Goal: Task Accomplishment & Management: Manage account settings

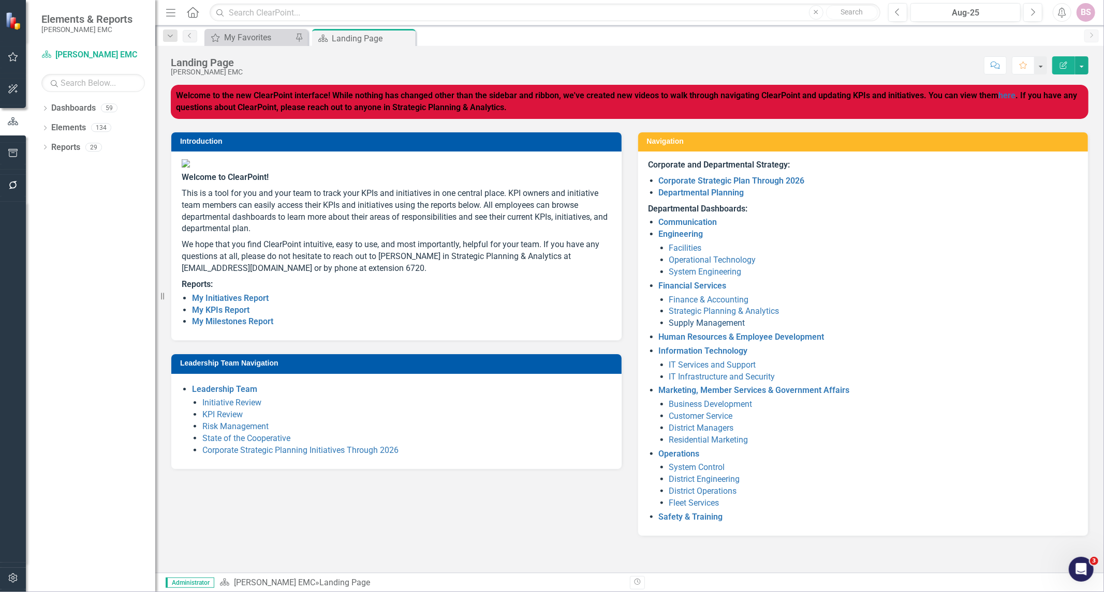
click at [684, 324] on link "Supply Management" at bounding box center [707, 323] width 76 height 10
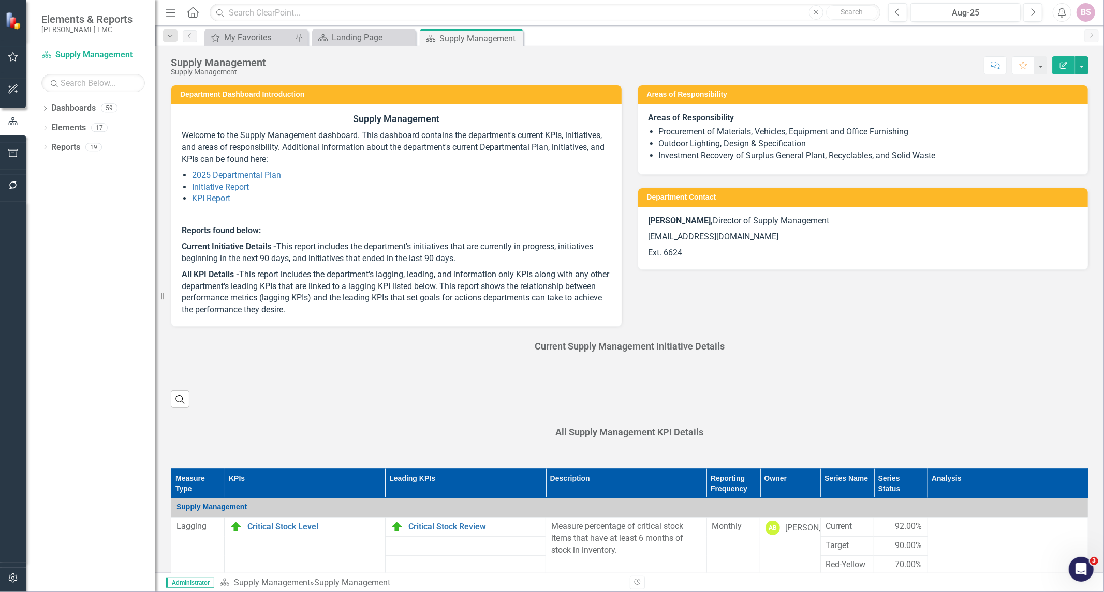
scroll to position [230, 0]
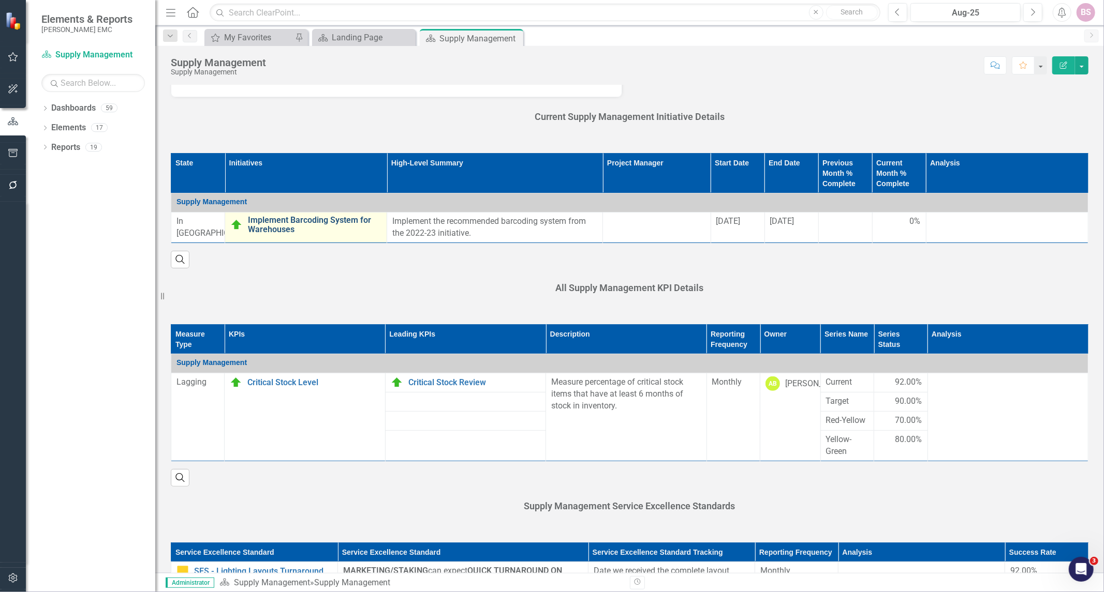
click at [266, 230] on link "Implement Barcoding System for Warehouses" at bounding box center [314, 225] width 133 height 18
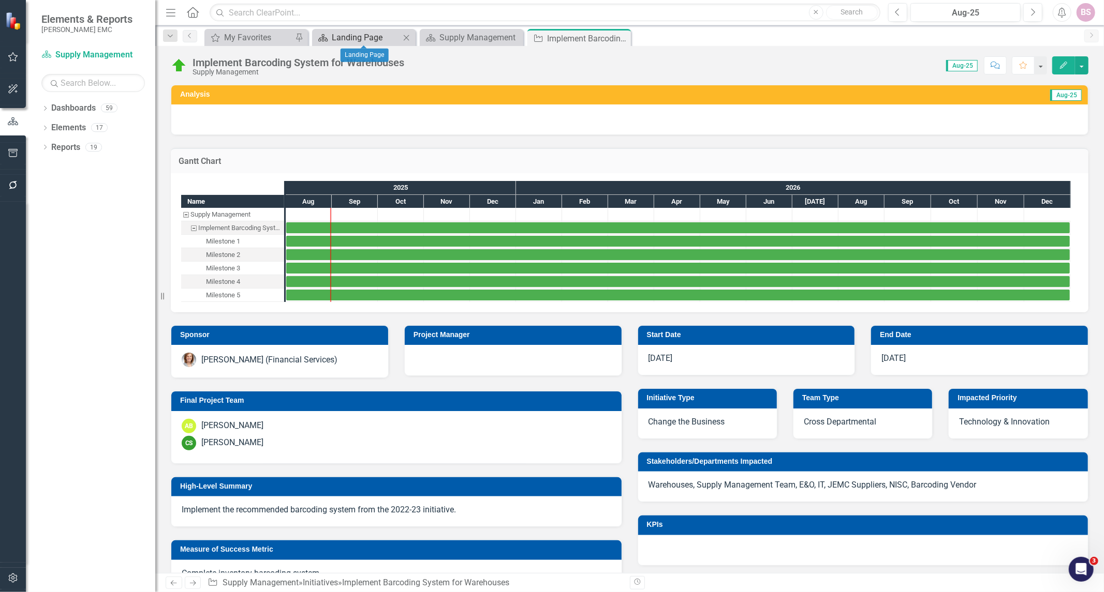
click at [324, 43] on div "Dashboard" at bounding box center [321, 37] width 13 height 13
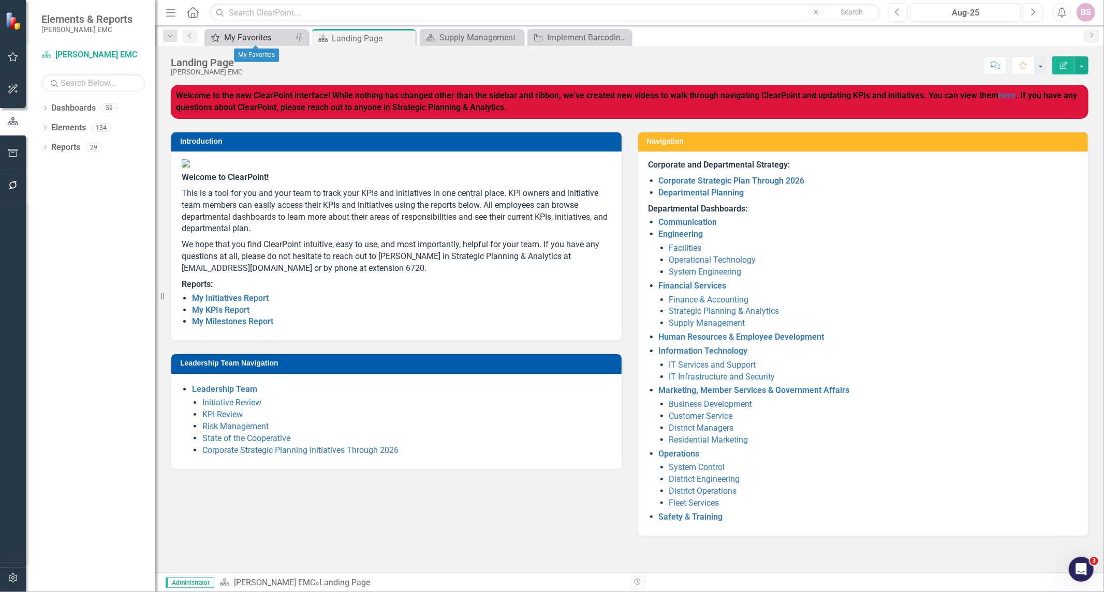
click at [270, 37] on div "My Favorites" at bounding box center [258, 37] width 68 height 13
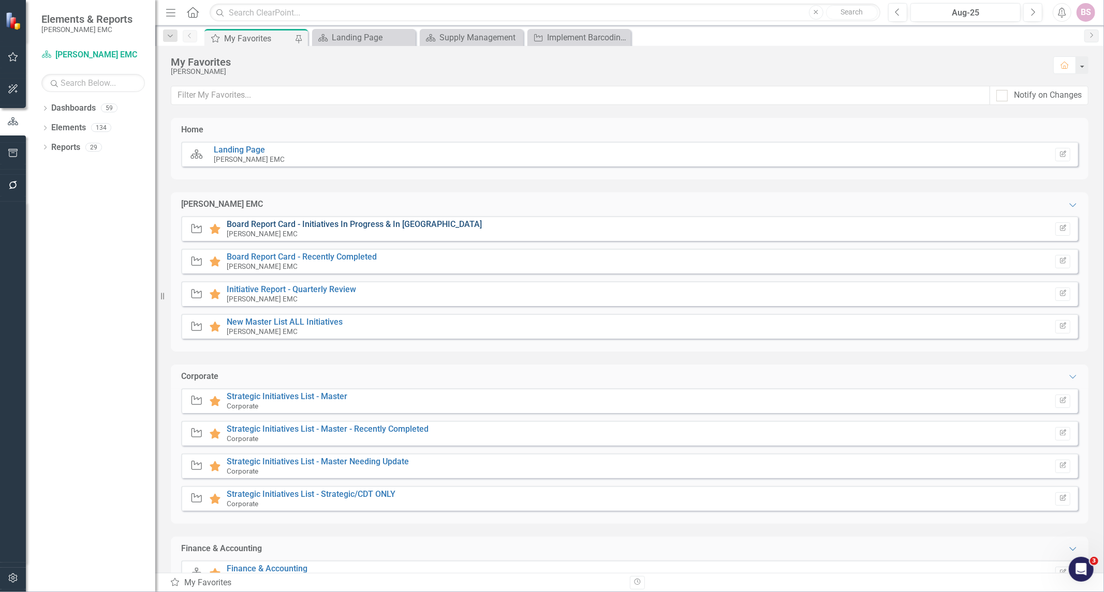
click at [307, 226] on link "Board Report Card - Initiatives In Progress & In [GEOGRAPHIC_DATA]" at bounding box center [354, 224] width 255 height 10
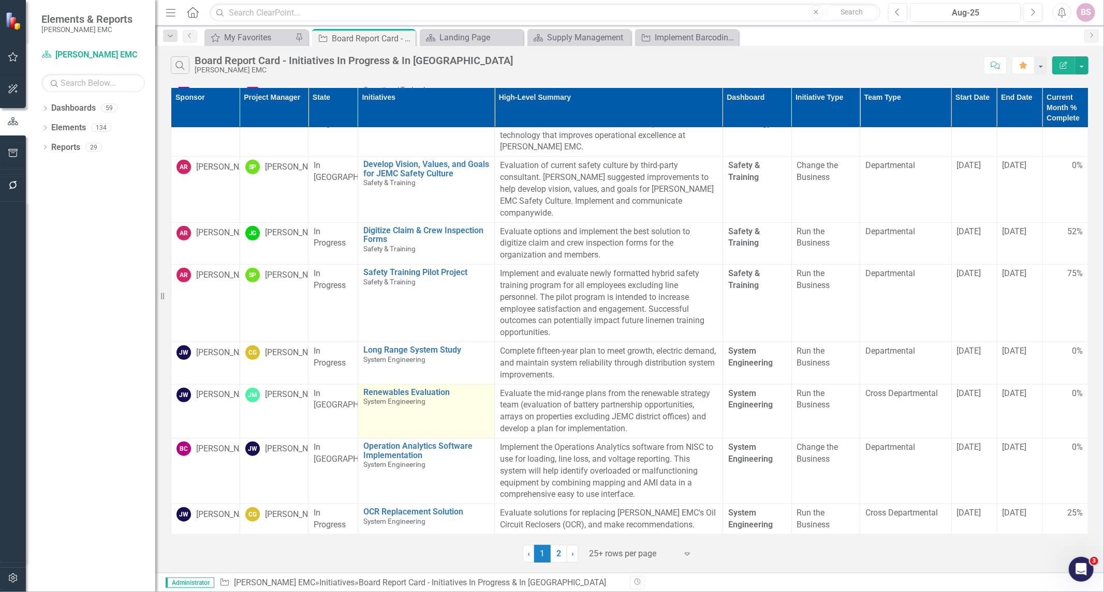
scroll to position [575, 0]
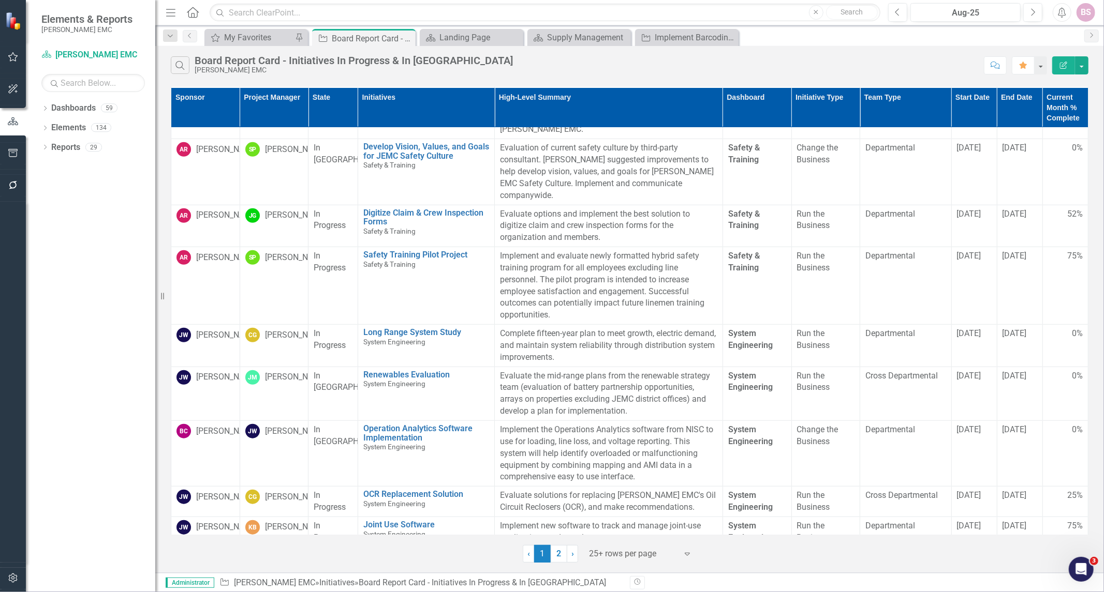
click at [964, 105] on th "Start Date" at bounding box center [974, 107] width 46 height 40
click at [960, 96] on th "Start Date Sort Ascending" at bounding box center [974, 107] width 46 height 40
click at [960, 96] on th "Start Date Sort Descending" at bounding box center [974, 107] width 46 height 40
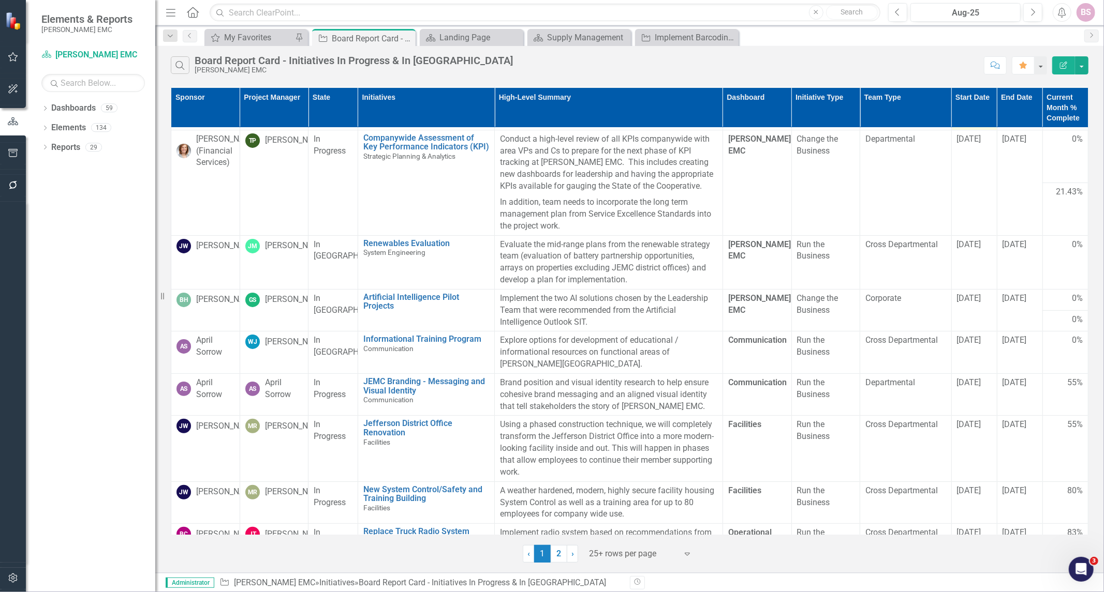
scroll to position [0, 0]
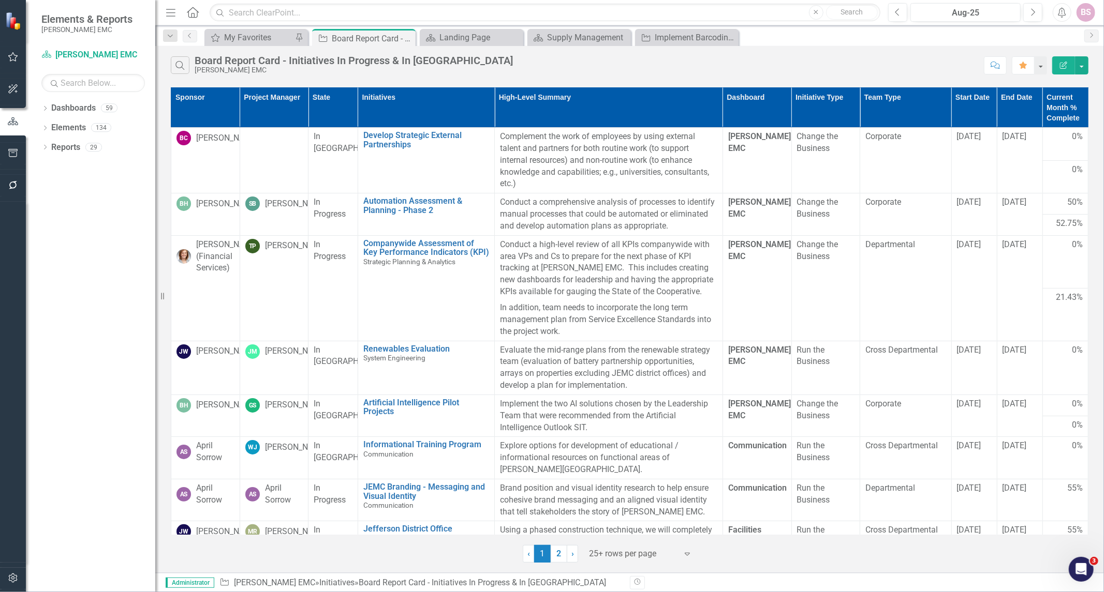
click at [960, 101] on th "Start Date" at bounding box center [974, 108] width 46 height 40
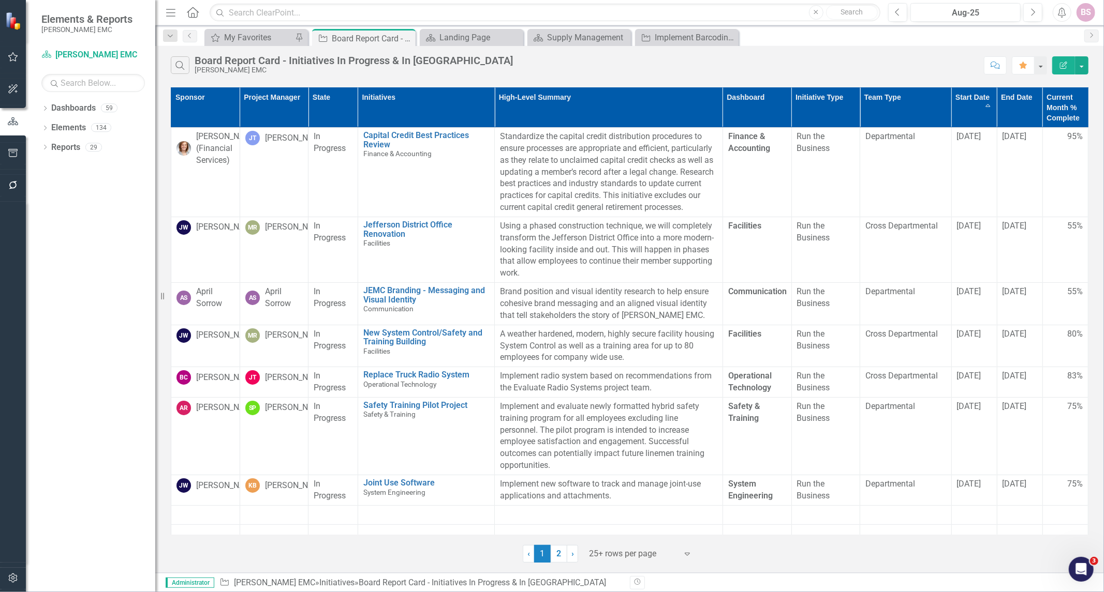
click at [960, 97] on th "Start Date Sort Ascending" at bounding box center [974, 108] width 46 height 40
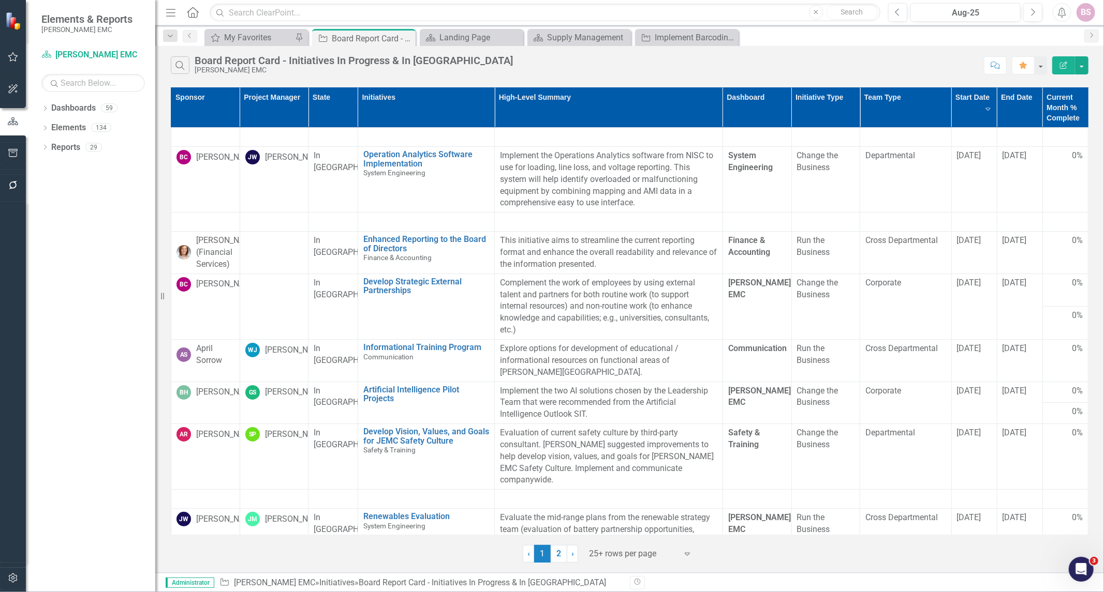
click at [960, 97] on th "Start Date Sort Descending" at bounding box center [974, 108] width 46 height 40
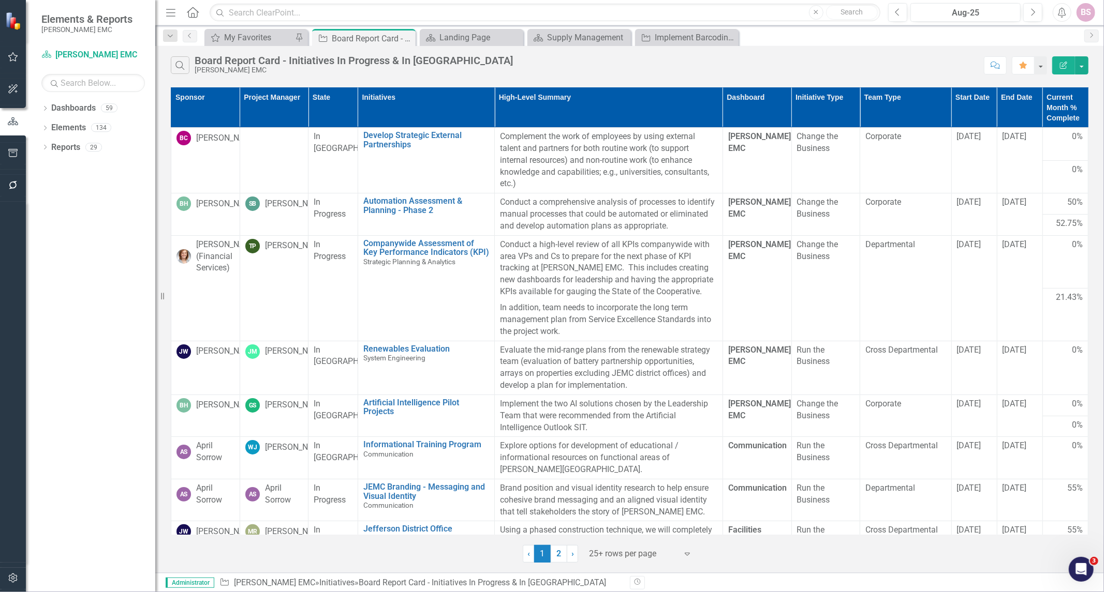
click at [964, 100] on th "Start Date" at bounding box center [974, 108] width 46 height 40
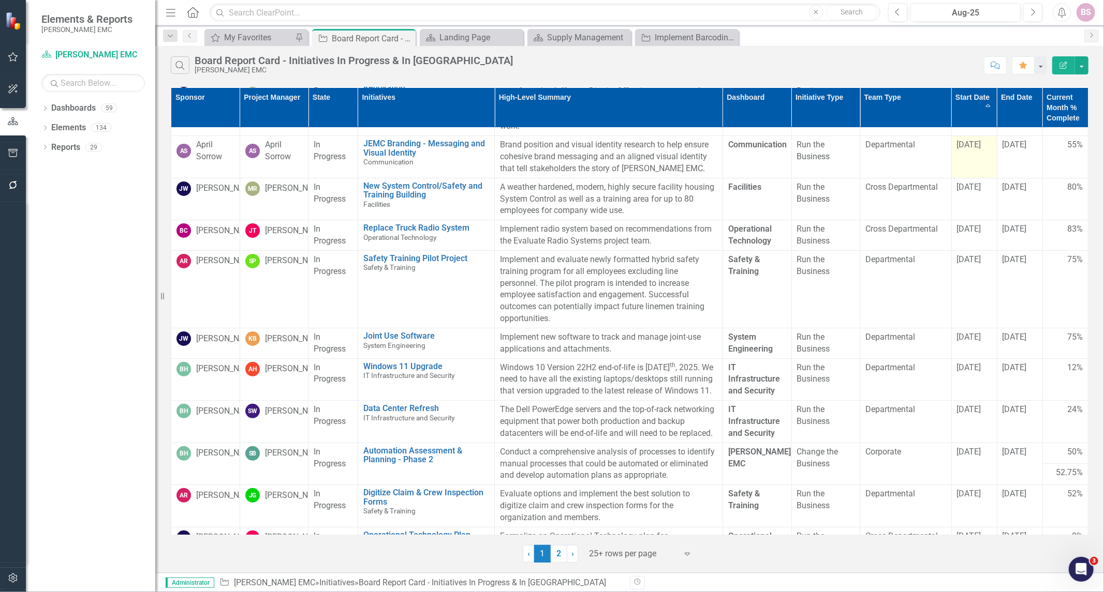
scroll to position [172, 0]
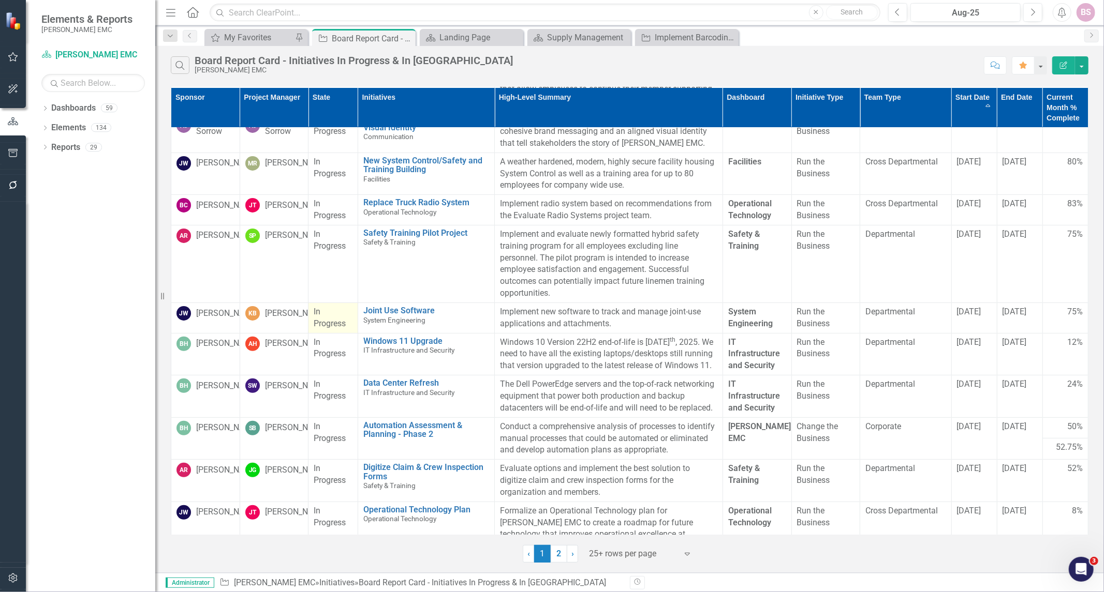
click at [334, 329] on div "In Progress" at bounding box center [333, 318] width 39 height 24
click at [332, 329] on span "In Progress" at bounding box center [330, 318] width 32 height 22
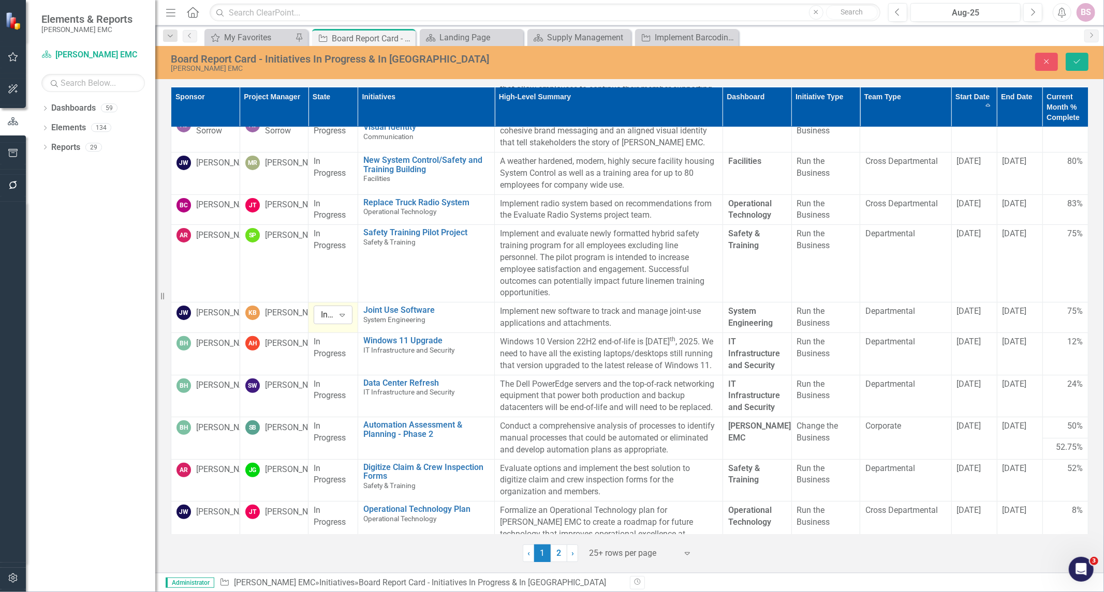
click at [337, 319] on icon "Expand" at bounding box center [342, 315] width 10 height 8
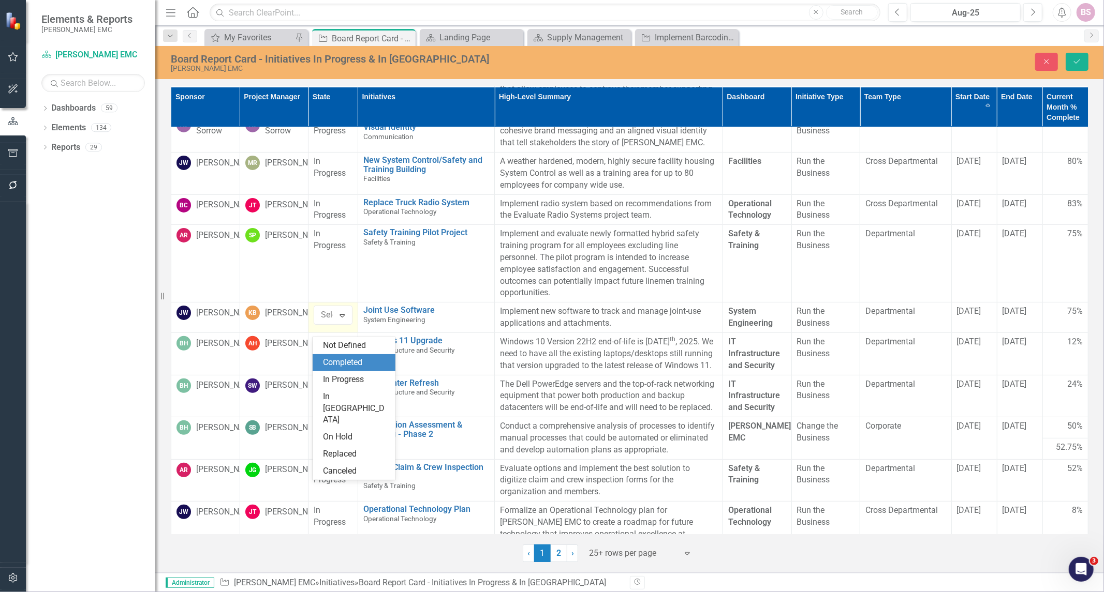
click at [347, 363] on div "Completed" at bounding box center [356, 363] width 66 height 12
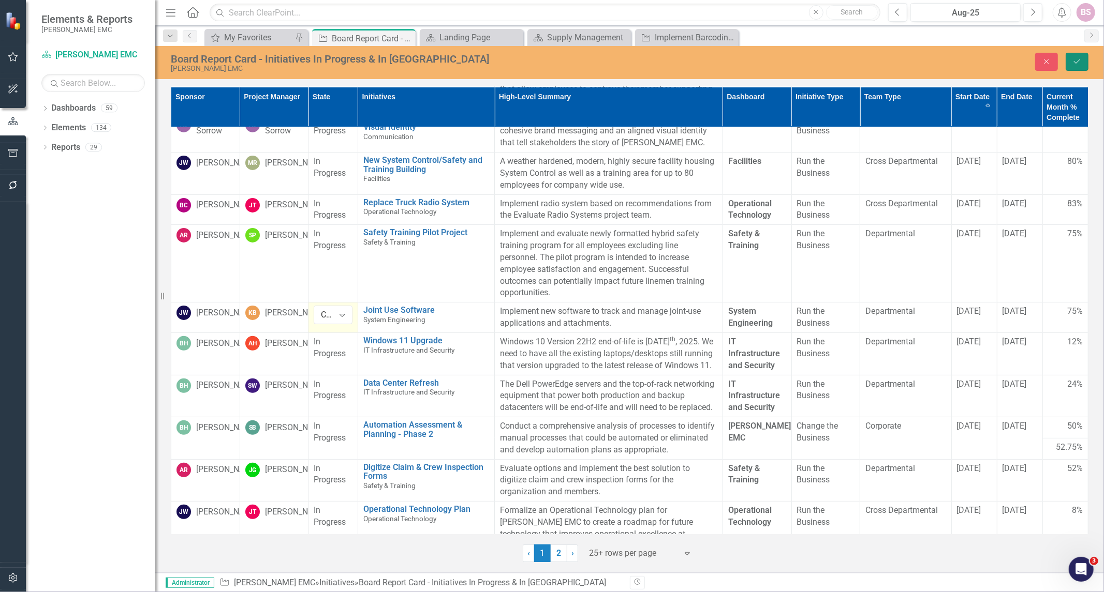
click at [1070, 68] on button "Save" at bounding box center [1076, 62] width 23 height 18
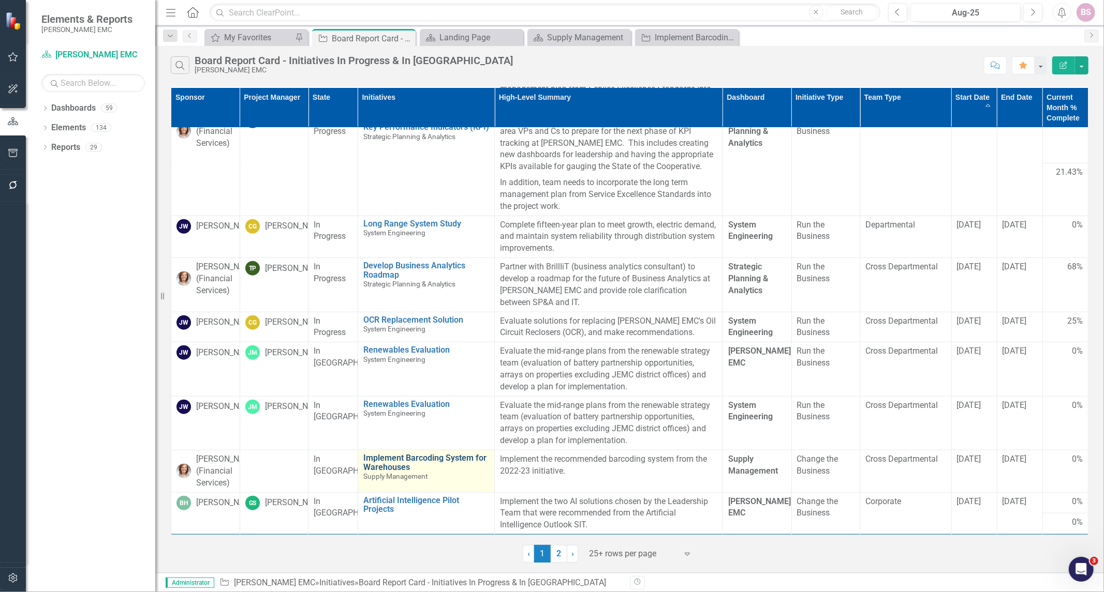
scroll to position [747, 0]
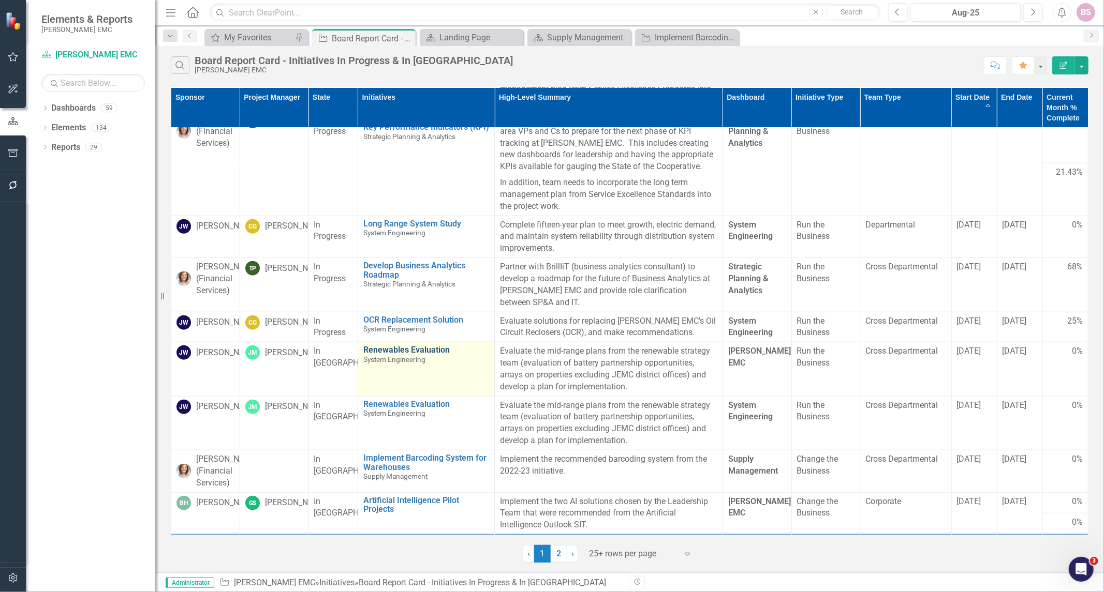
click at [382, 355] on link "Renewables Evaluation" at bounding box center [426, 350] width 126 height 9
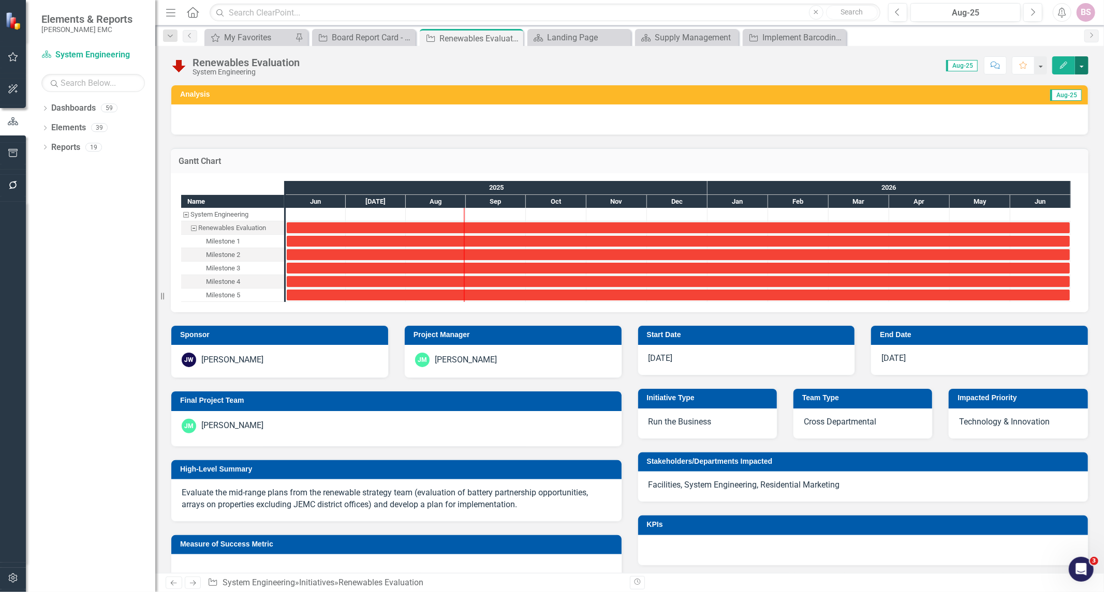
click at [1083, 64] on button "button" at bounding box center [1081, 65] width 13 height 18
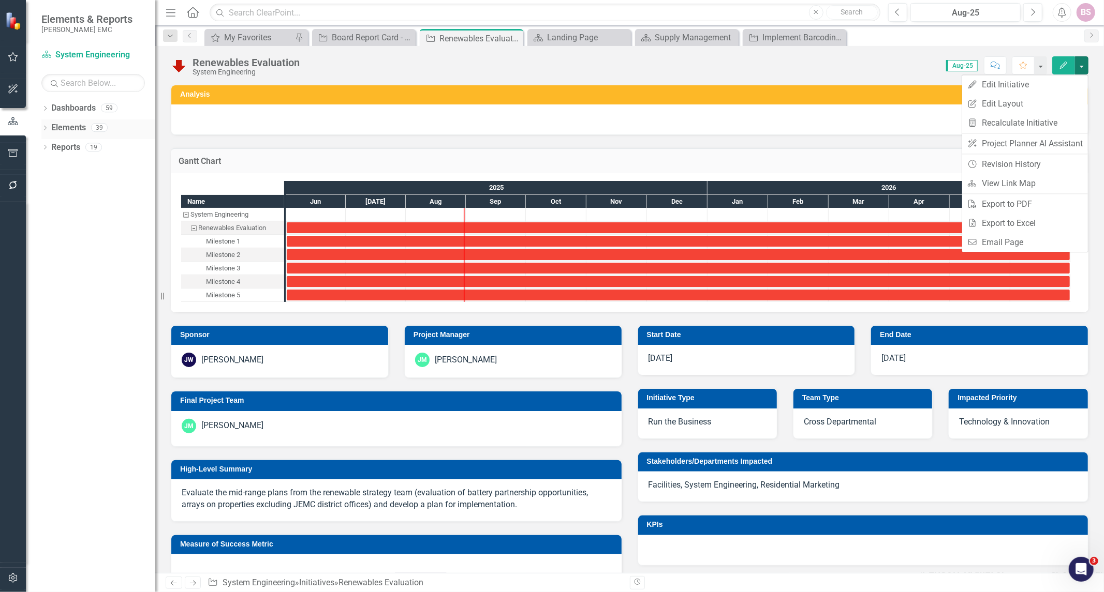
click at [43, 128] on icon "Dropdown" at bounding box center [44, 129] width 7 height 6
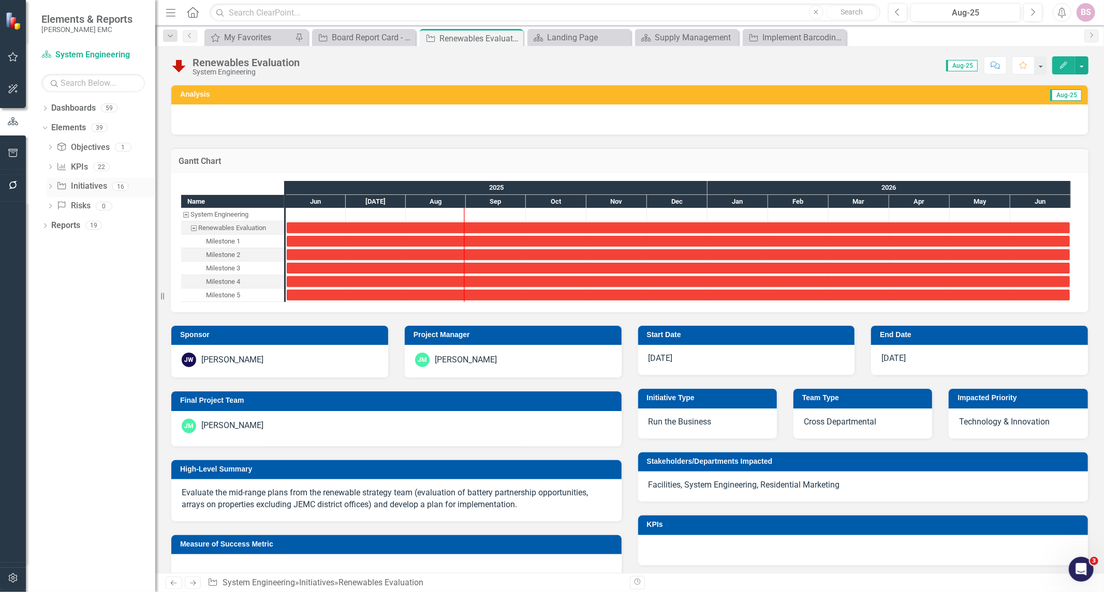
click at [51, 187] on icon "Dropdown" at bounding box center [50, 188] width 7 height 6
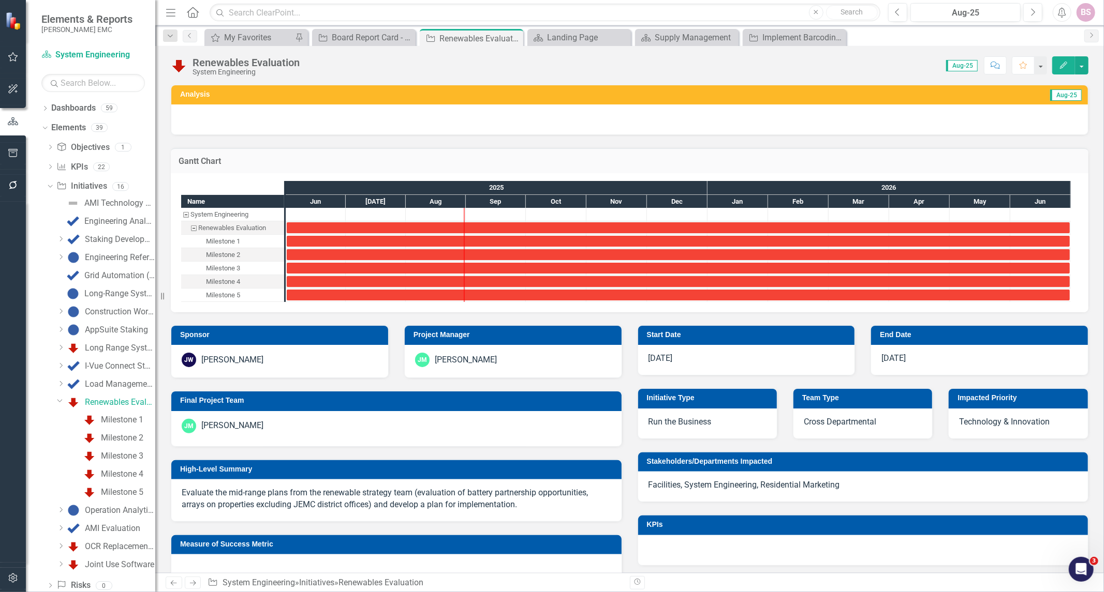
click at [454, 362] on div "[PERSON_NAME]" at bounding box center [466, 360] width 62 height 12
click at [454, 361] on div "[PERSON_NAME]" at bounding box center [466, 360] width 62 height 12
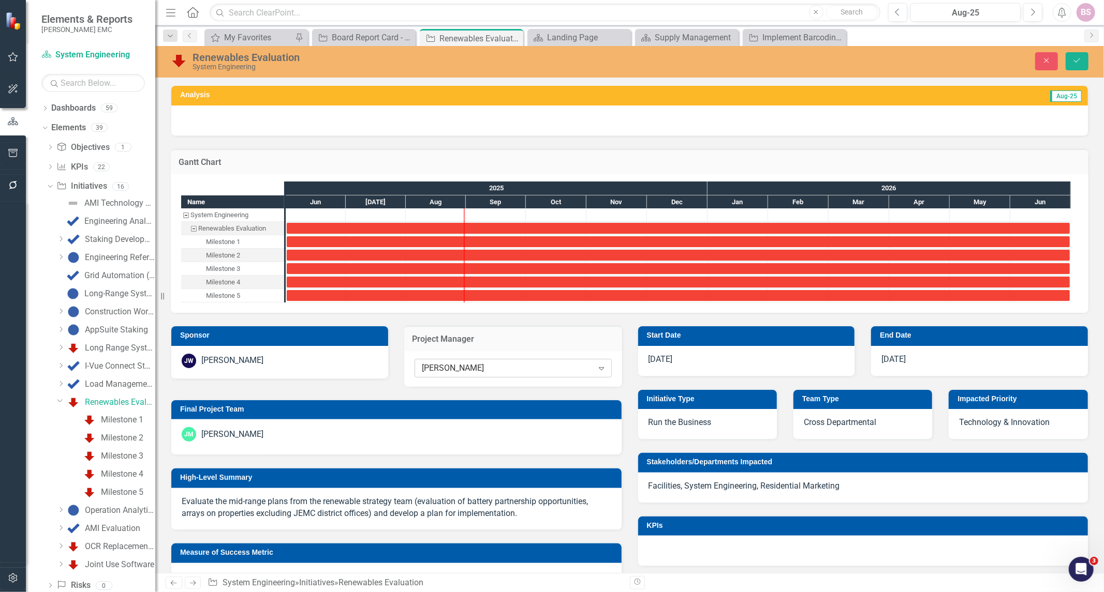
click at [545, 374] on div "Josh Morgan Expand" at bounding box center [512, 368] width 197 height 19
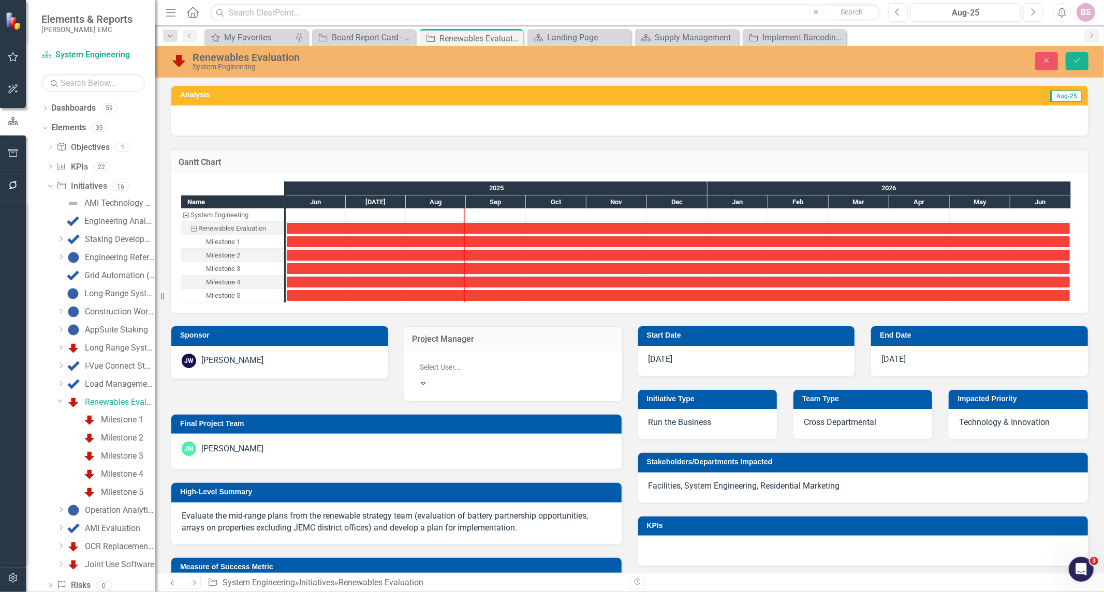
click at [515, 592] on div "Not Defined" at bounding box center [553, 601] width 1087 height 12
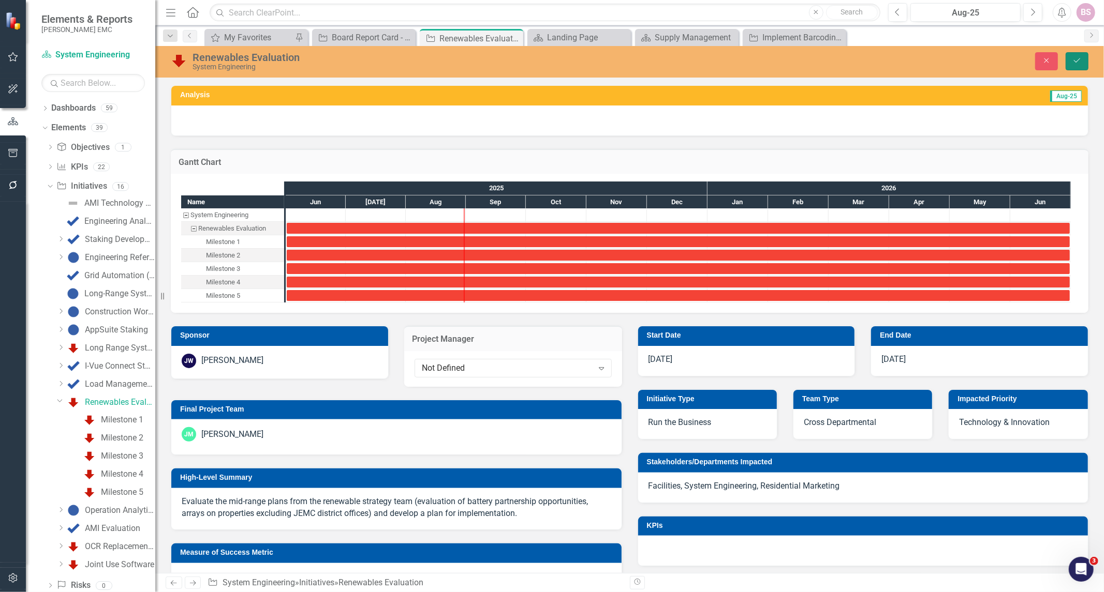
click at [1087, 55] on button "Save" at bounding box center [1076, 61] width 23 height 18
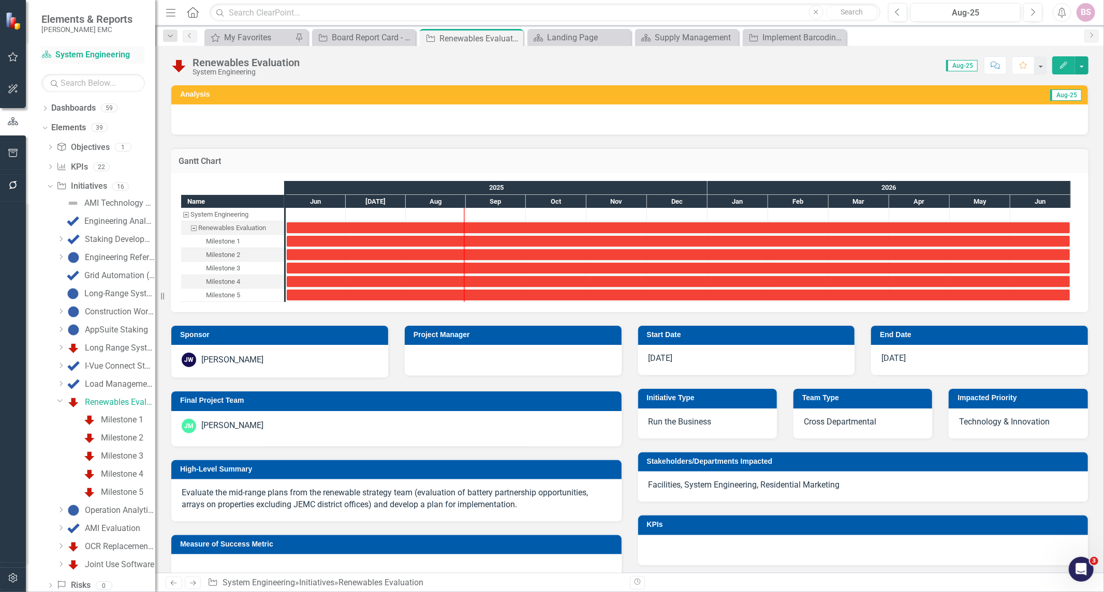
click at [58, 51] on link "Dashboard System Engineering" at bounding box center [92, 55] width 103 height 12
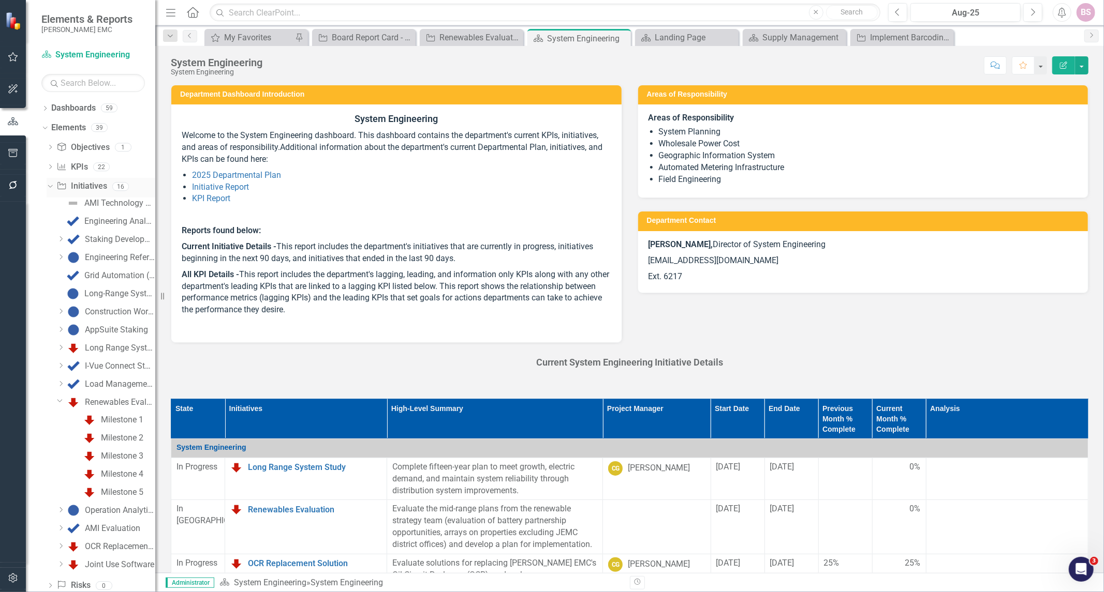
click at [71, 185] on link "Initiative Initiatives" at bounding box center [81, 187] width 50 height 12
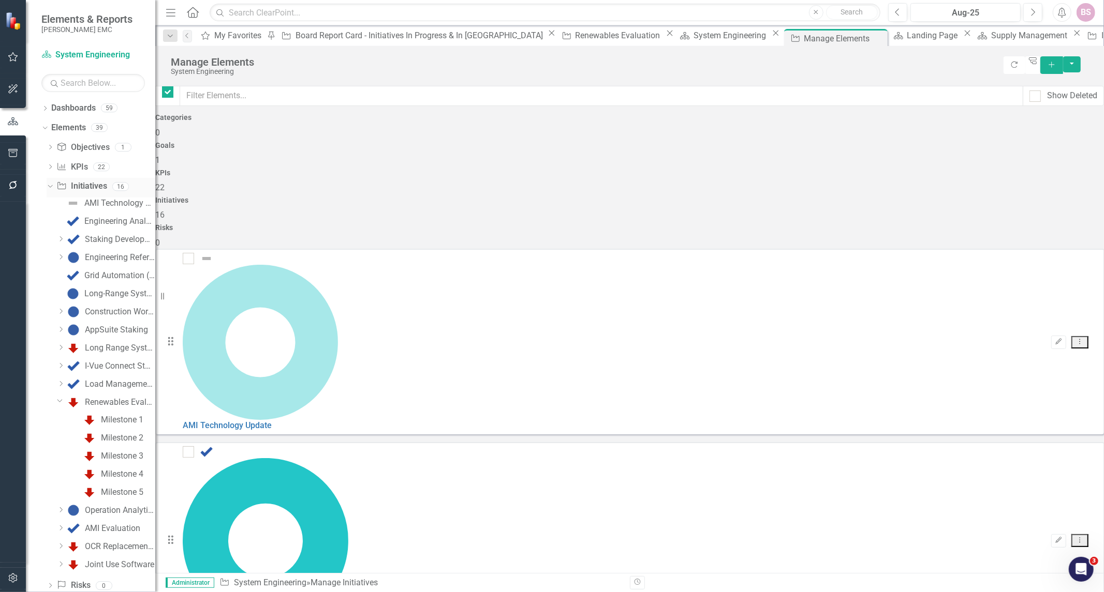
checkbox input "false"
click at [354, 95] on input "text" at bounding box center [601, 96] width 843 height 20
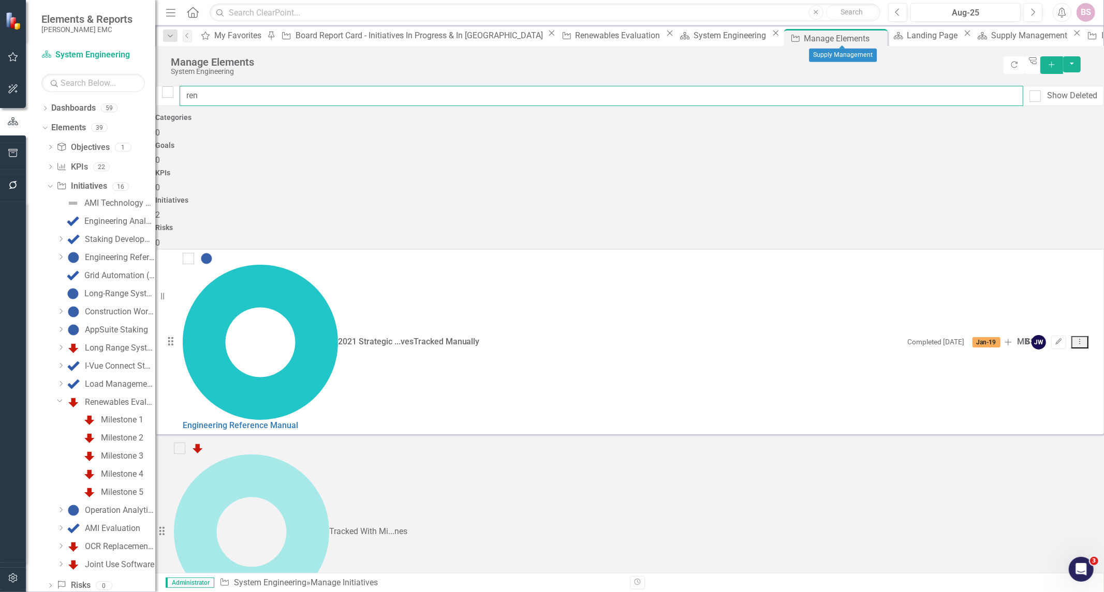
type input "ren"
click at [1071, 34] on icon "Close" at bounding box center [1076, 33] width 10 height 8
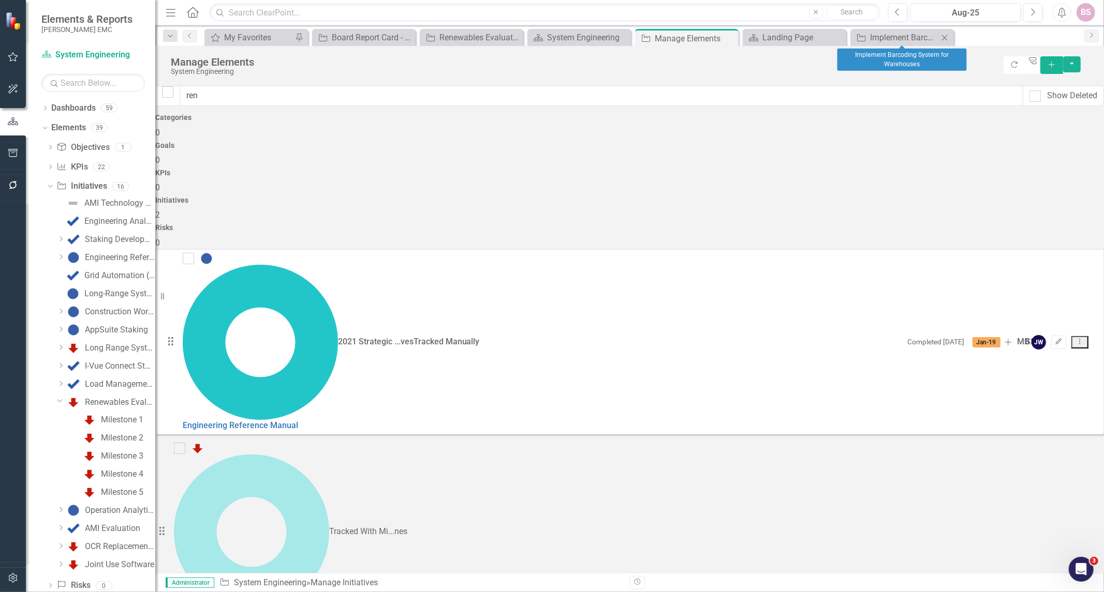
click at [943, 36] on icon at bounding box center [945, 38] width 6 height 6
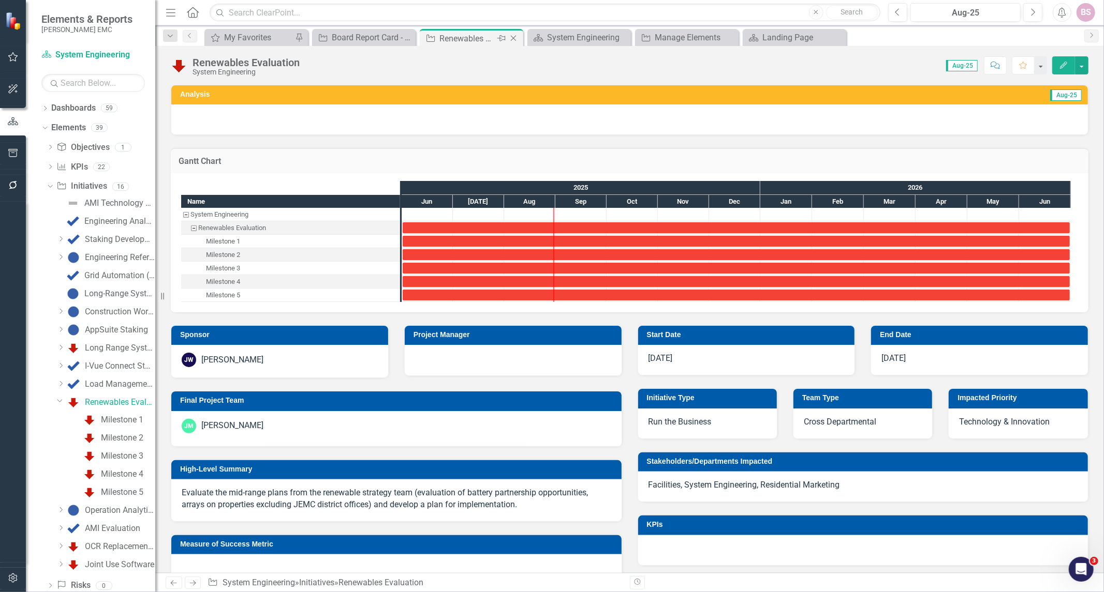
click at [513, 39] on icon "Close" at bounding box center [513, 38] width 10 height 8
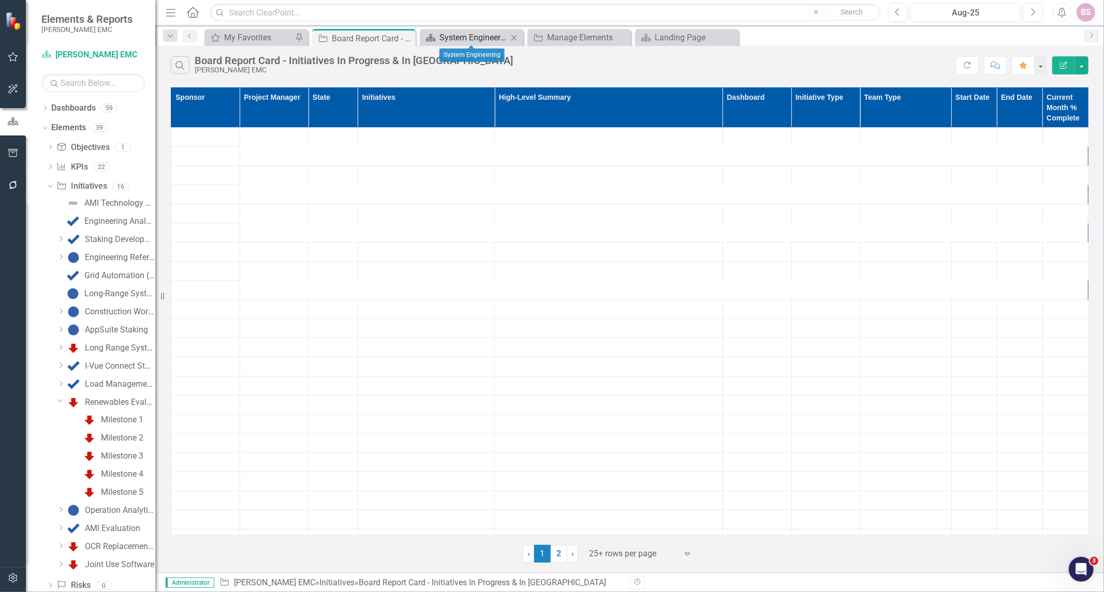
click at [492, 38] on div "System Engineering" at bounding box center [473, 37] width 68 height 13
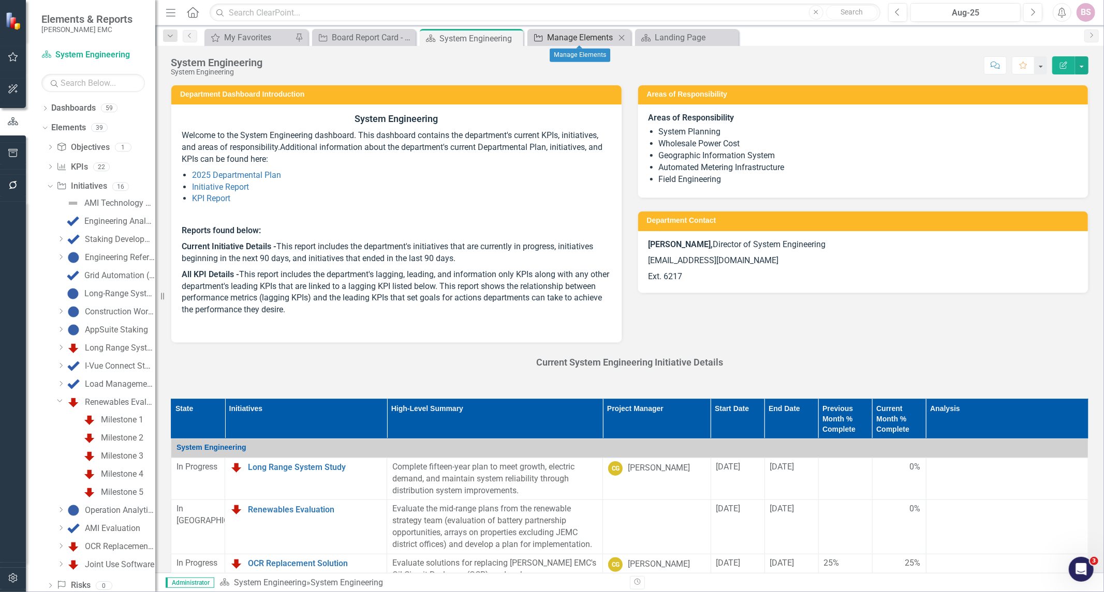
click at [602, 37] on div "Manage Elements" at bounding box center [581, 37] width 68 height 13
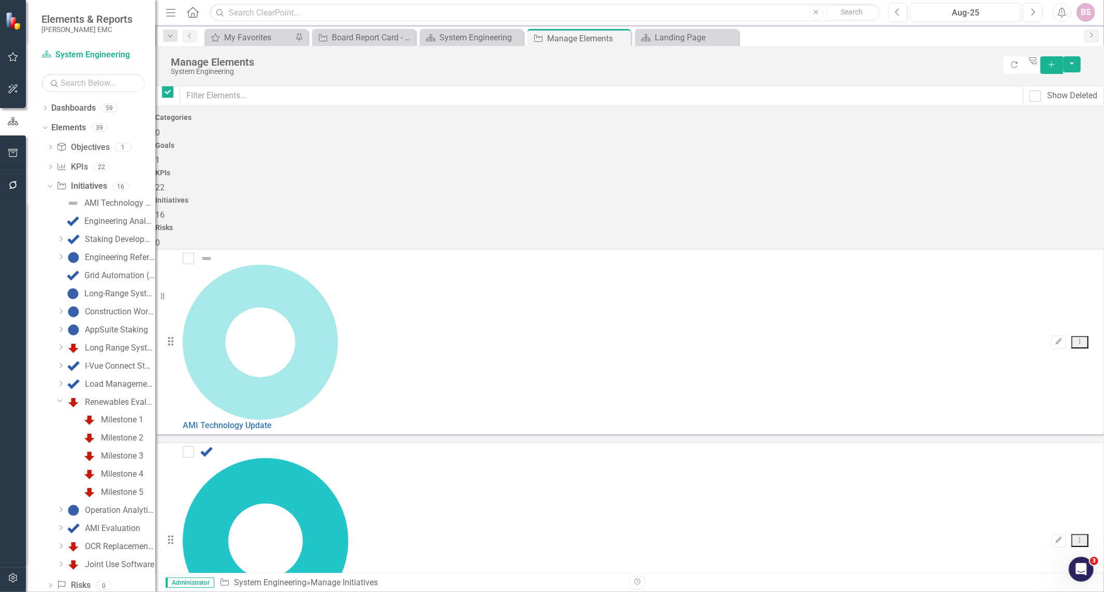
checkbox input "false"
click at [279, 90] on input "text" at bounding box center [601, 96] width 843 height 20
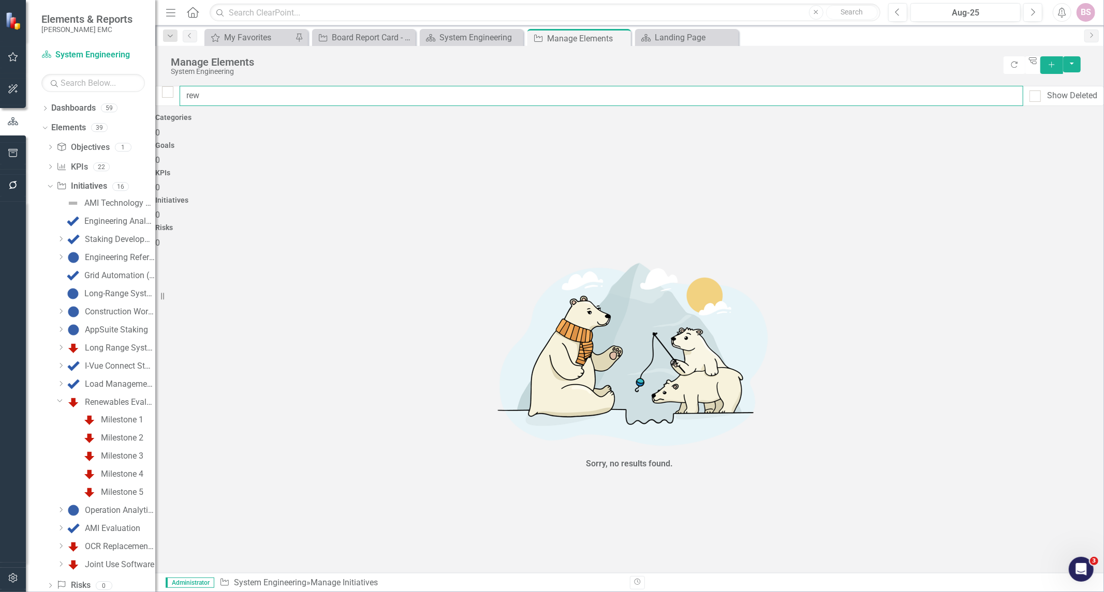
type input "re"
checkbox input "false"
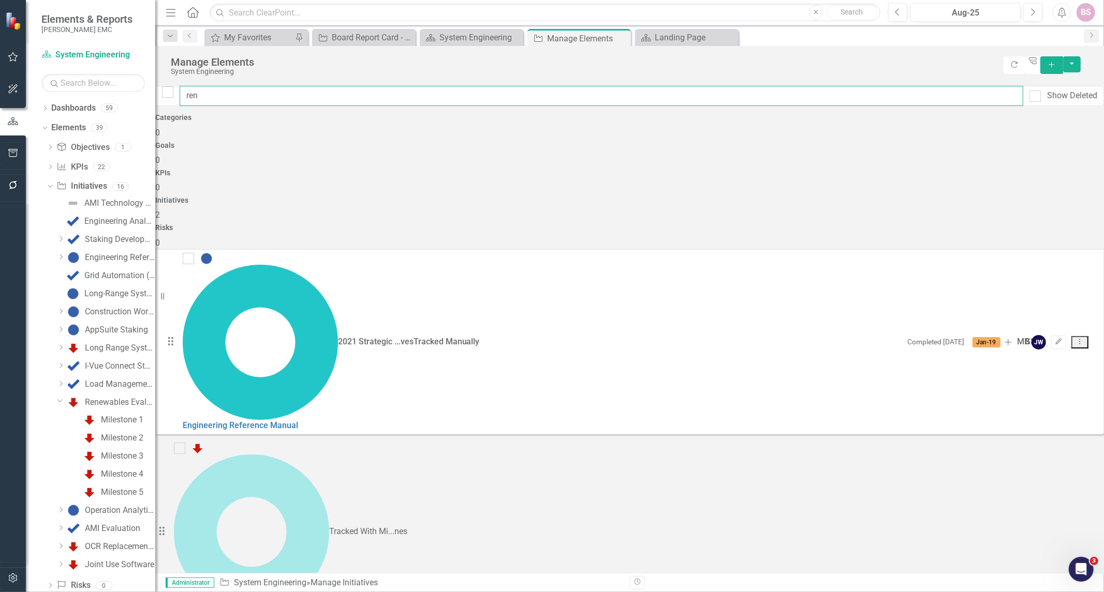
type input "ren"
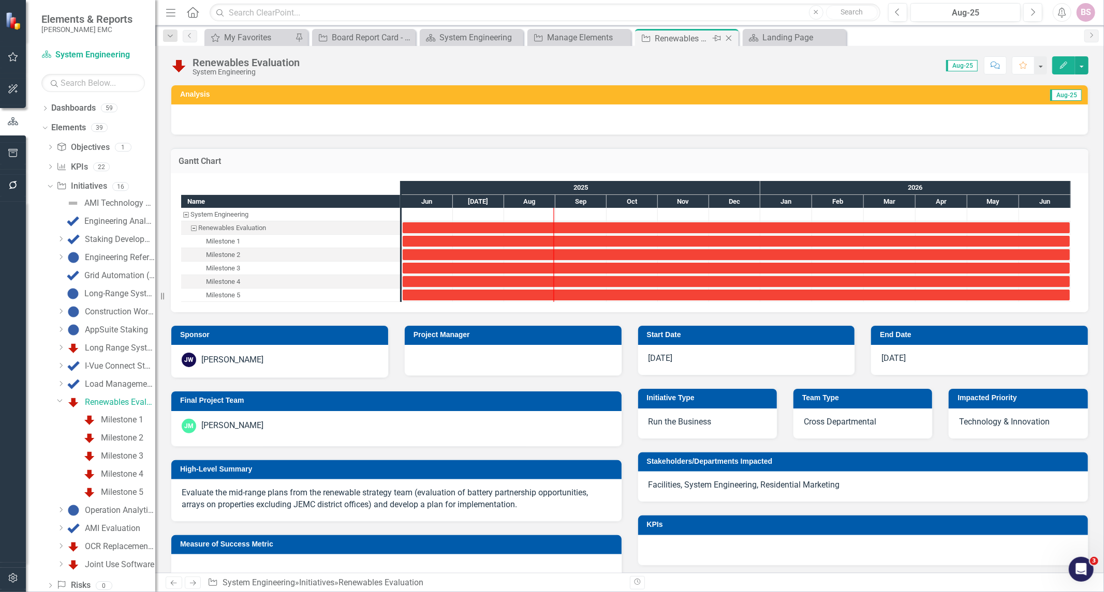
click at [728, 37] on icon at bounding box center [729, 39] width 6 height 6
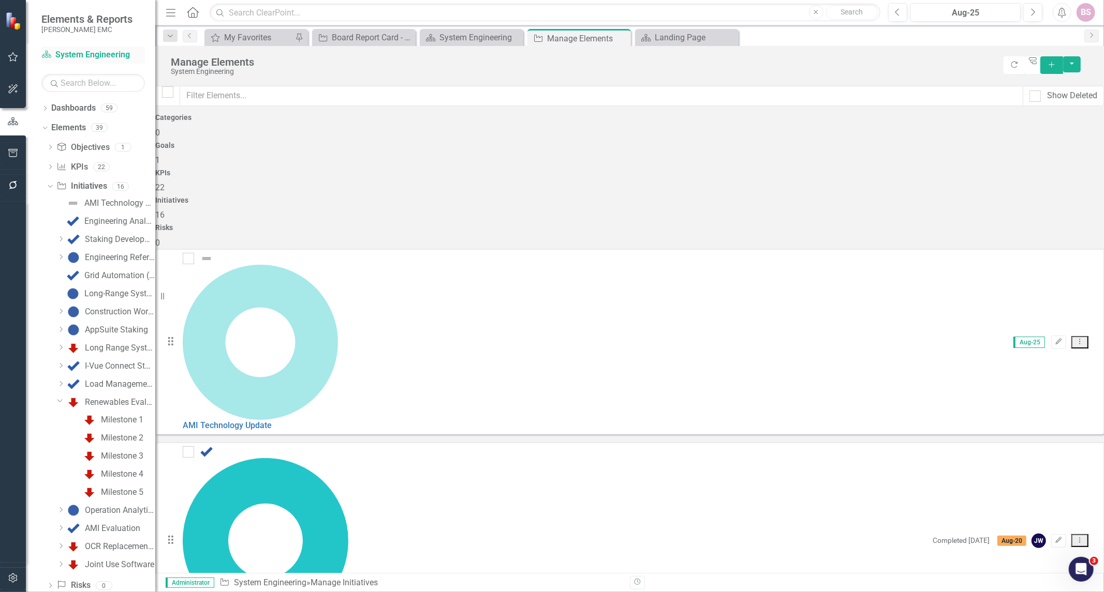
click at [50, 61] on link "Dashboard System Engineering" at bounding box center [92, 55] width 103 height 12
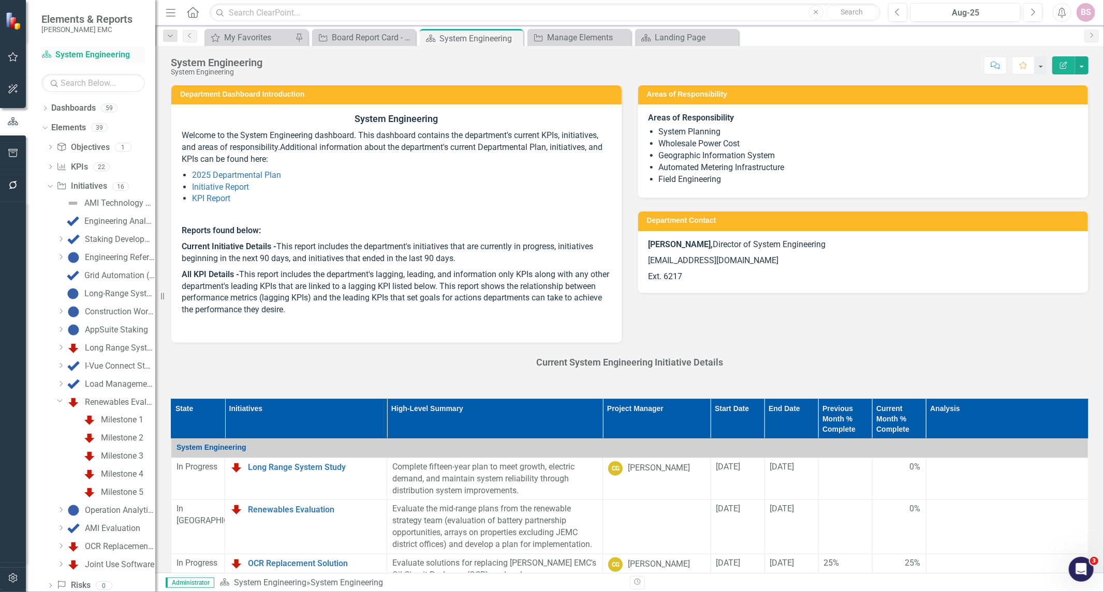
drag, startPoint x: 50, startPoint y: 59, endPoint x: 65, endPoint y: 59, distance: 14.5
click at [50, 61] on link "Dashboard System Engineering" at bounding box center [92, 55] width 103 height 12
click at [104, 53] on link "Dashboard System Engineering" at bounding box center [92, 55] width 103 height 12
click at [106, 92] on div "Dashboard System Engineering Search Dropdown Dashboards 59 Dropdown Jackson EMC…" at bounding box center [90, 320] width 129 height 546
click at [195, 19] on link "Home" at bounding box center [192, 13] width 13 height 16
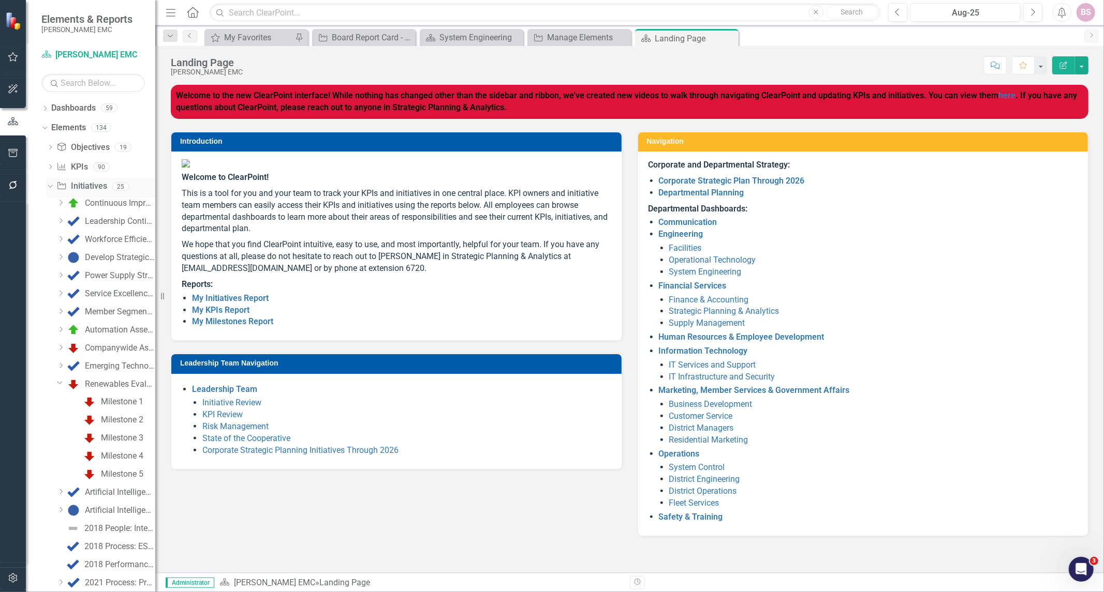
drag, startPoint x: 74, startPoint y: 188, endPoint x: 87, endPoint y: 189, distance: 13.0
click at [74, 188] on link "Initiative Initiatives" at bounding box center [81, 187] width 50 height 12
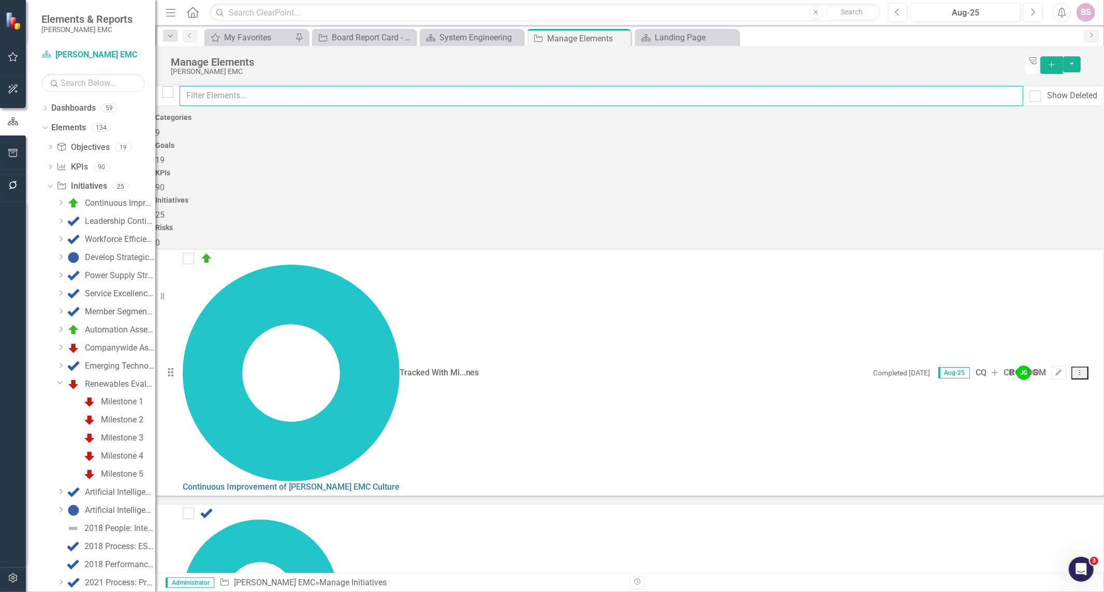
click at [802, 94] on input "text" at bounding box center [601, 96] width 843 height 20
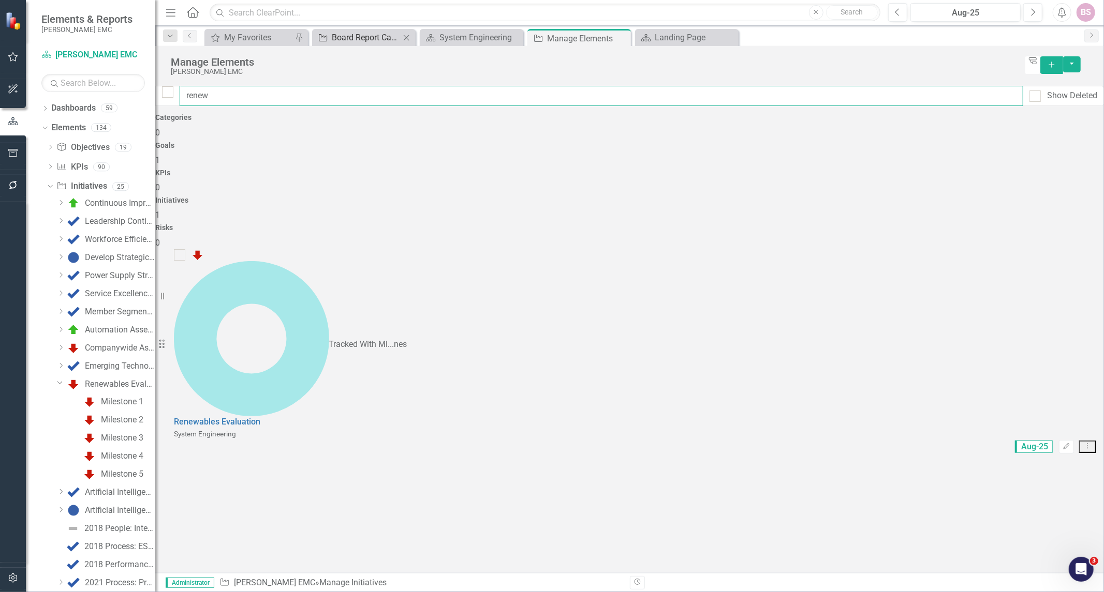
type input "renew"
click at [388, 40] on div "Board Report Card - Initiatives In Progress & In [GEOGRAPHIC_DATA]" at bounding box center [366, 37] width 68 height 13
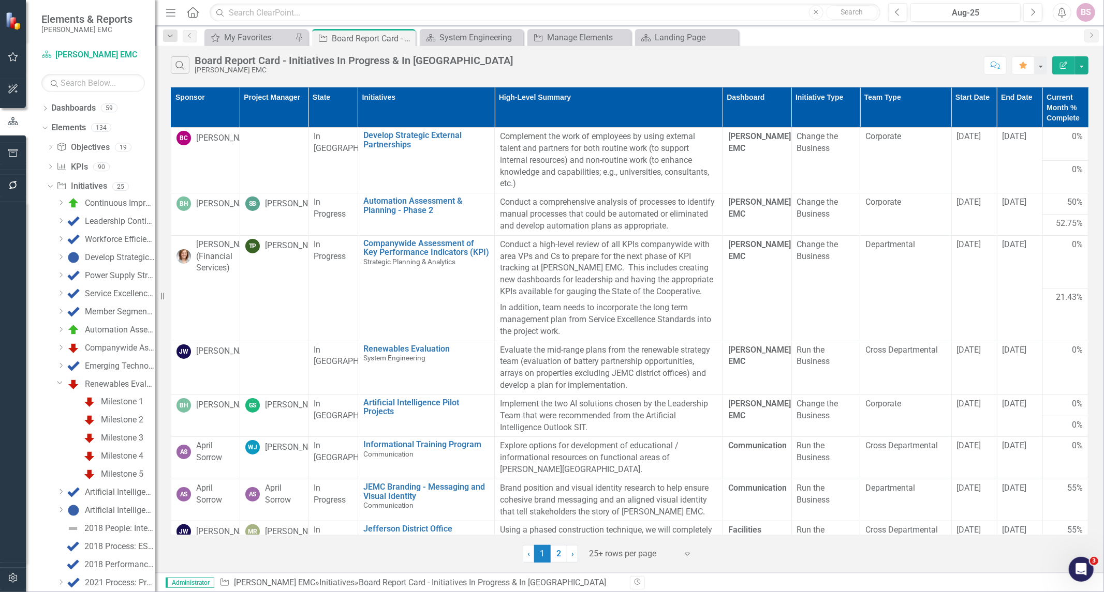
click at [746, 360] on td "[PERSON_NAME] EMC" at bounding box center [756, 368] width 69 height 54
drag, startPoint x: 176, startPoint y: 64, endPoint x: 182, endPoint y: 66, distance: 6.5
click at [176, 65] on icon "button" at bounding box center [179, 65] width 9 height 9
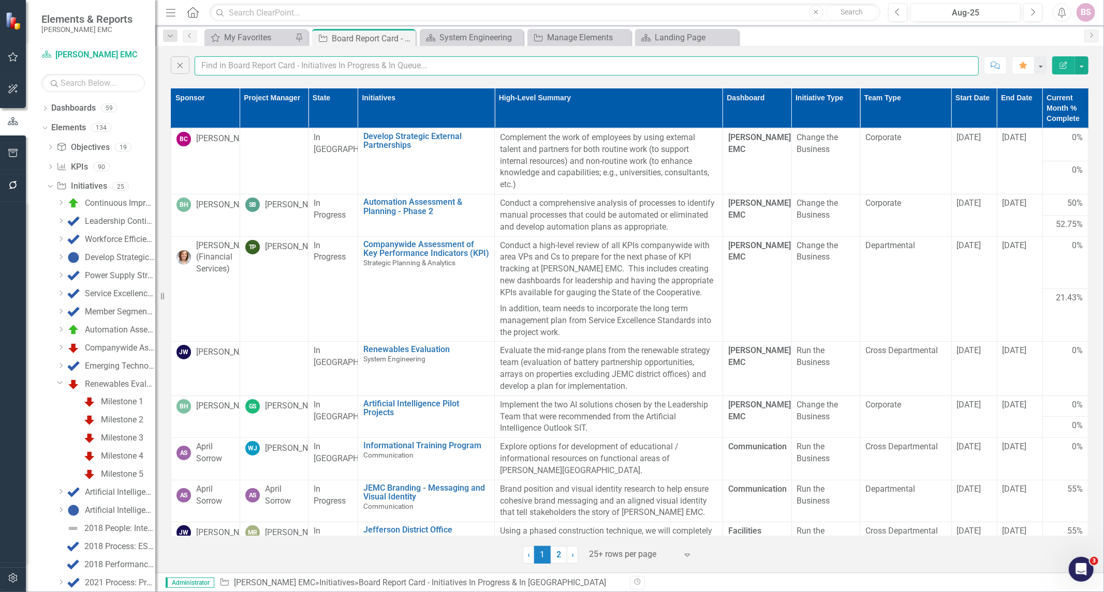
click at [230, 70] on input "text" at bounding box center [587, 65] width 784 height 19
type input "t"
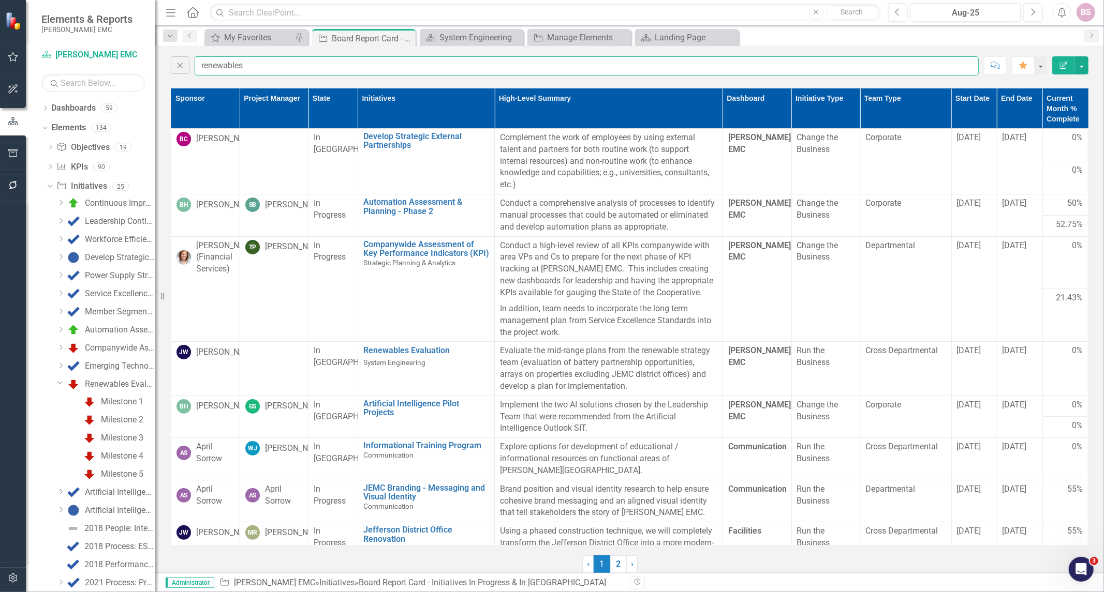
type input "renewables"
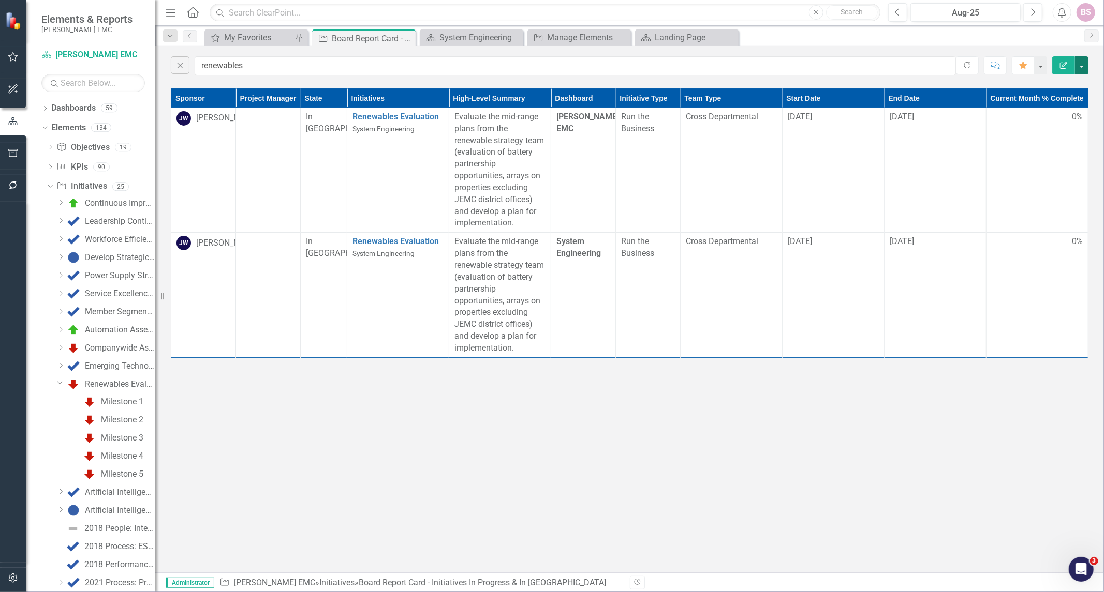
click at [1085, 69] on button "button" at bounding box center [1081, 65] width 13 height 18
click at [726, 322] on div "Close renewables Refresh Comment Favorite Edit Report Sponsor Project Manager S…" at bounding box center [629, 309] width 948 height 527
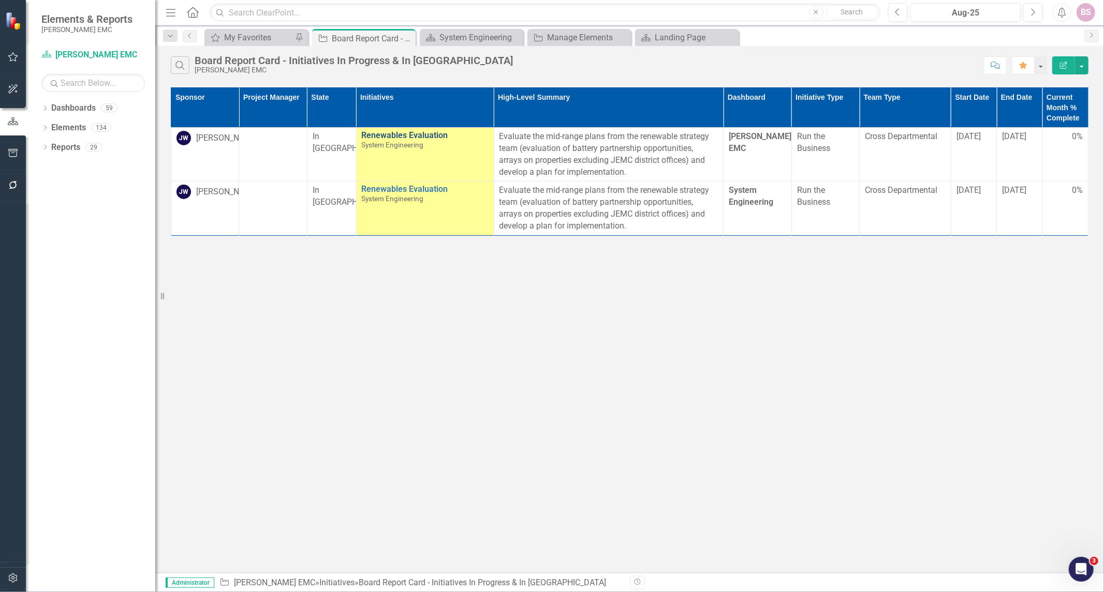
click at [400, 135] on link "Renewables Evaluation" at bounding box center [425, 135] width 127 height 9
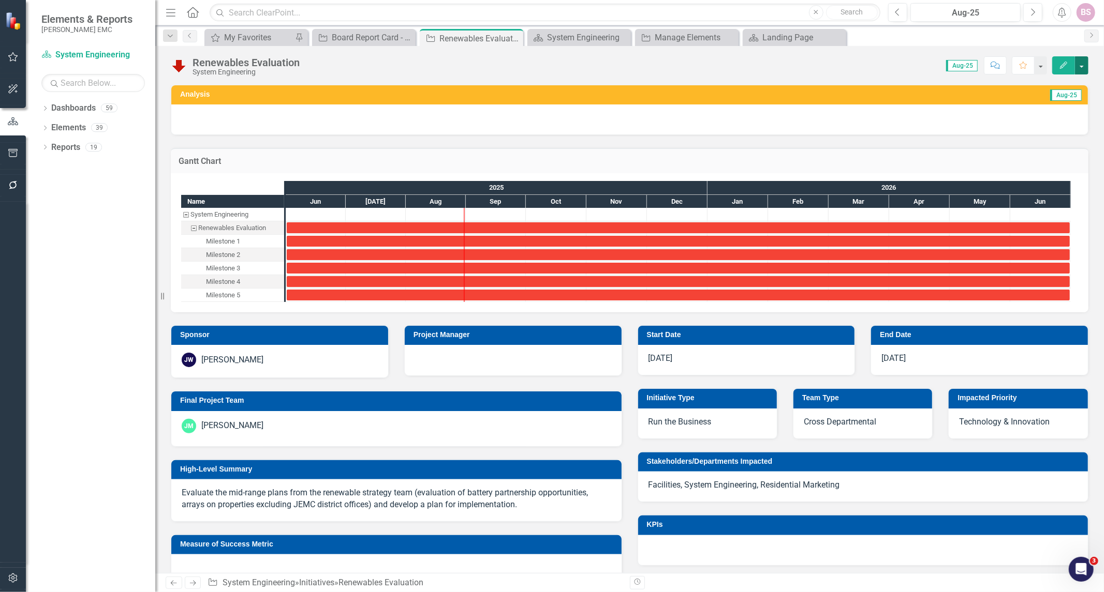
click at [1086, 65] on button "button" at bounding box center [1081, 65] width 13 height 18
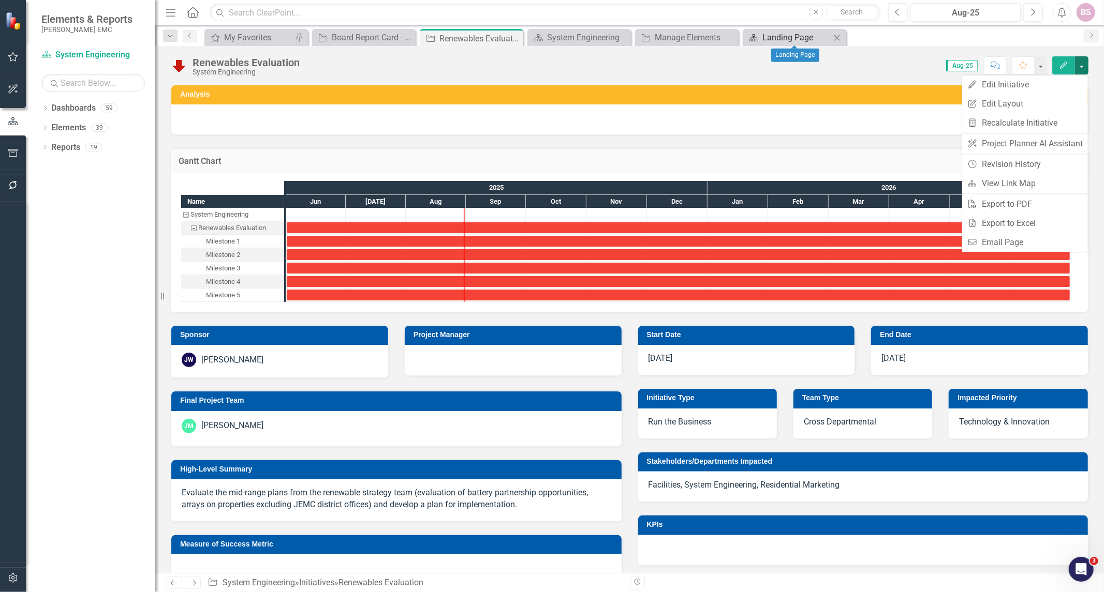
click at [810, 40] on div "Landing Page" at bounding box center [796, 37] width 68 height 13
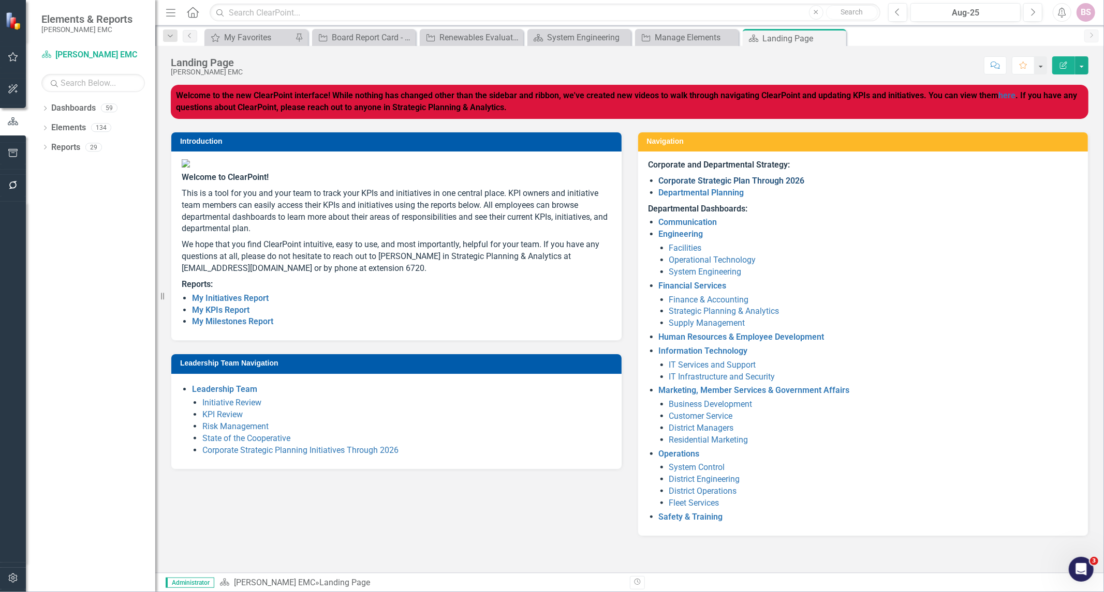
click at [733, 176] on link "Corporate Strategic Plan Through 2026" at bounding box center [732, 181] width 146 height 10
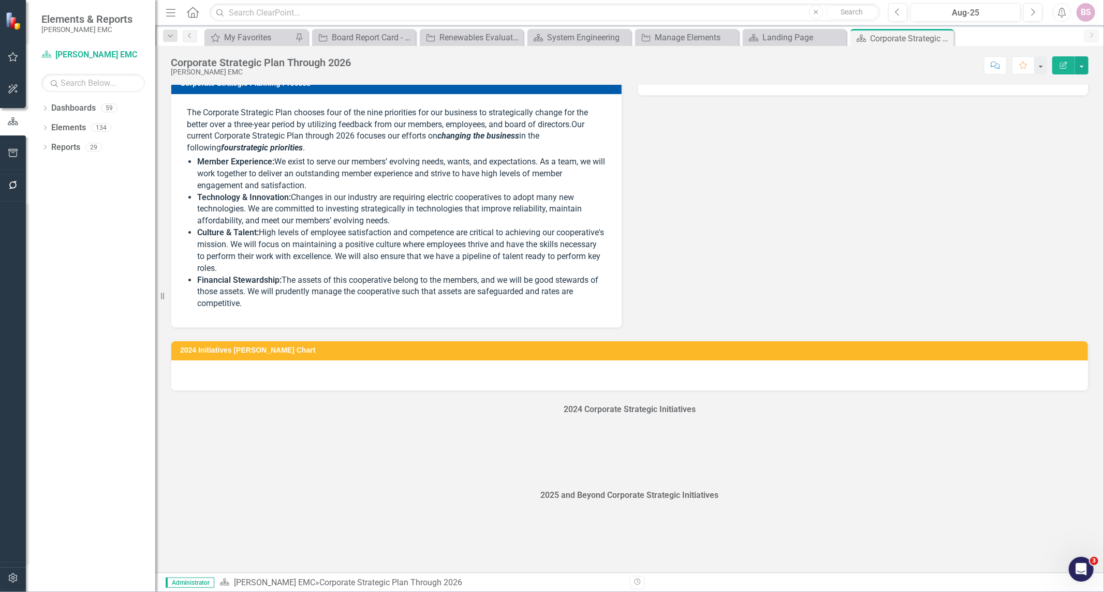
scroll to position [450, 0]
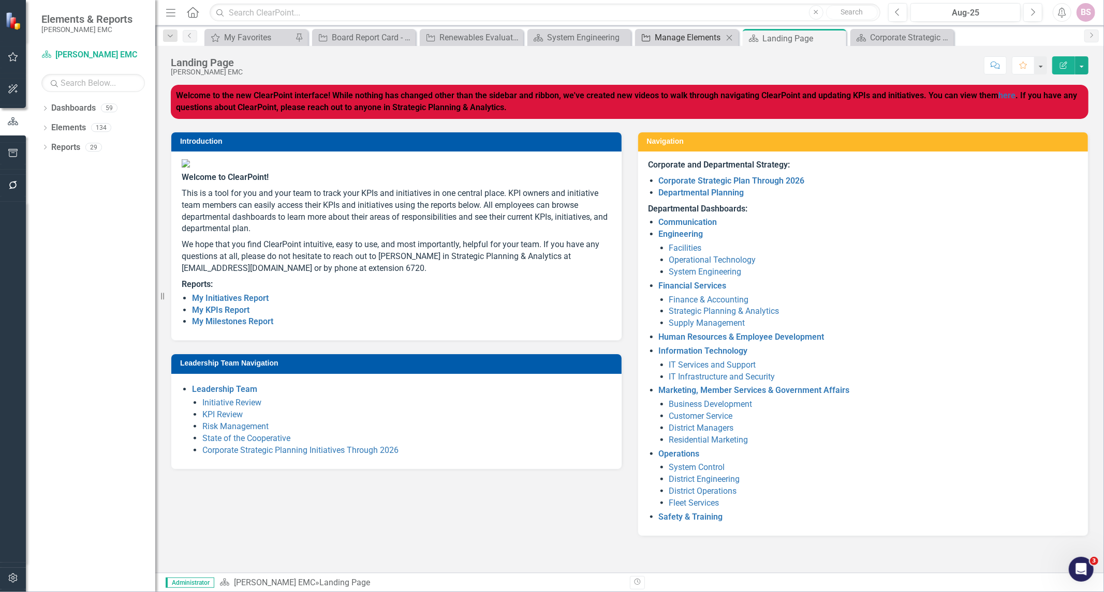
click at [682, 42] on div "Manage Elements" at bounding box center [688, 37] width 68 height 13
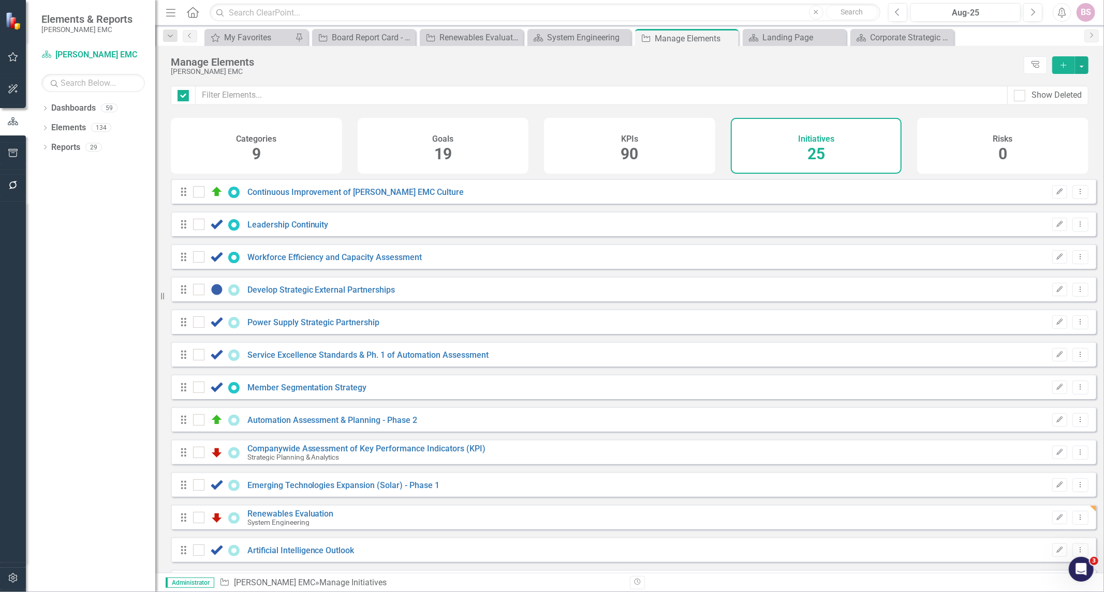
checkbox input "false"
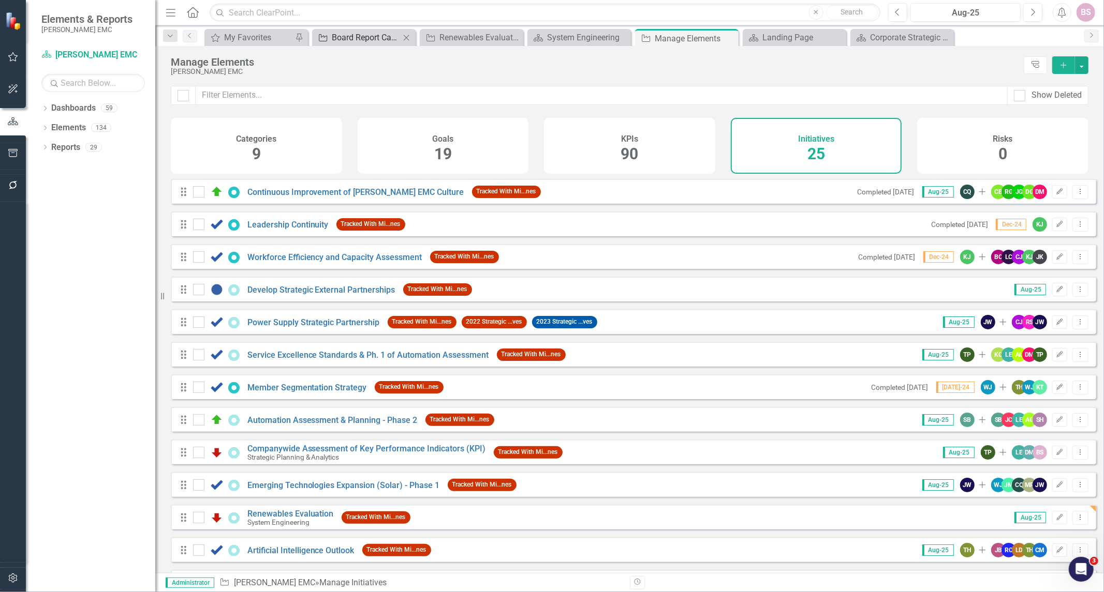
click at [323, 34] on icon "Initiative" at bounding box center [323, 38] width 10 height 8
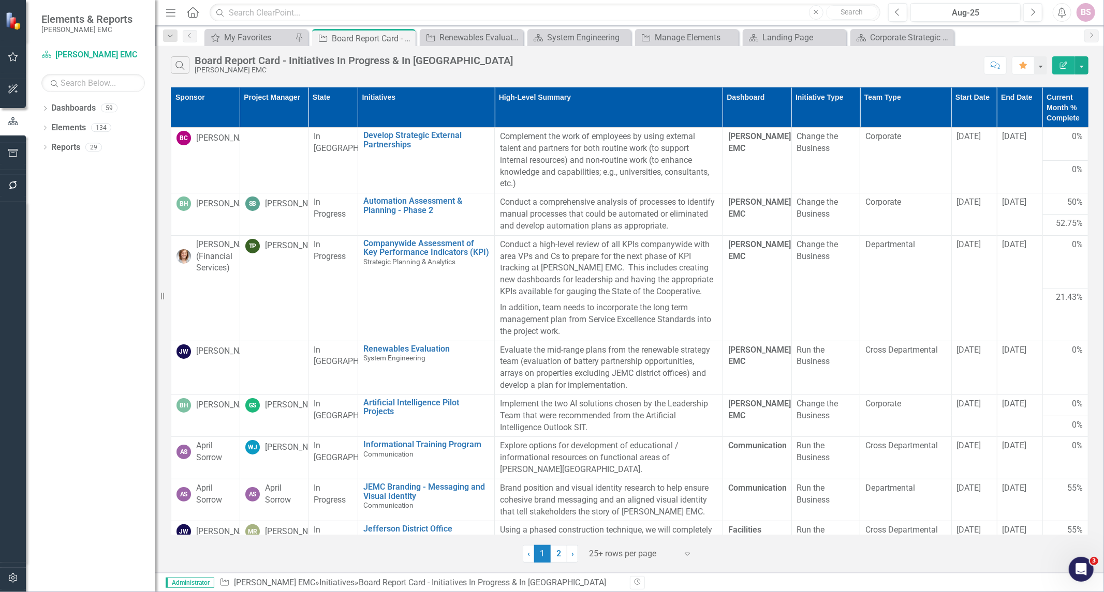
click at [185, 76] on div "Search Board Report Card - Initiatives In Progress & In [PERSON_NAME] EMC Comme…" at bounding box center [629, 63] width 948 height 34
click at [182, 70] on button "Search" at bounding box center [180, 65] width 19 height 18
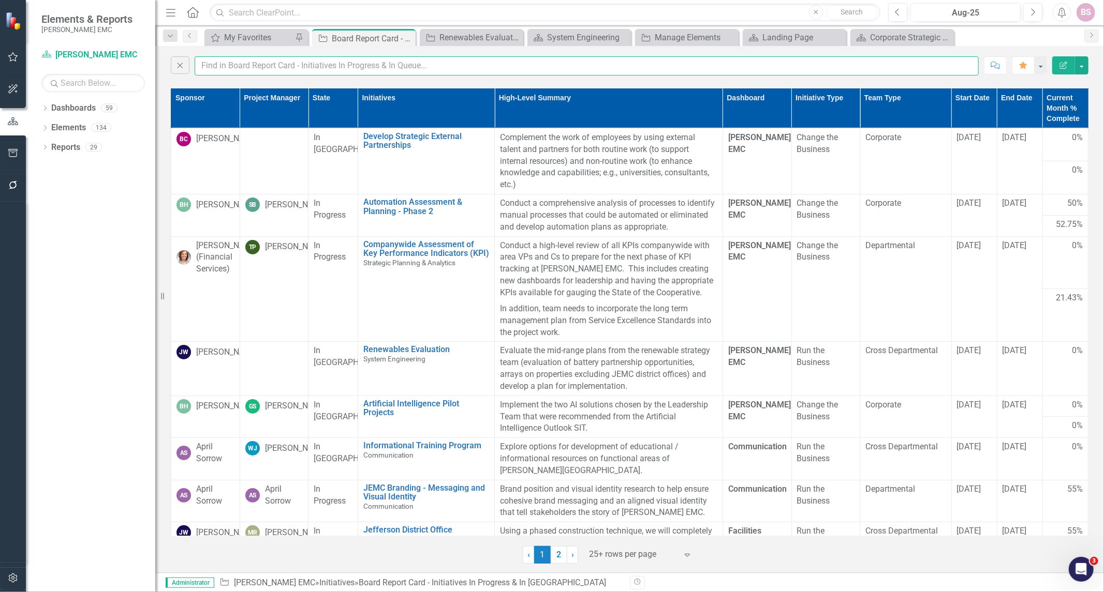
click at [275, 70] on input "text" at bounding box center [587, 65] width 784 height 19
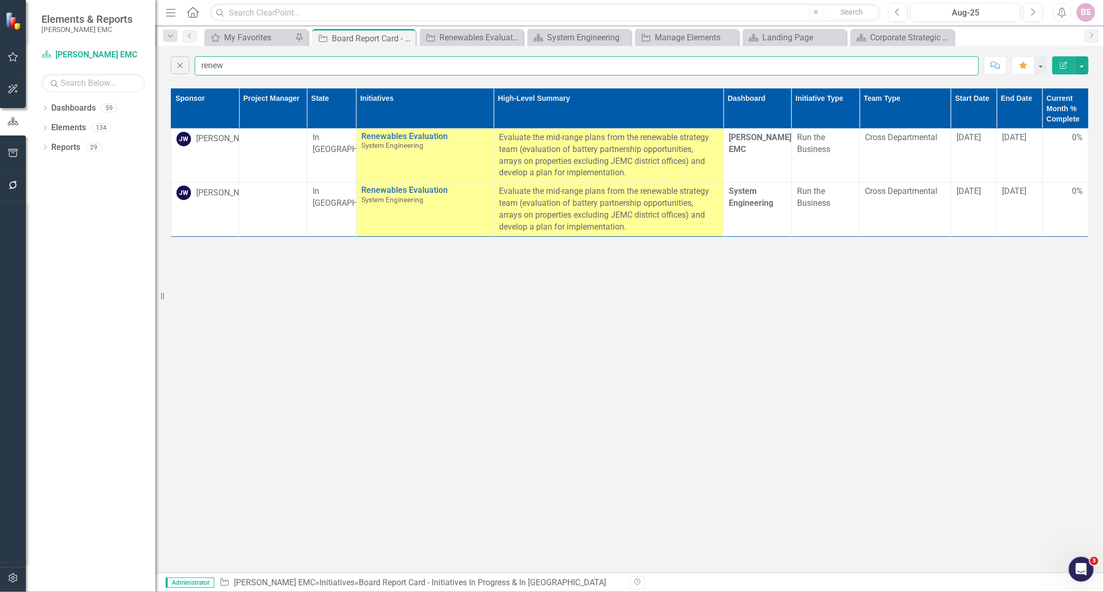
type input "renewables"
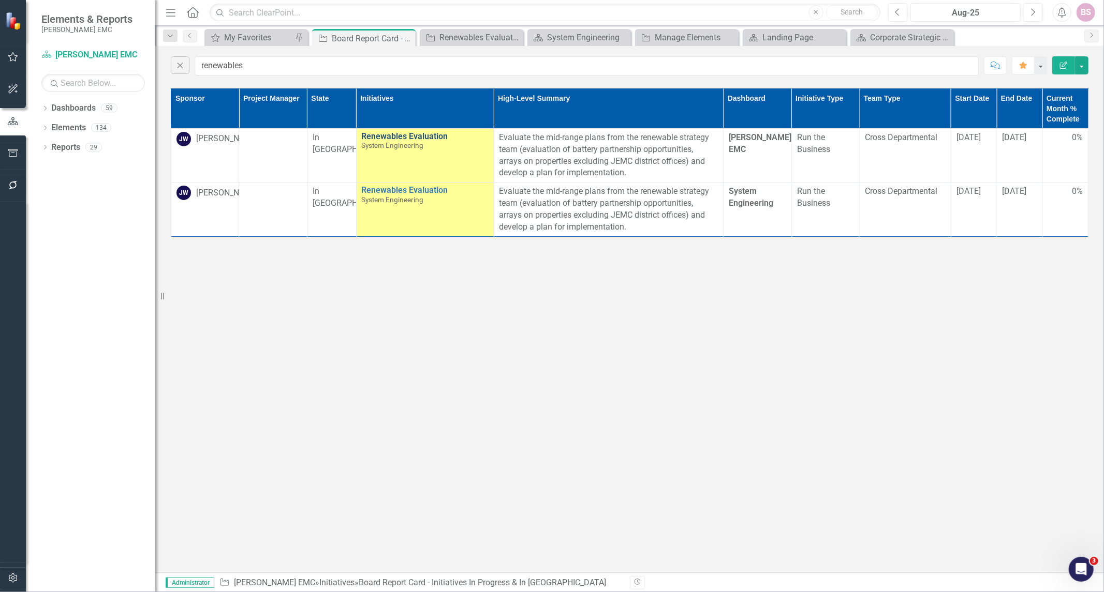
click at [396, 136] on link "Renewables Evaluation" at bounding box center [425, 136] width 127 height 9
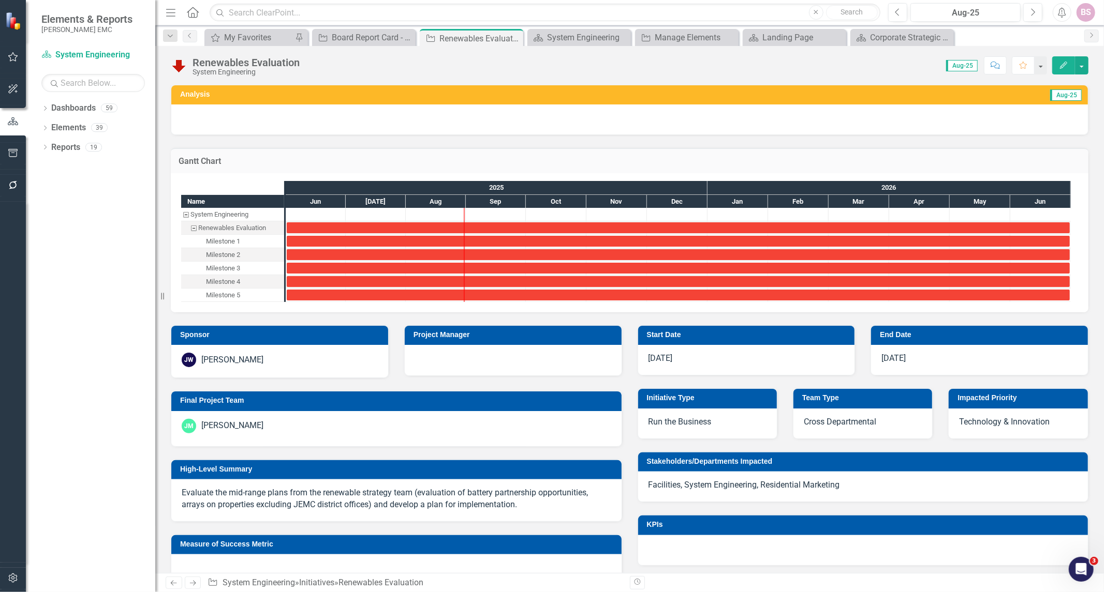
click at [305, 53] on div "Renewables Evaluation System Engineering Score: 0.00 Aug-25 Completed Comment F…" at bounding box center [629, 61] width 948 height 31
click at [303, 56] on div "Renewables Evaluation System Engineering Score: 0.00 Aug-25 Completed Comment F…" at bounding box center [629, 61] width 948 height 31
click at [303, 56] on div "Renewables Evaluation System Engineering" at bounding box center [238, 66] width 134 height 20
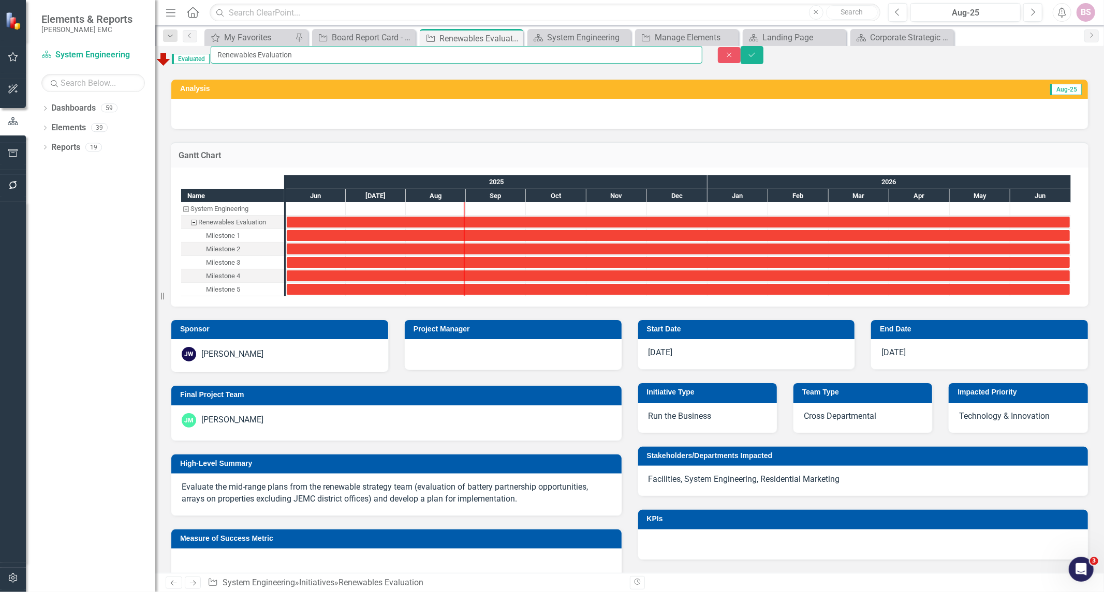
drag, startPoint x: 297, startPoint y: 63, endPoint x: 340, endPoint y: 55, distance: 43.5
click at [304, 63] on input "Renewables Evaluation" at bounding box center [456, 55] width 491 height 18
click at [340, 55] on input "Renewables Evaluation" at bounding box center [456, 55] width 491 height 18
type input "Renewables Evaluation-2"
click at [763, 58] on button "Save" at bounding box center [751, 55] width 23 height 18
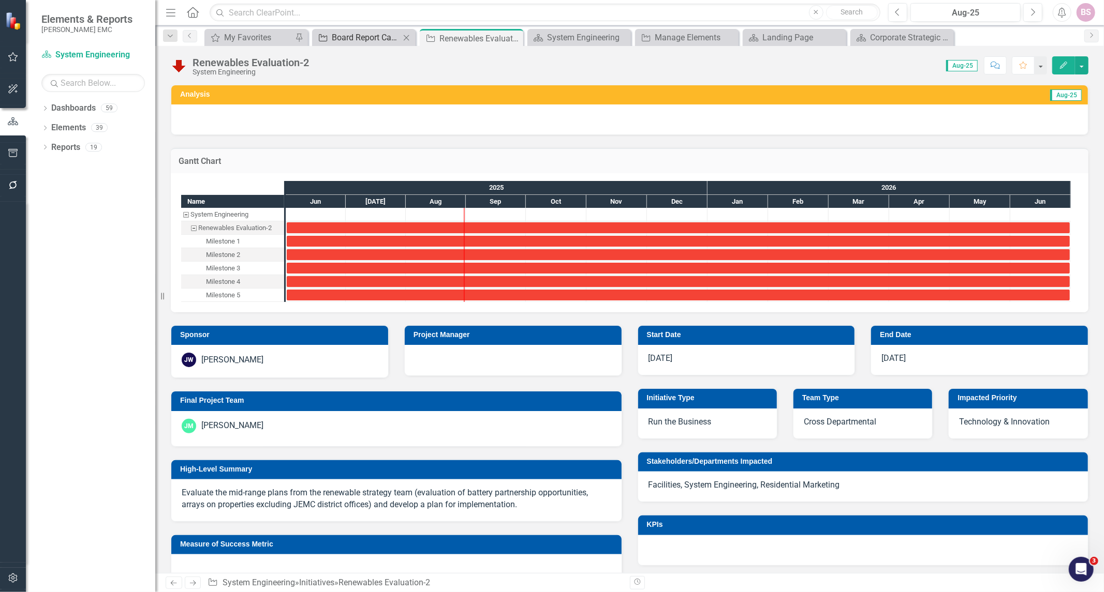
click at [359, 32] on div "Board Report Card - Initiatives In Progress & In [GEOGRAPHIC_DATA]" at bounding box center [366, 37] width 68 height 13
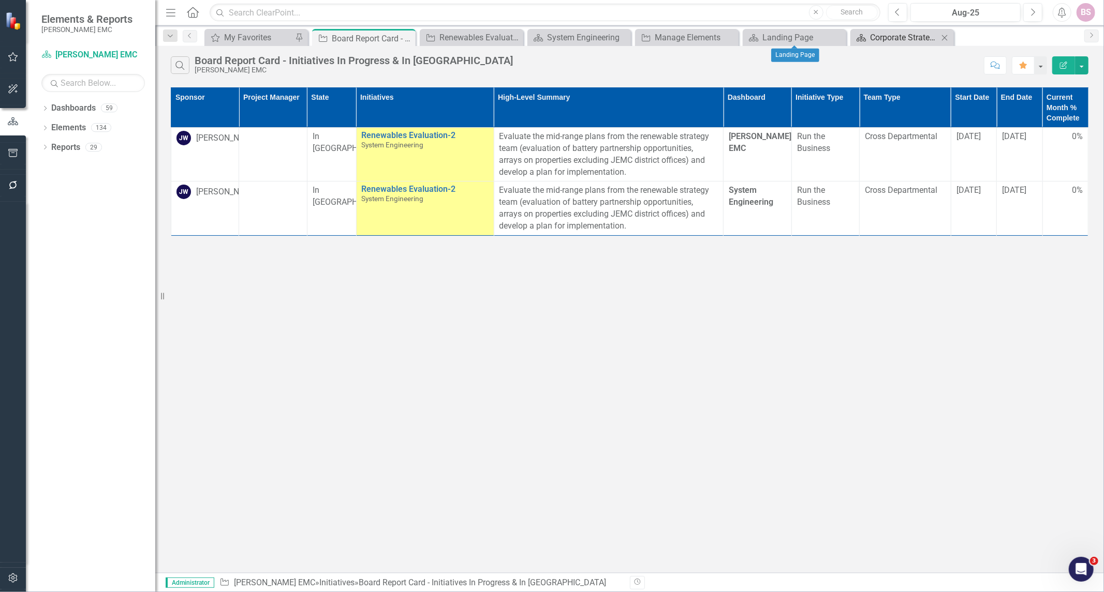
click at [876, 37] on div "Corporate Strategic Plan Through 2026" at bounding box center [904, 37] width 68 height 13
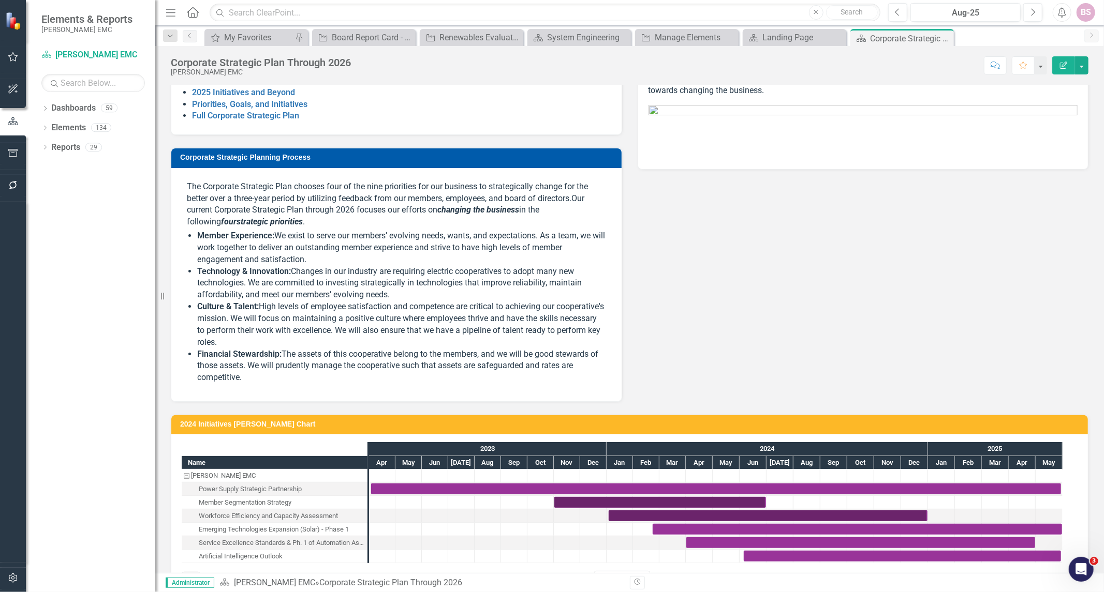
scroll to position [100, 0]
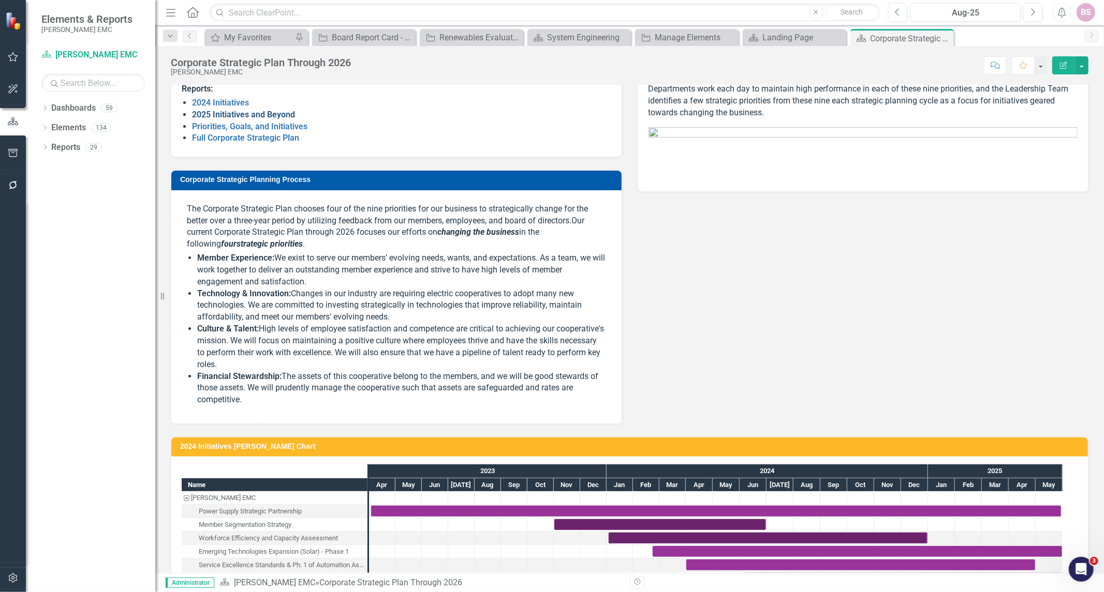
click at [257, 120] on link "2025 Initiatives and Beyond" at bounding box center [243, 115] width 103 height 10
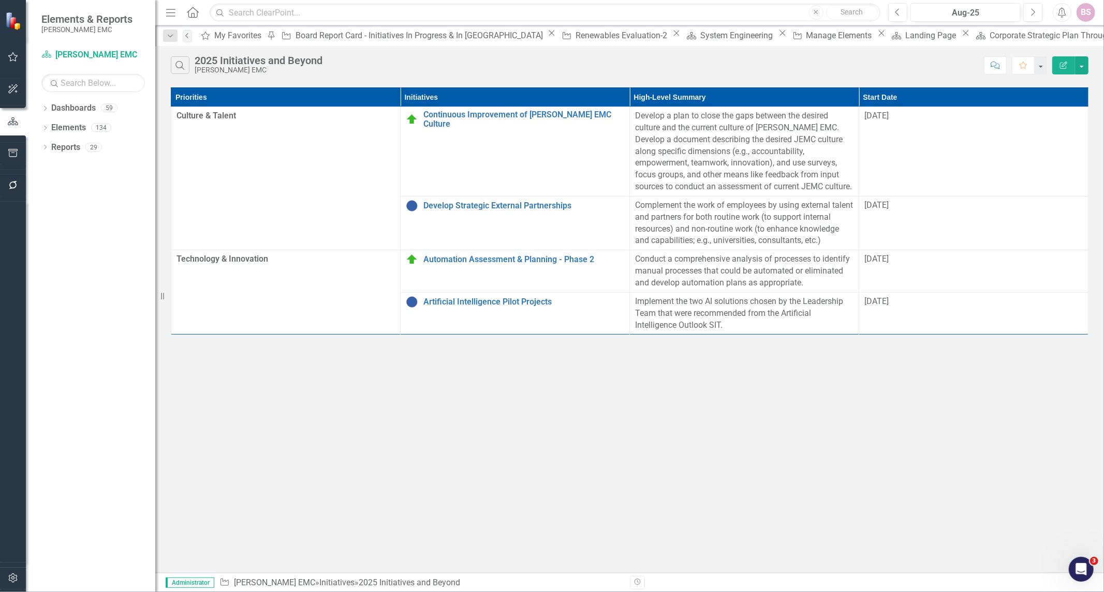
click at [191, 36] on icon "Previous" at bounding box center [187, 36] width 8 height 6
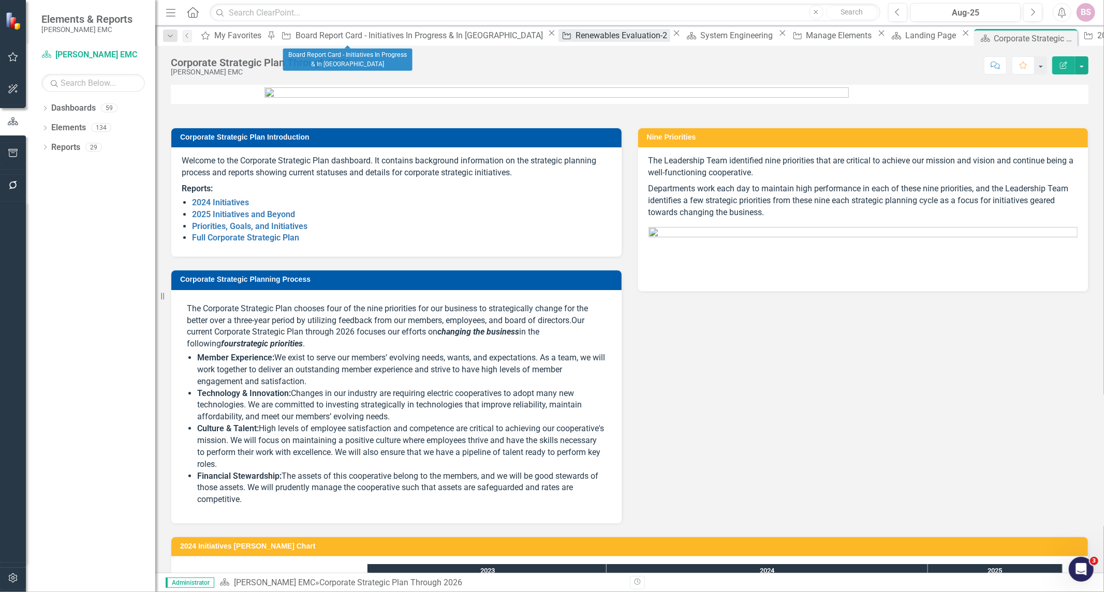
click at [575, 34] on div "Renewables Evaluation-2" at bounding box center [622, 35] width 95 height 13
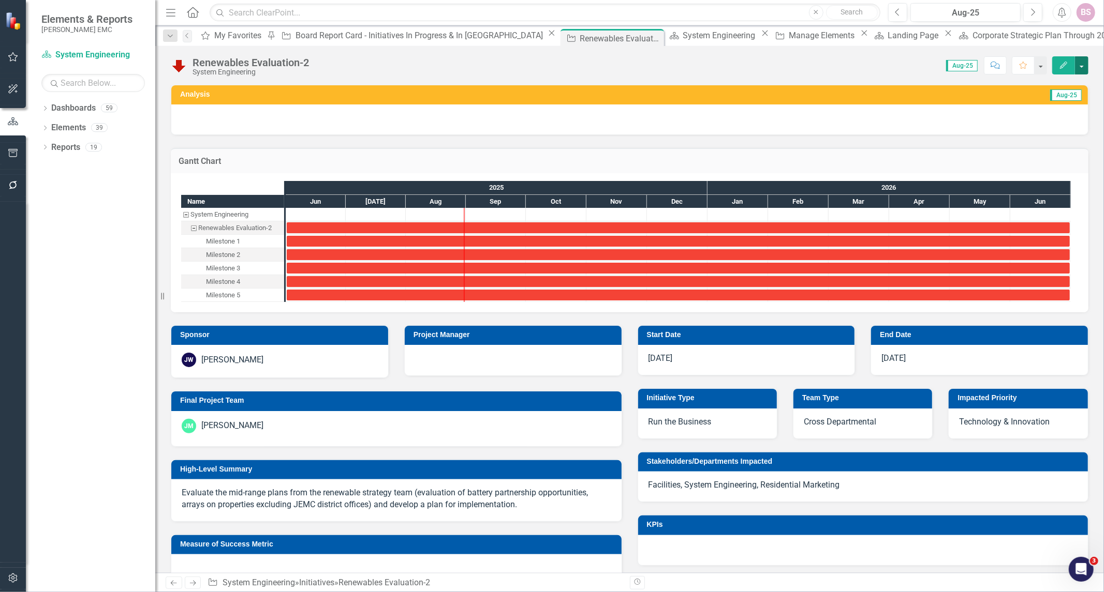
click at [1081, 64] on button "button" at bounding box center [1081, 65] width 13 height 18
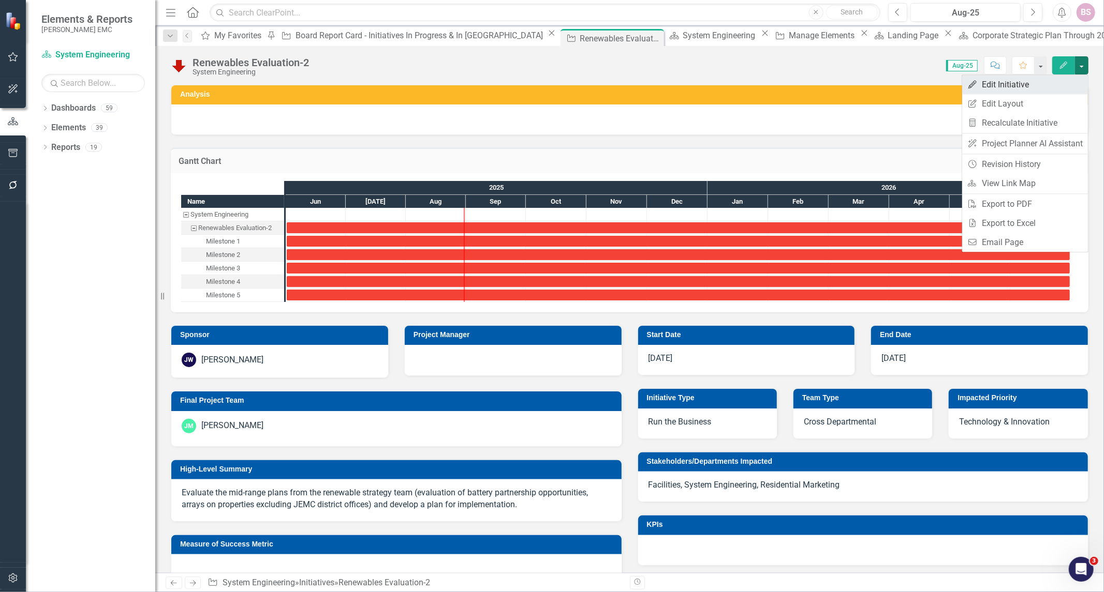
click at [1038, 90] on link "Edit Edit Initiative" at bounding box center [1025, 84] width 126 height 19
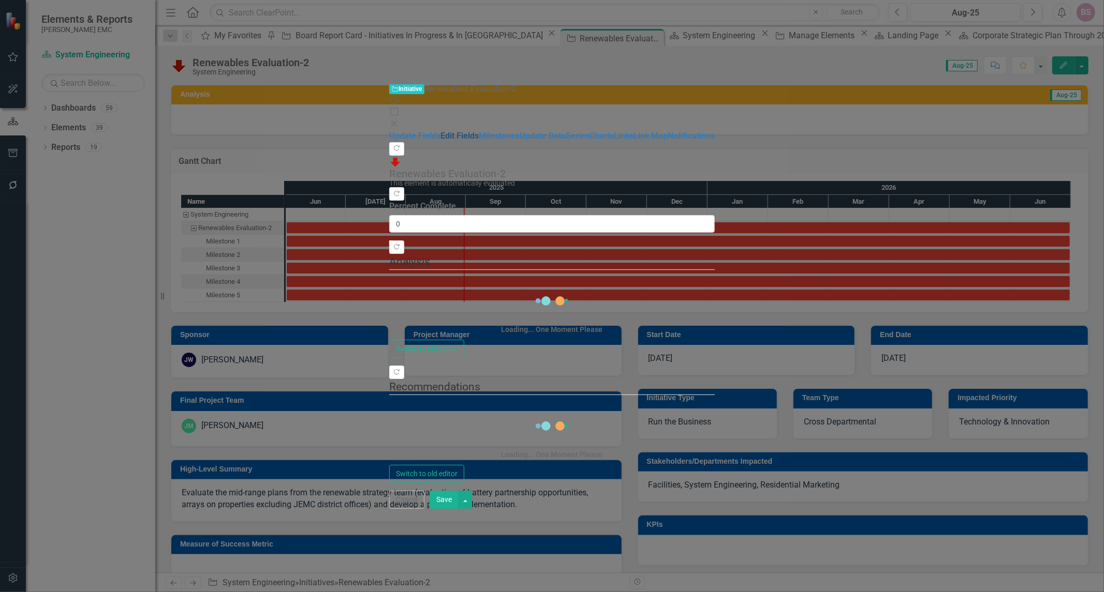
click at [440, 131] on link "Edit Fields" at bounding box center [459, 136] width 38 height 10
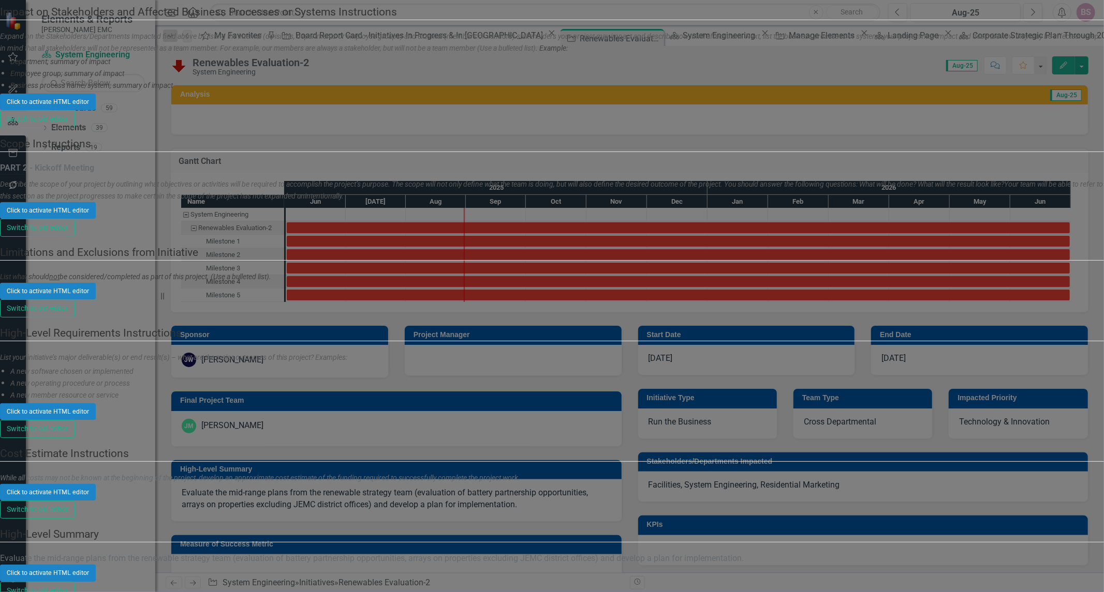
type input "[PERSON_NAME]"
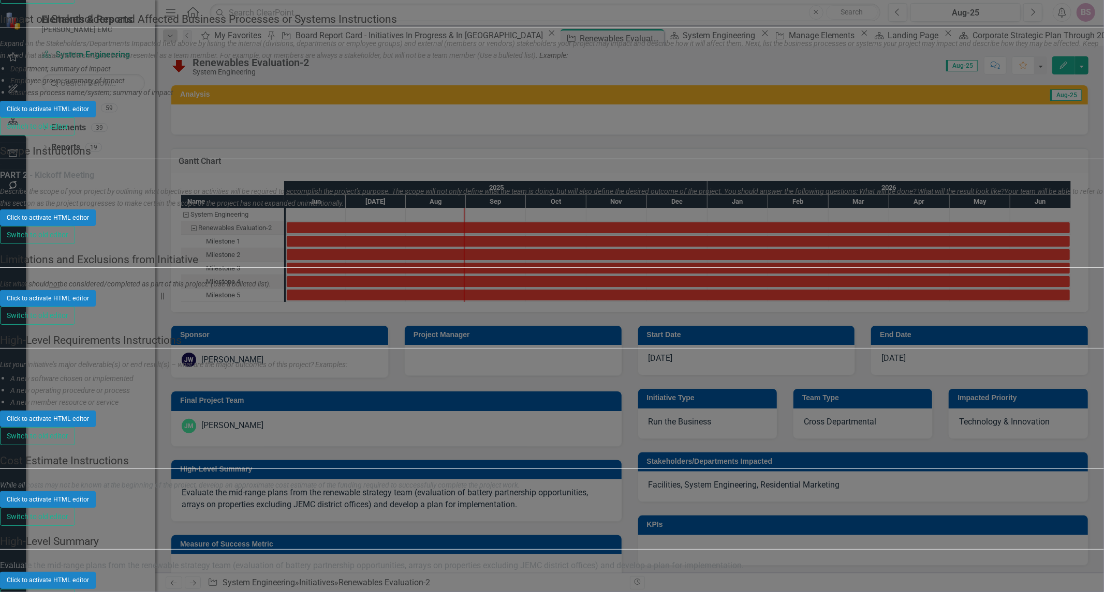
scroll to position [119, 0]
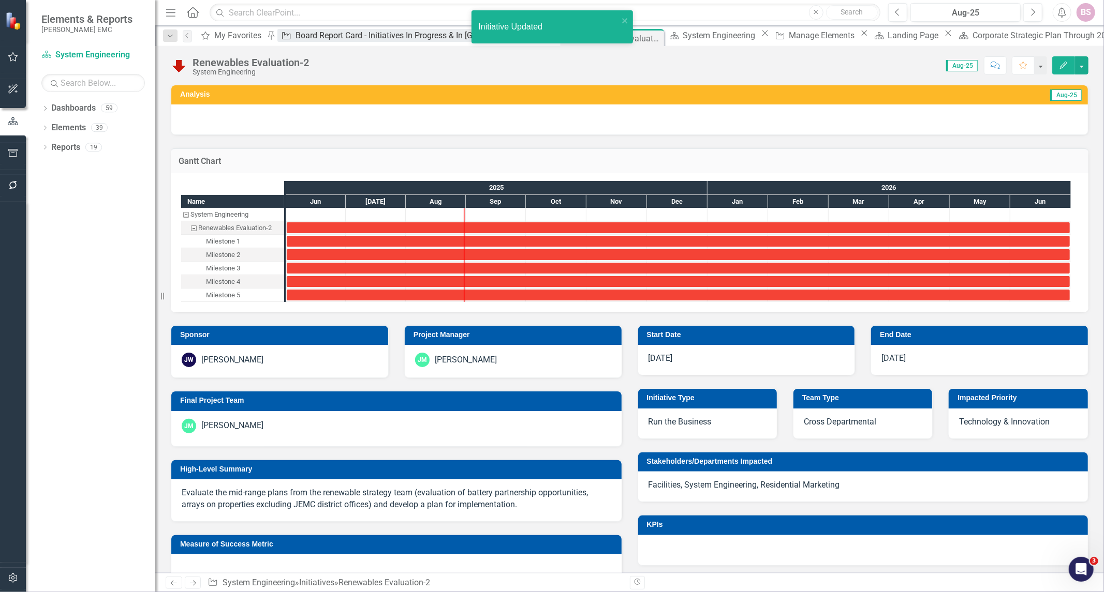
click at [348, 41] on div "Board Report Card - Initiatives In Progress & In [GEOGRAPHIC_DATA]" at bounding box center [419, 35] width 249 height 13
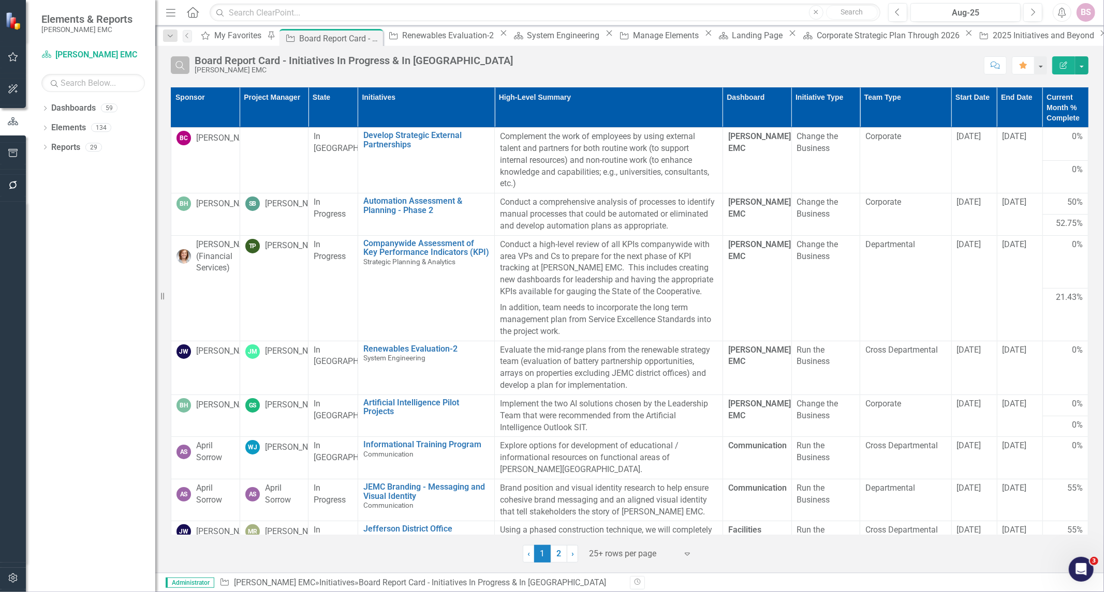
click at [172, 68] on button "Search" at bounding box center [180, 65] width 19 height 18
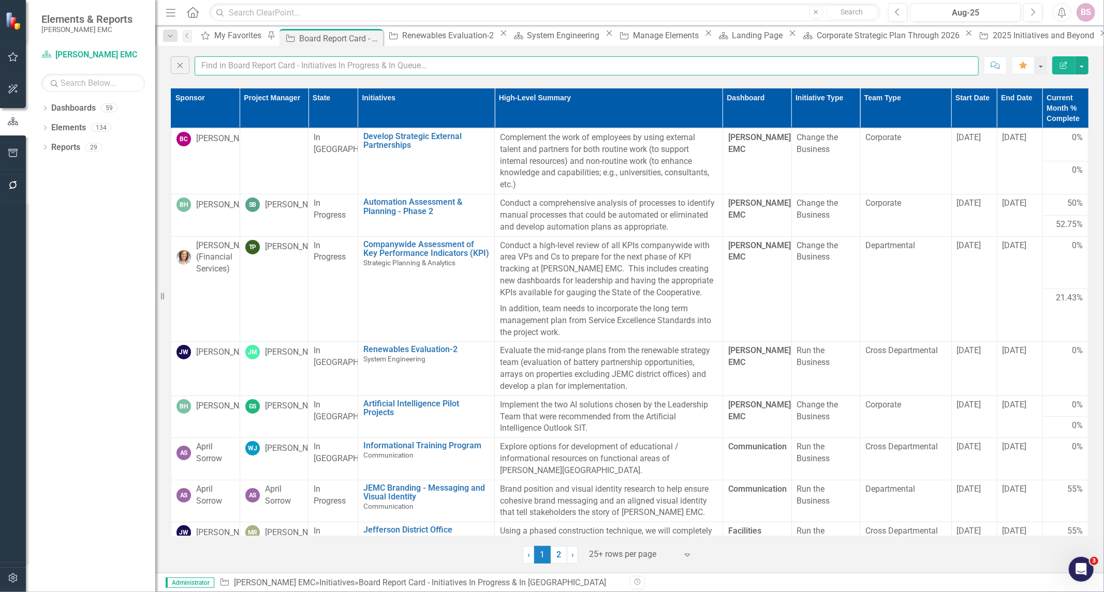
click at [223, 66] on input "text" at bounding box center [587, 65] width 784 height 19
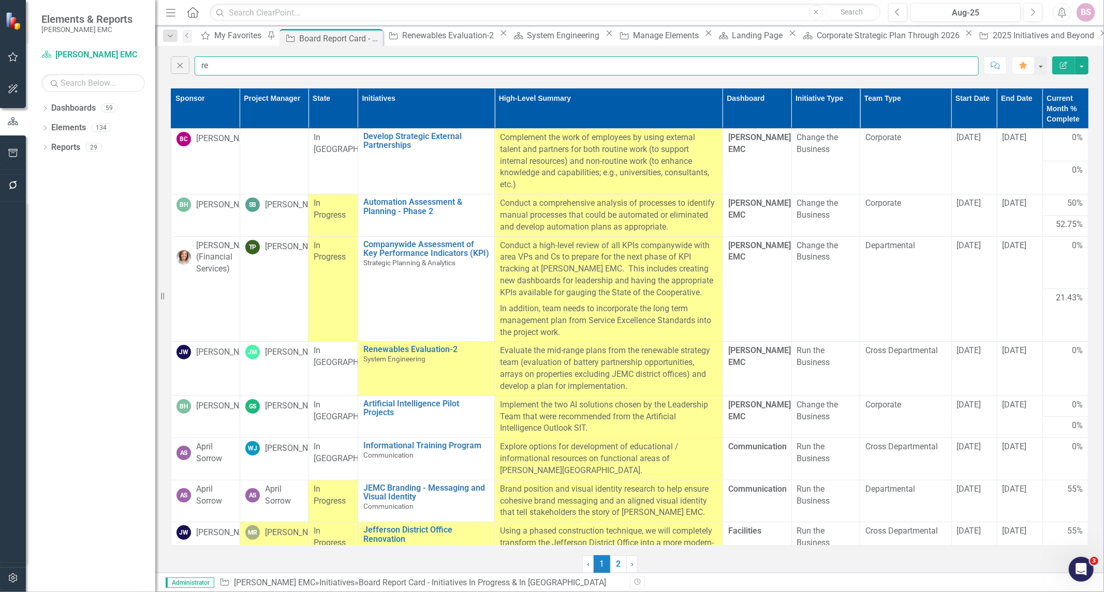
type input "renewables"
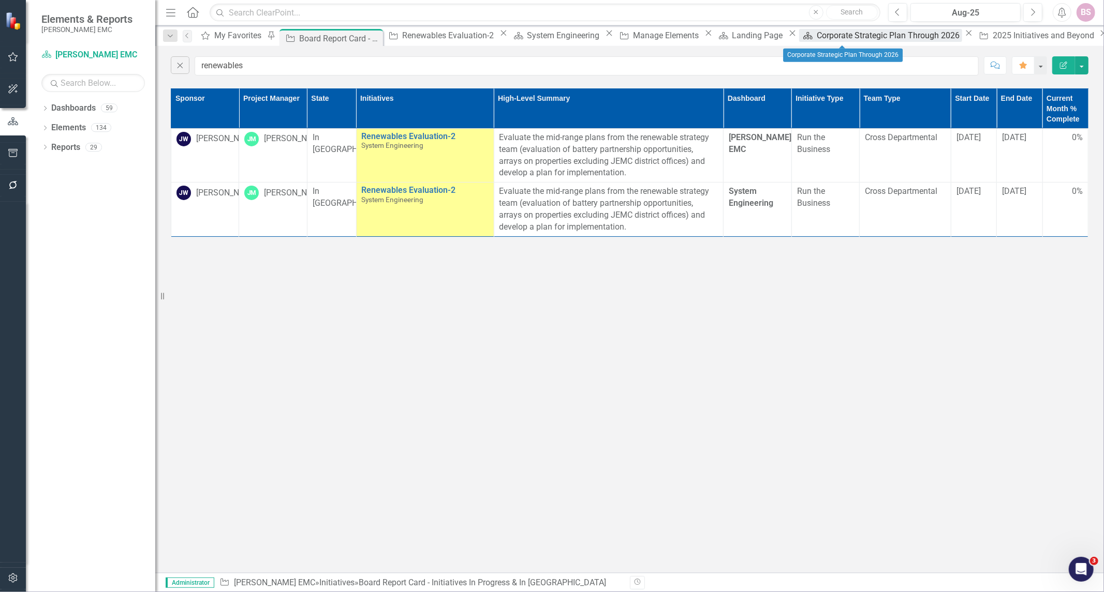
click at [859, 37] on div "Corporate Strategic Plan Through 2026" at bounding box center [888, 35] width 145 height 13
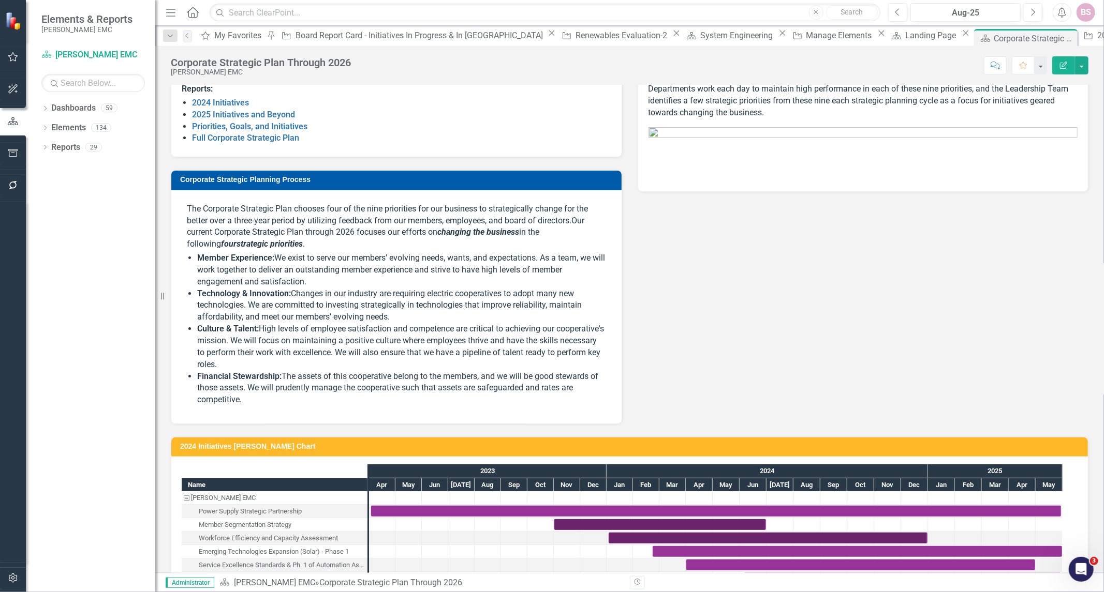
scroll to position [99, 0]
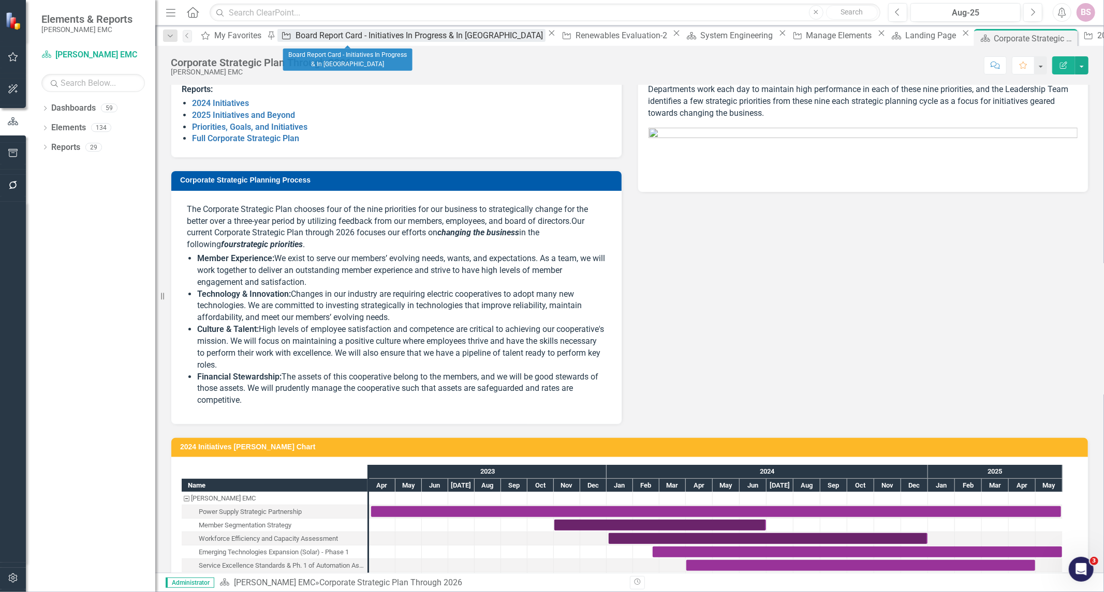
click at [348, 34] on div "Board Report Card - Initiatives In Progress & In [GEOGRAPHIC_DATA]" at bounding box center [419, 35] width 249 height 13
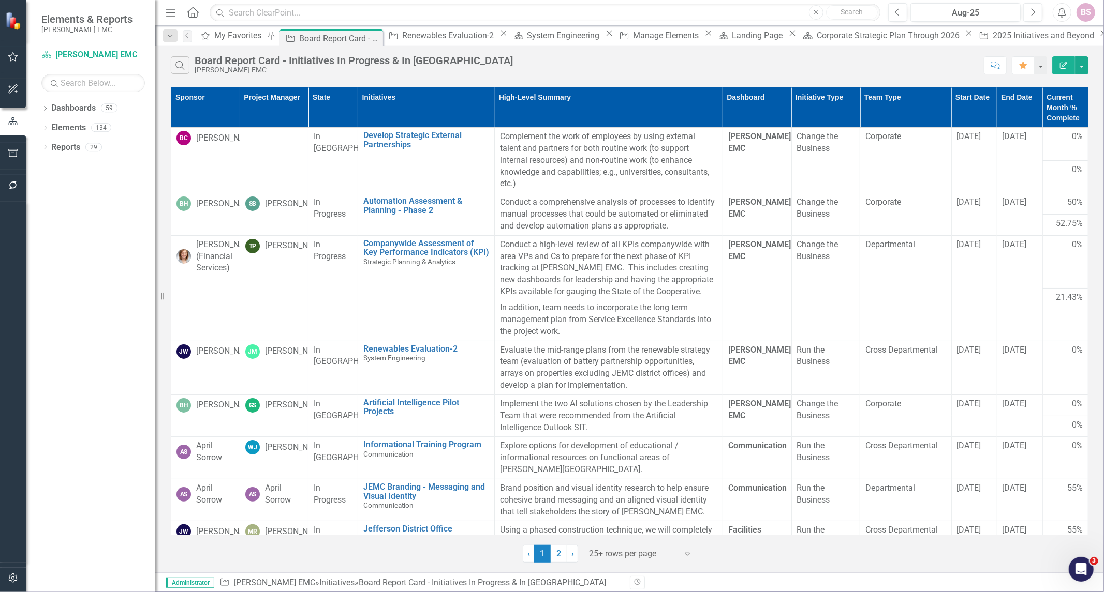
click at [195, 68] on div "[PERSON_NAME] EMC" at bounding box center [354, 70] width 318 height 8
click at [183, 68] on icon "button" at bounding box center [179, 65] width 9 height 9
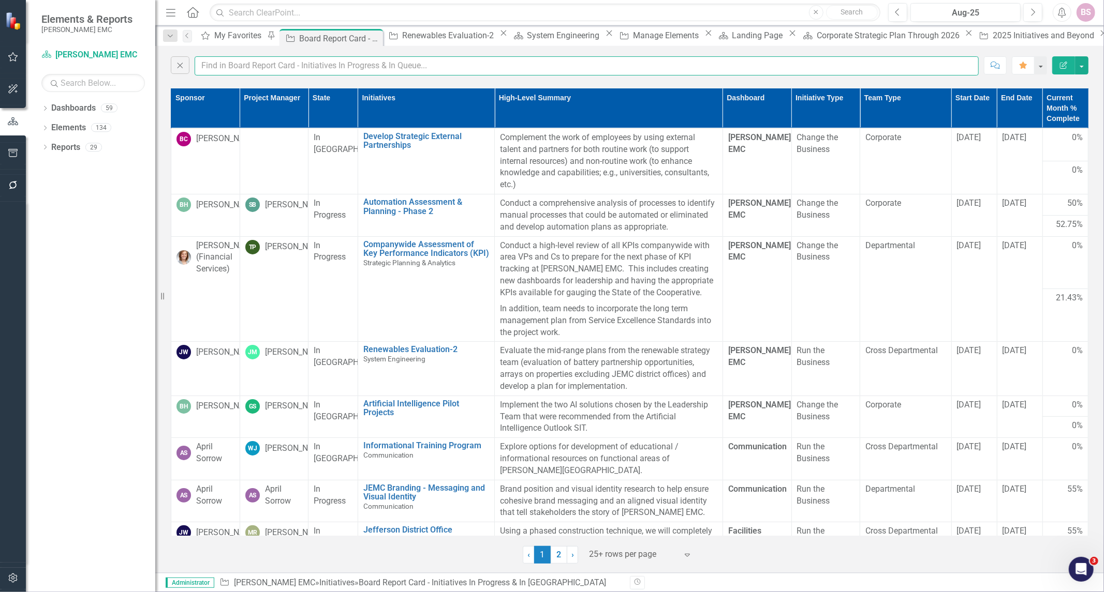
click at [265, 70] on input "text" at bounding box center [587, 65] width 784 height 19
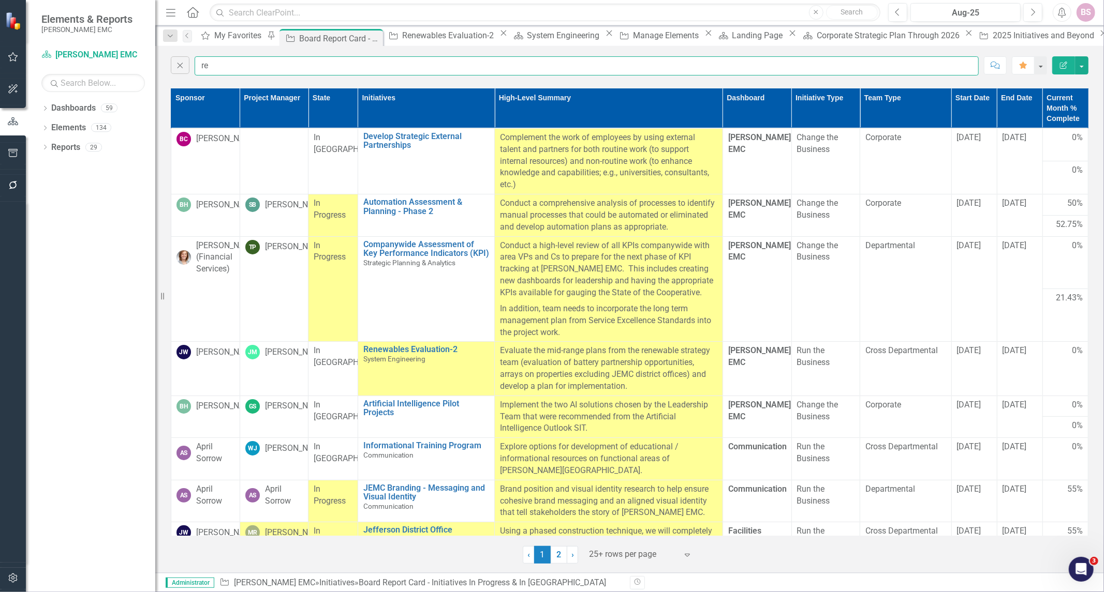
type input "renewables"
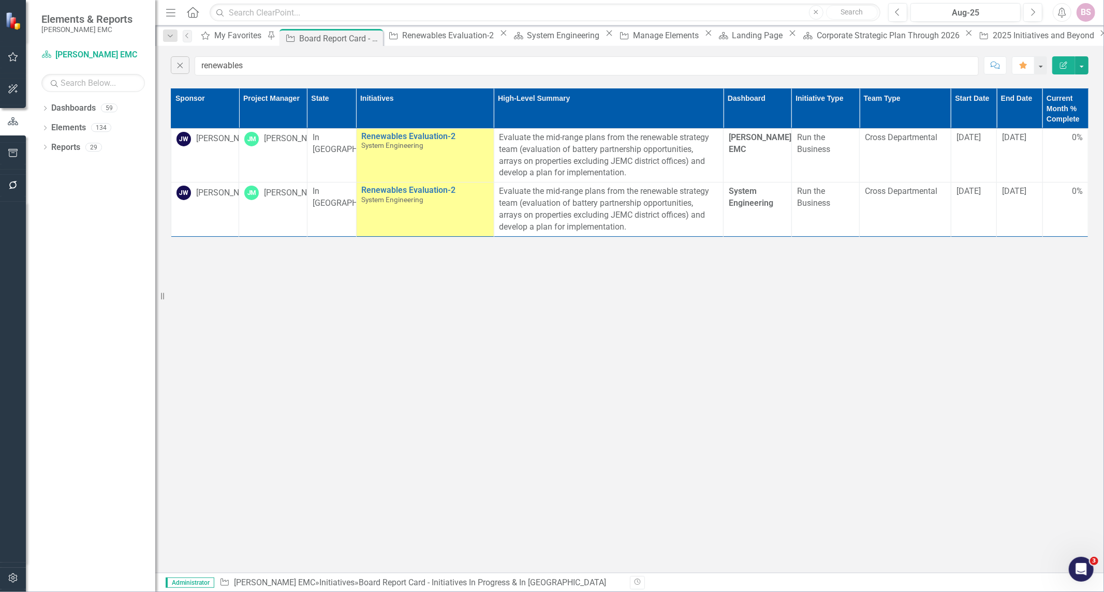
click at [768, 142] on div "[PERSON_NAME] EMC" at bounding box center [756, 144] width 57 height 24
click at [767, 142] on span "[PERSON_NAME] EMC" at bounding box center [759, 143] width 63 height 22
click at [764, 138] on span "[PERSON_NAME] EMC" at bounding box center [759, 143] width 63 height 22
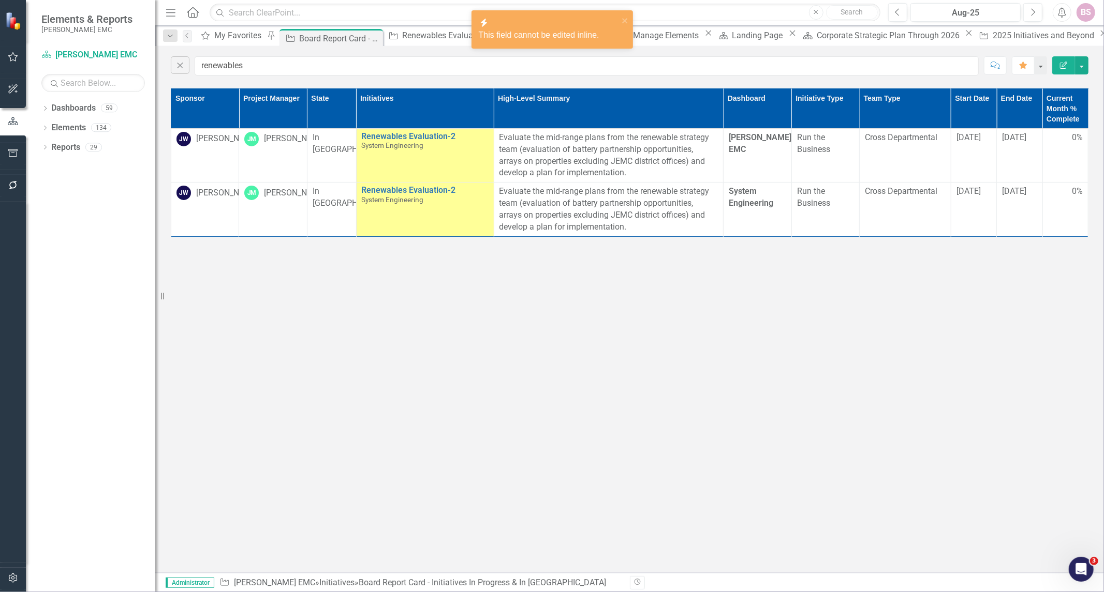
click at [757, 146] on td "[PERSON_NAME] EMC" at bounding box center [757, 155] width 68 height 54
click at [751, 147] on td "[PERSON_NAME] EMC" at bounding box center [757, 155] width 68 height 54
click at [748, 199] on span "System Engineering" at bounding box center [750, 197] width 44 height 22
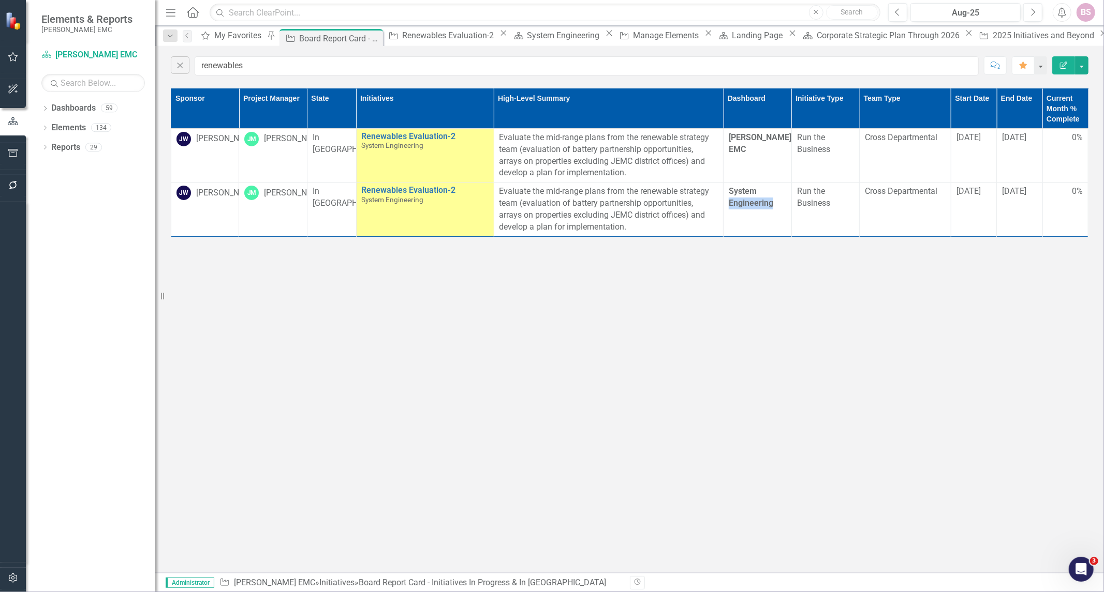
click at [761, 215] on td "System Engineering" at bounding box center [757, 210] width 68 height 54
click at [753, 200] on span "System Engineering" at bounding box center [750, 197] width 44 height 22
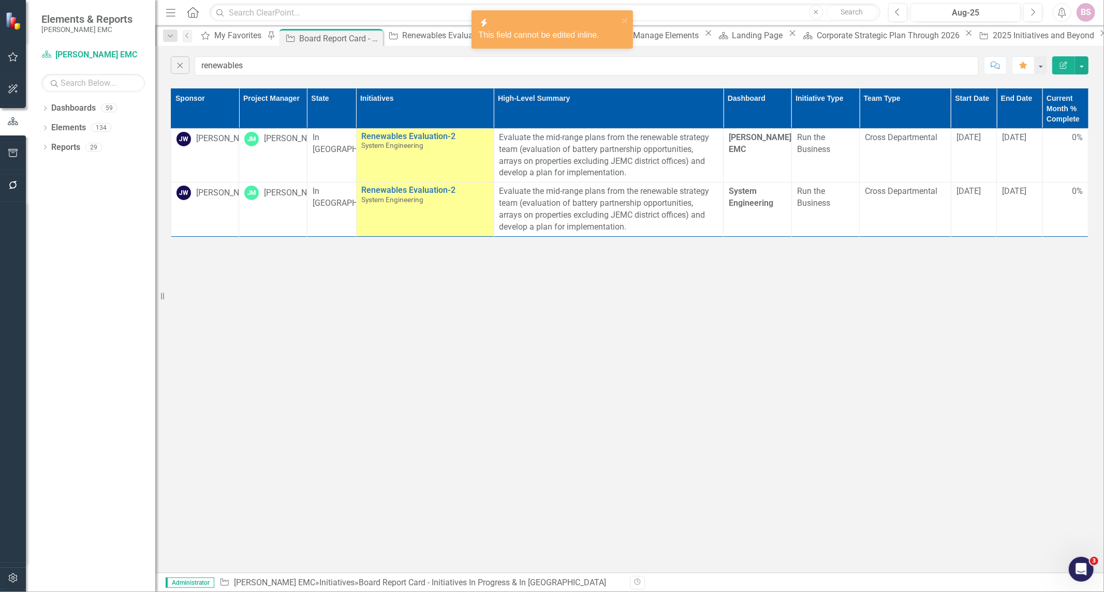
click at [749, 145] on td "[PERSON_NAME] EMC" at bounding box center [757, 155] width 68 height 54
click at [748, 142] on span "[PERSON_NAME] EMC" at bounding box center [759, 143] width 63 height 22
click at [892, 84] on div "Close renewables Comment Favorite Edit Report Sponsor Project Manager State Ini…" at bounding box center [629, 309] width 948 height 527
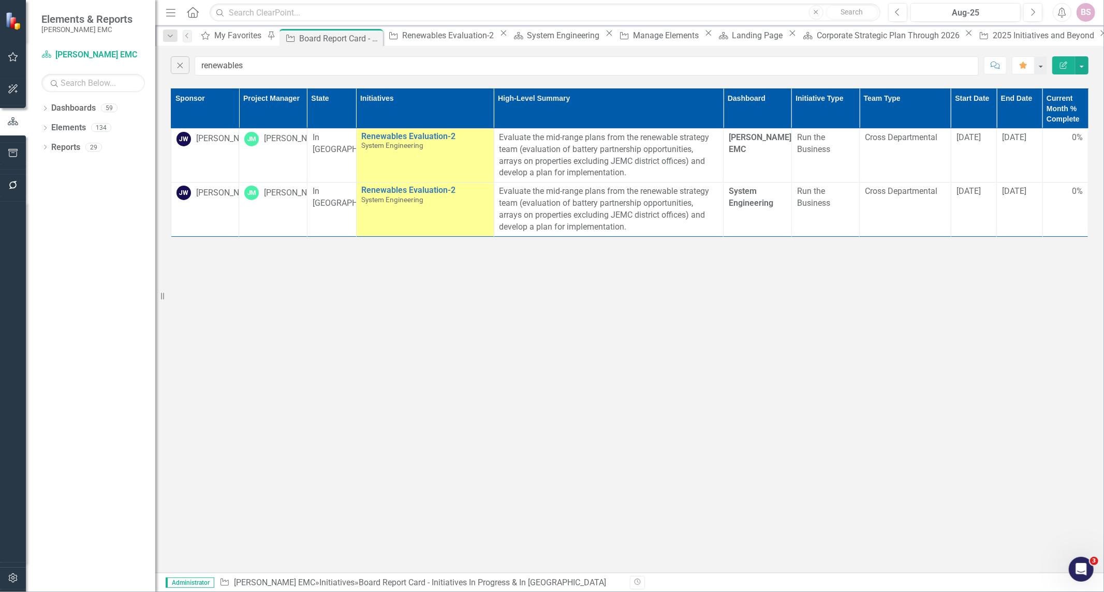
click at [927, 97] on th "Team Type" at bounding box center [905, 108] width 92 height 40
click at [927, 97] on th "Team Type Sort Ascending" at bounding box center [905, 108] width 92 height 40
click at [1083, 71] on button "button" at bounding box center [1081, 65] width 13 height 18
click at [1049, 84] on link "Edit Report Edit Report" at bounding box center [1047, 84] width 82 height 19
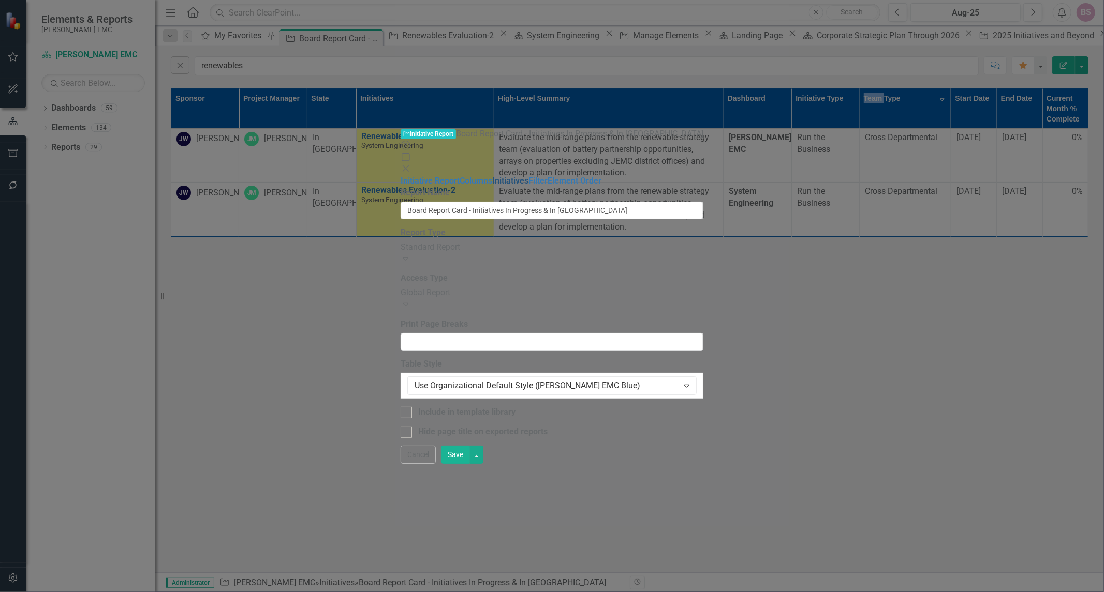
click at [492, 176] on link "Initiatives" at bounding box center [510, 181] width 36 height 10
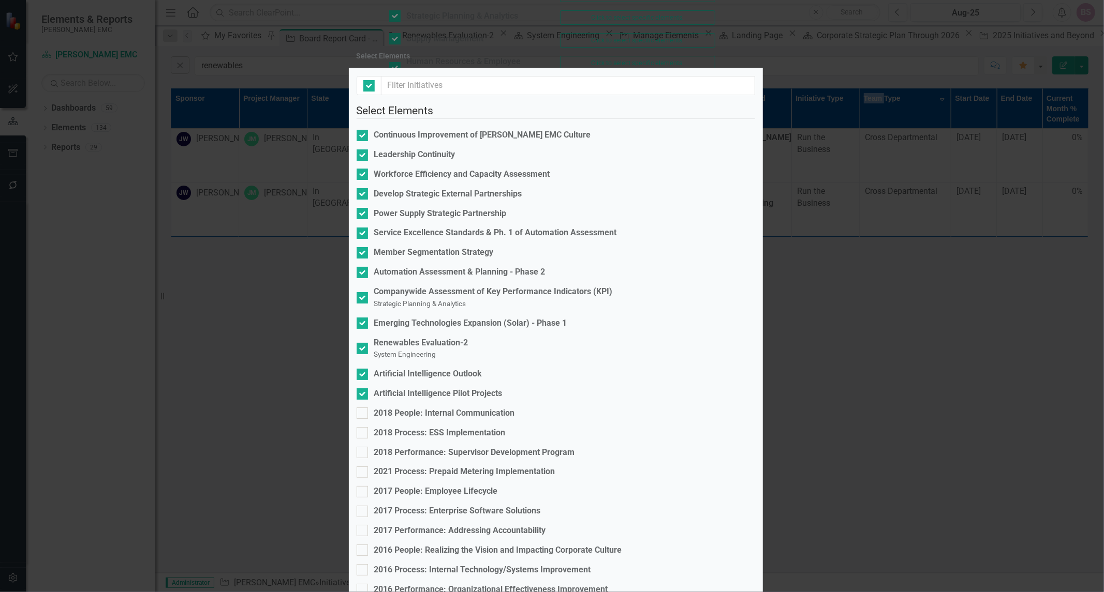
checkbox input "false"
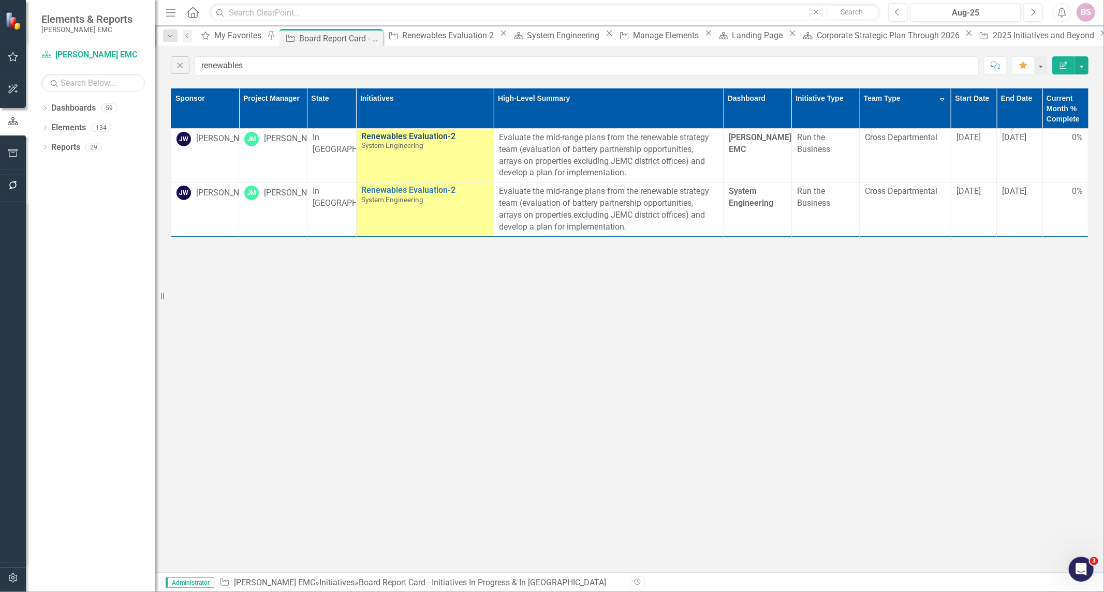
click at [389, 133] on link "Renewables Evaluation-2" at bounding box center [425, 136] width 127 height 9
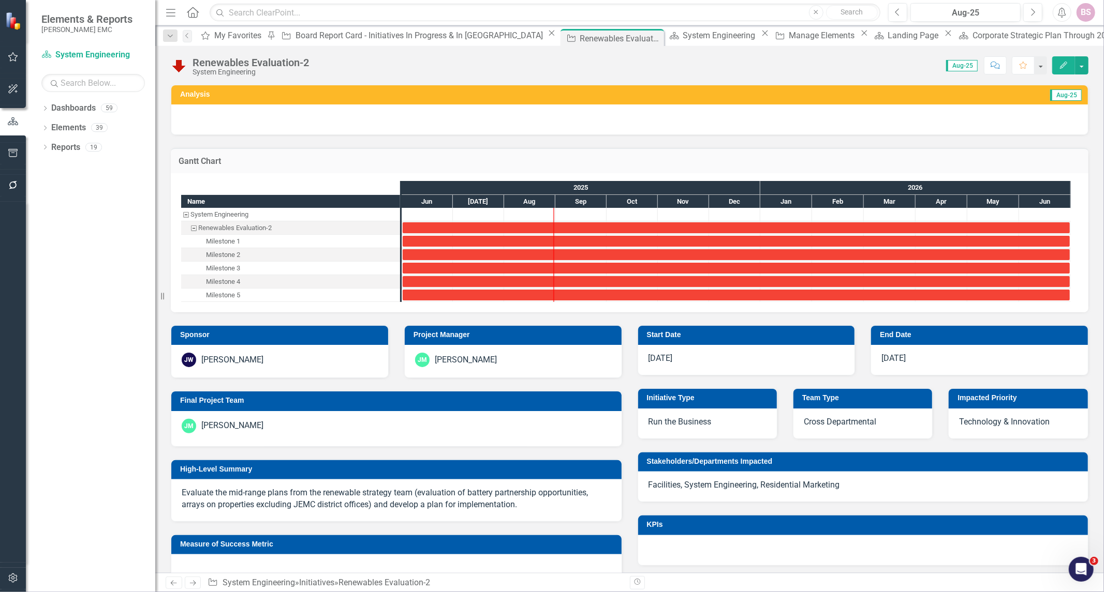
drag, startPoint x: 323, startPoint y: 47, endPoint x: 302, endPoint y: 60, distance: 25.3
click at [322, 48] on div "Renewables Evaluation-2 System Engineering Score: 0.00 Aug-25 Completed Comment…" at bounding box center [629, 61] width 948 height 31
click at [302, 60] on div "Renewables Evaluation-2" at bounding box center [250, 62] width 116 height 11
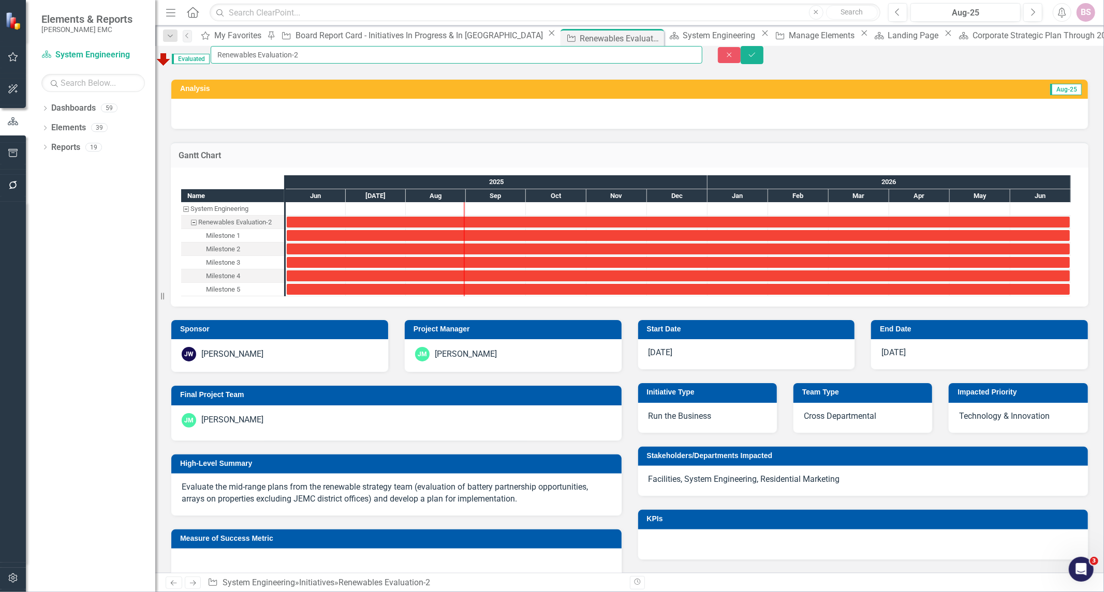
click at [339, 61] on input "Renewables Evaluation-2" at bounding box center [456, 55] width 491 height 18
type input "Renewables Evaluation"
click at [763, 62] on button "Save" at bounding box center [751, 55] width 23 height 18
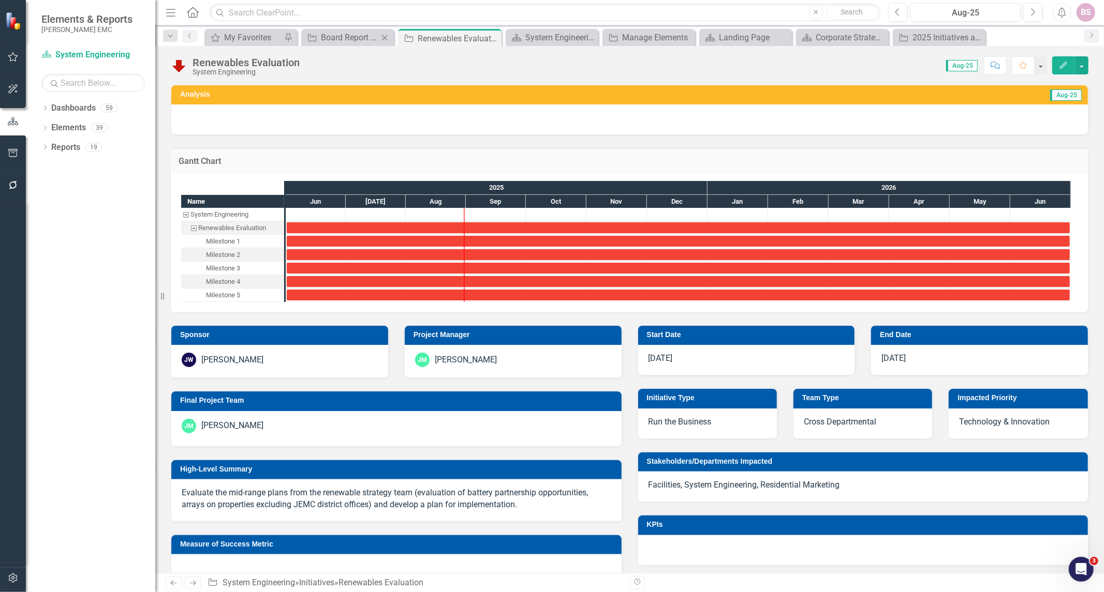
click at [353, 44] on div "Initiative Board Report Card - Initiatives In Progress & In Queue Close" at bounding box center [347, 37] width 93 height 17
click at [355, 40] on div "Board Report Card - Initiatives In Progress & In [GEOGRAPHIC_DATA]" at bounding box center [349, 37] width 57 height 13
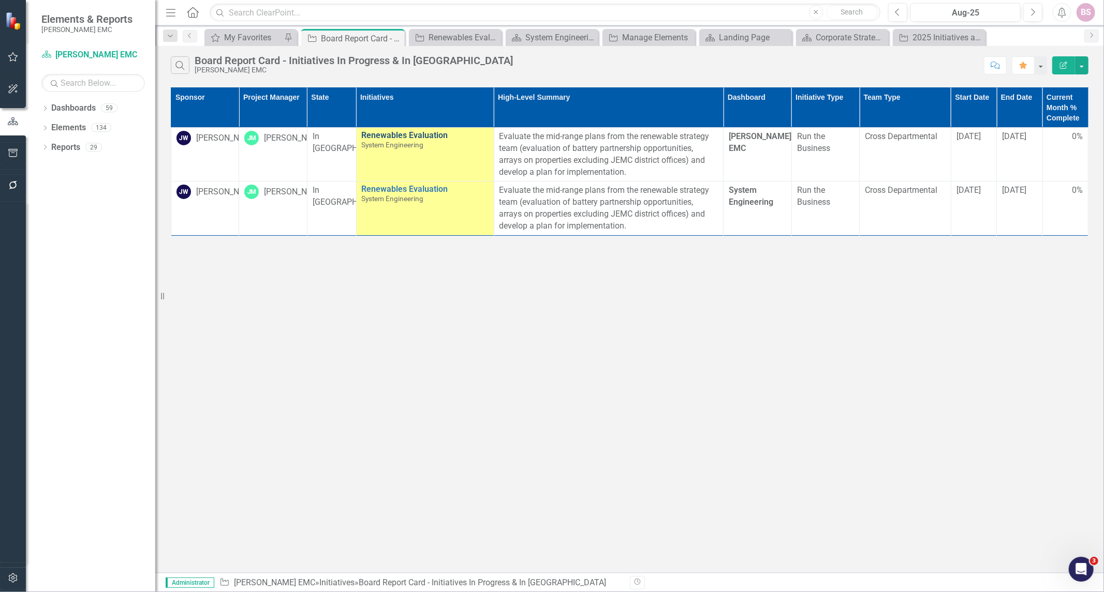
click at [394, 136] on link "Renewables Evaluation" at bounding box center [425, 135] width 127 height 9
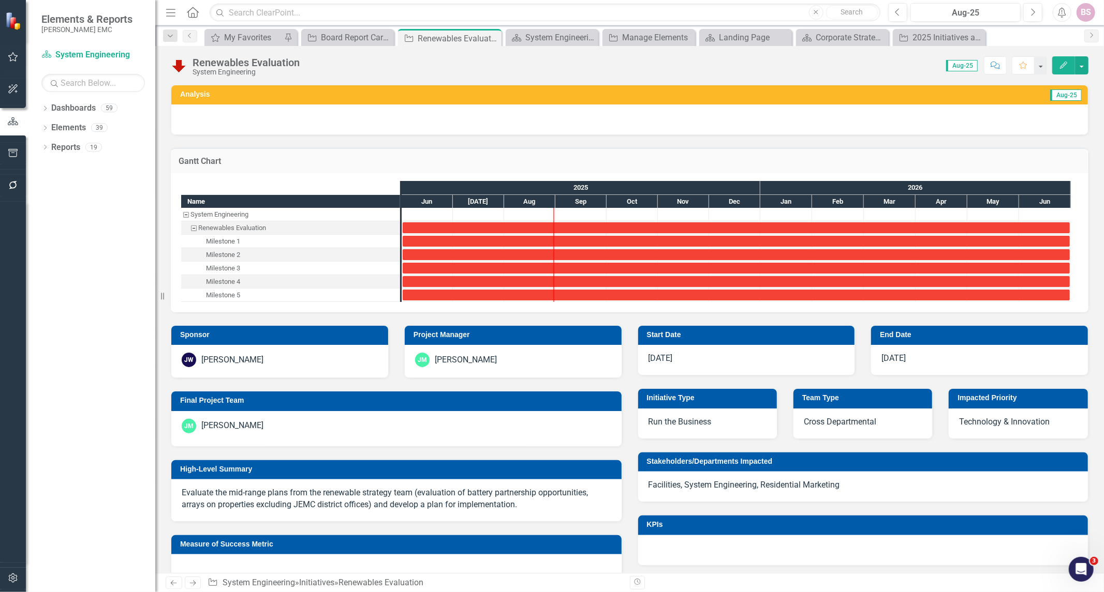
click at [1062, 63] on icon "Edit" at bounding box center [1063, 65] width 9 height 7
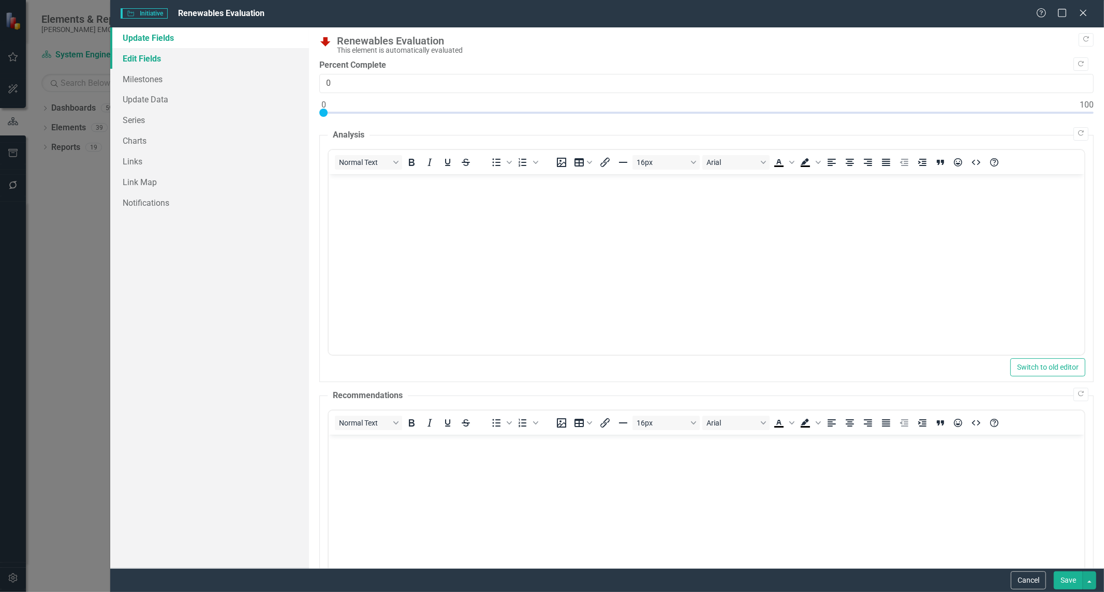
click at [151, 66] on link "Edit Fields" at bounding box center [209, 58] width 199 height 21
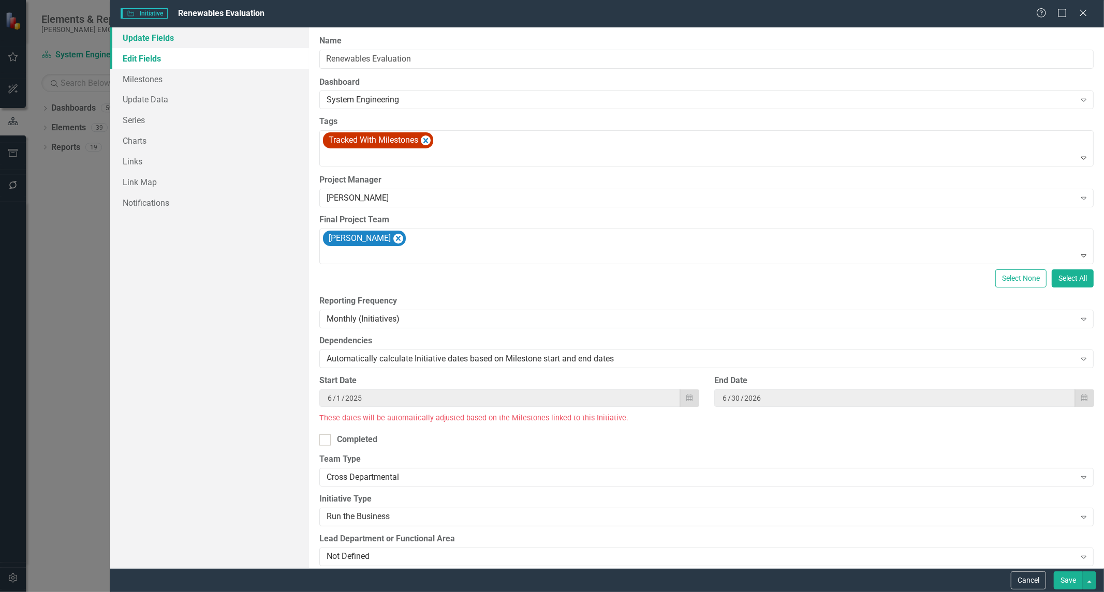
click at [155, 44] on link "Update Fields" at bounding box center [209, 37] width 199 height 21
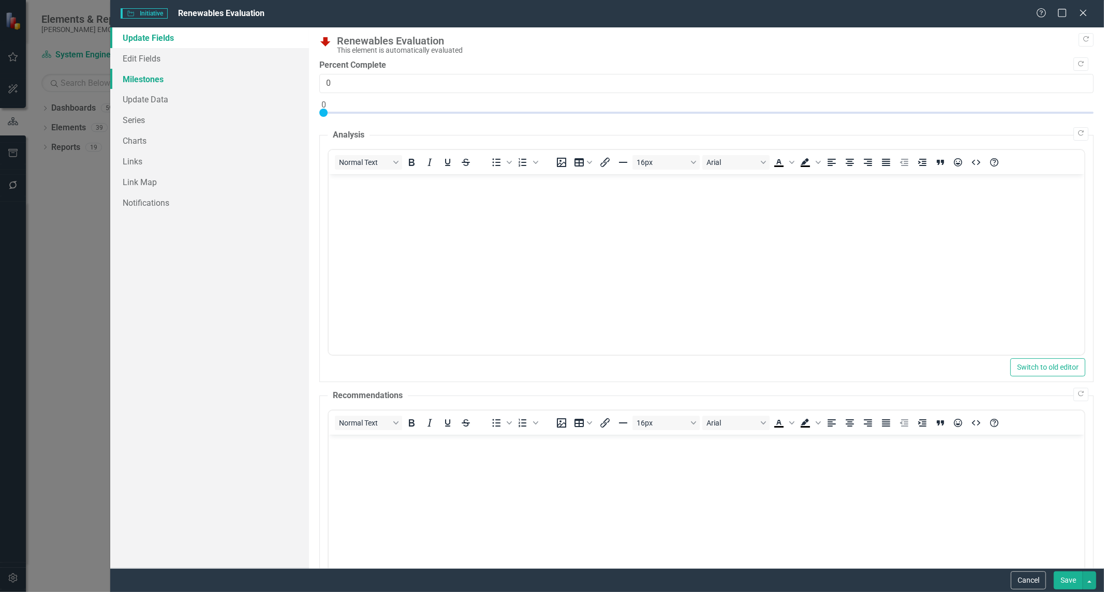
click at [152, 70] on link "Milestones" at bounding box center [209, 79] width 199 height 21
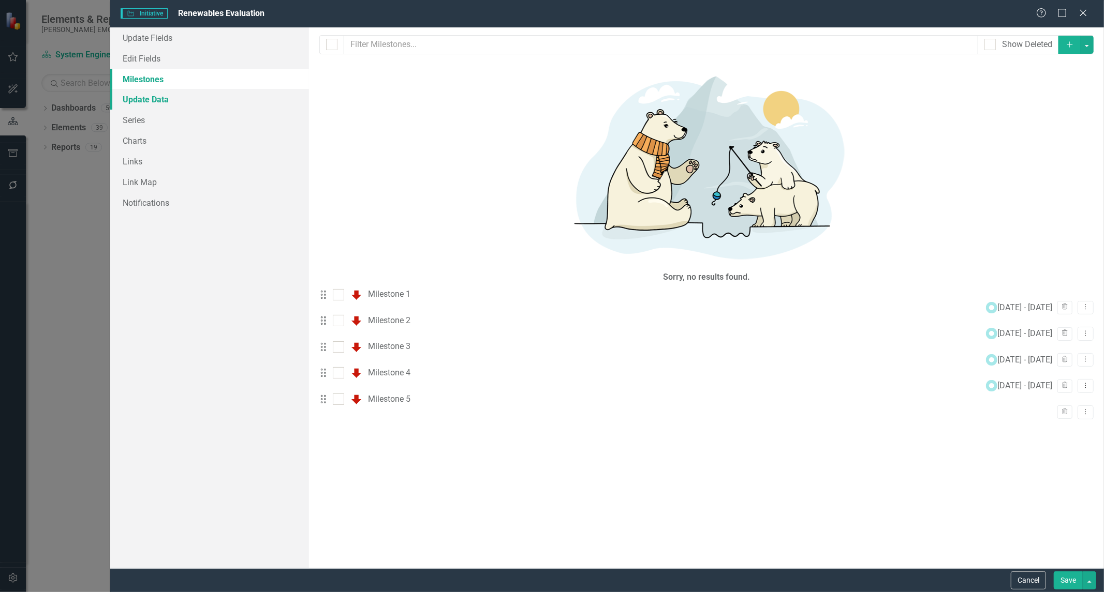
click at [147, 91] on link "Update Data" at bounding box center [209, 99] width 199 height 21
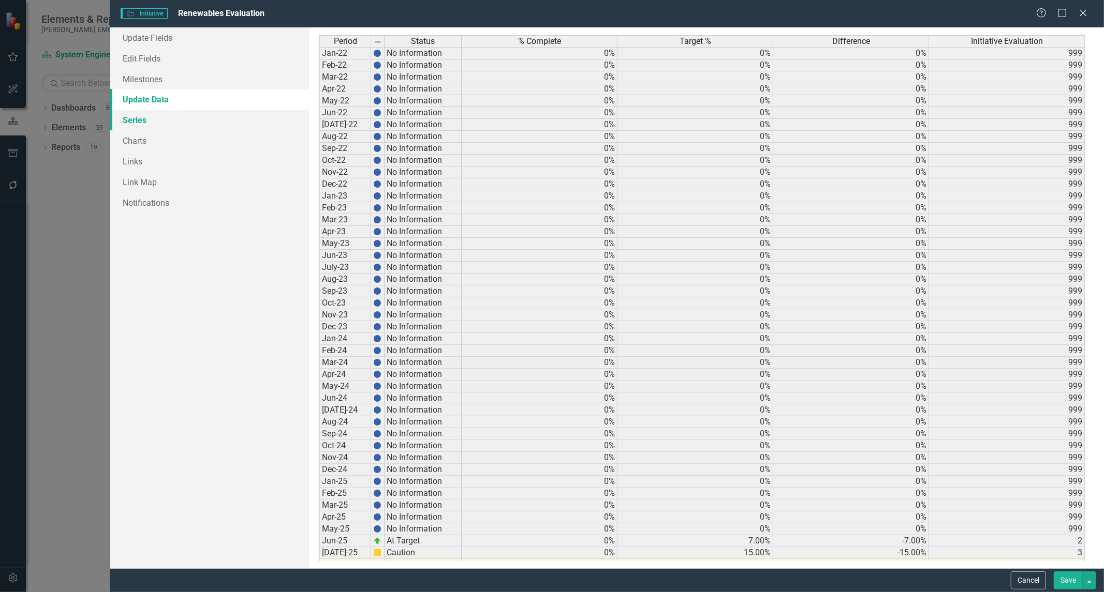
click at [148, 120] on link "Series" at bounding box center [209, 120] width 199 height 21
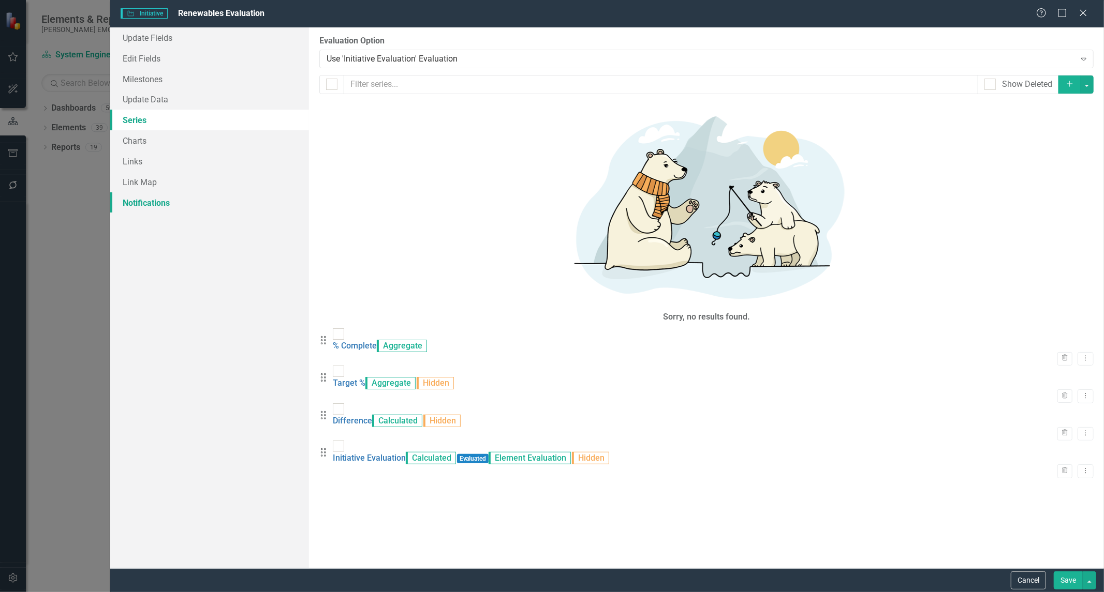
click at [153, 199] on link "Notifications" at bounding box center [209, 202] width 199 height 21
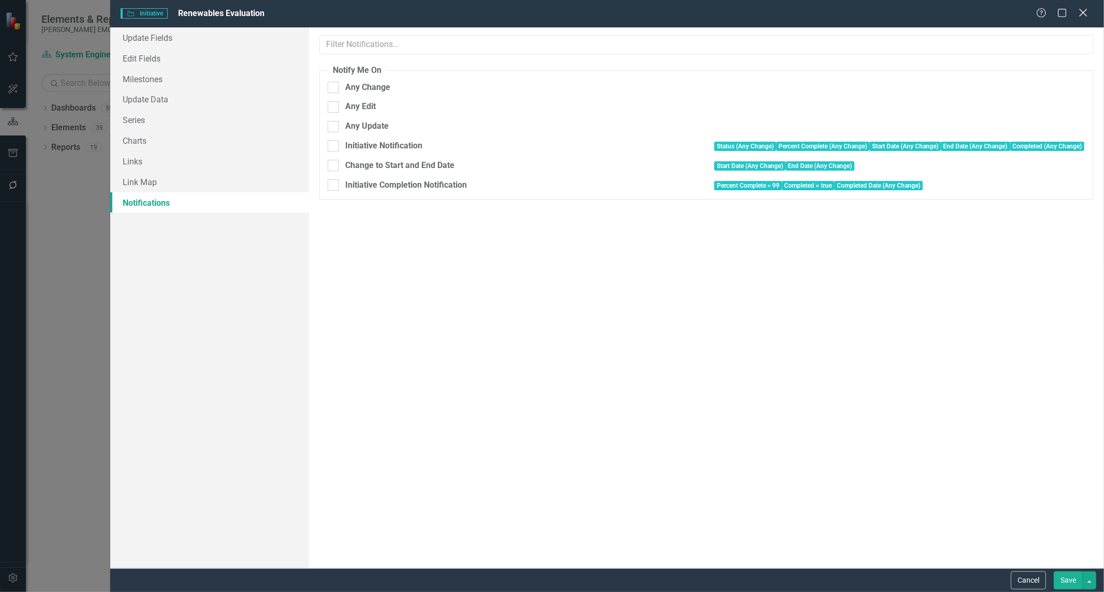
click at [1080, 14] on icon "Close" at bounding box center [1082, 13] width 13 height 10
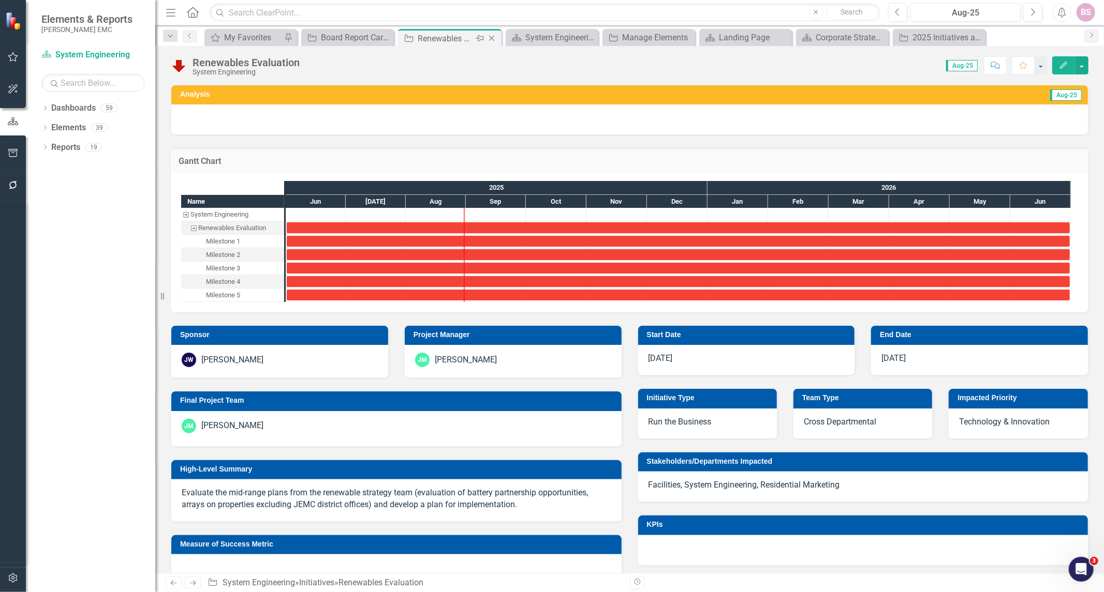
click at [490, 39] on icon "Close" at bounding box center [491, 38] width 10 height 8
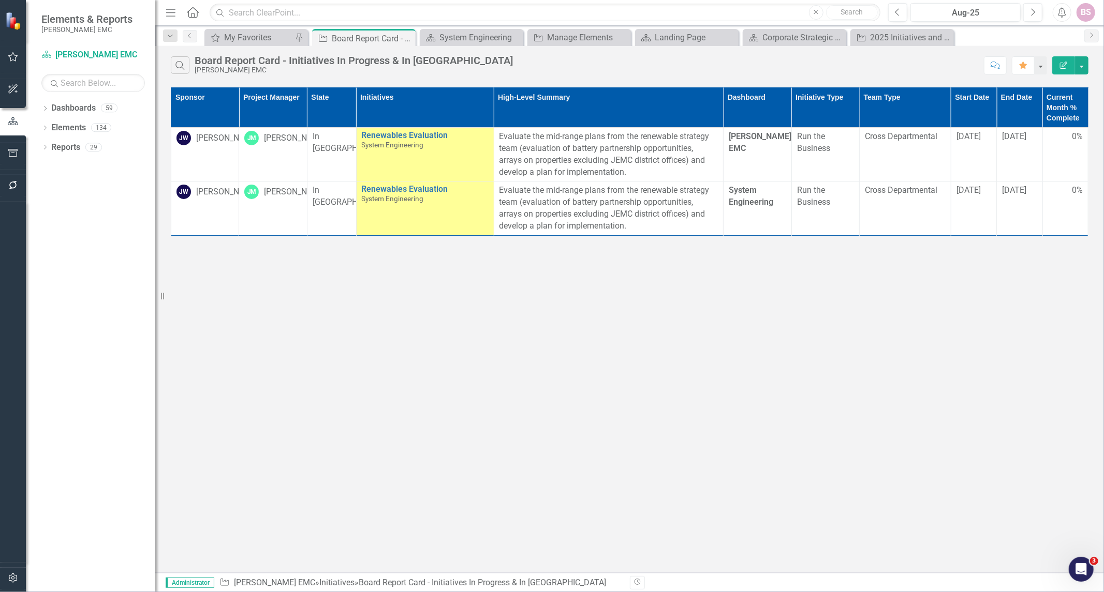
click at [170, 66] on div "Search Board Report Card - Initiatives In Progress & In [PERSON_NAME] EMC Comme…" at bounding box center [629, 63] width 948 height 34
click at [179, 63] on icon "Search" at bounding box center [179, 65] width 11 height 9
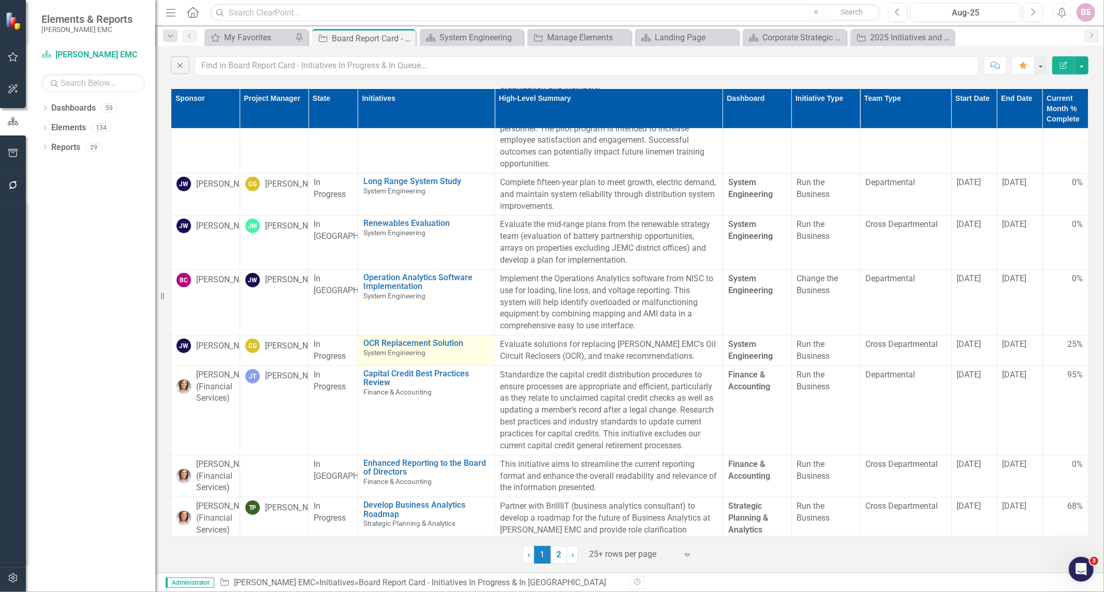
scroll to position [744, 0]
